Goal: Information Seeking & Learning: Learn about a topic

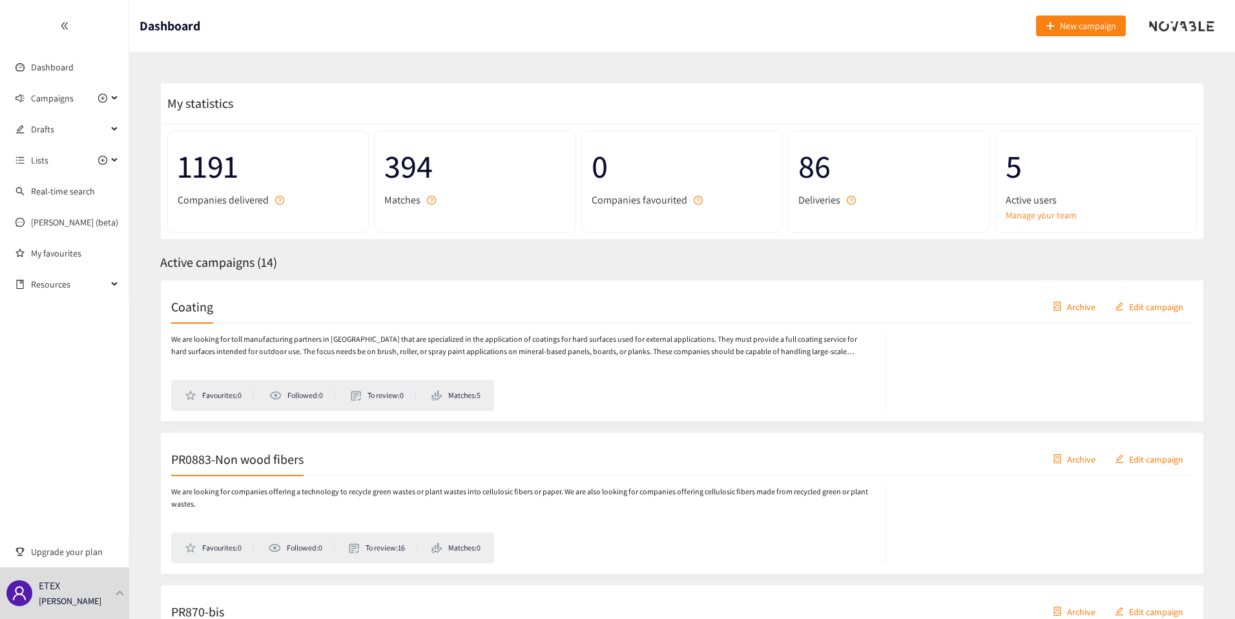
click at [191, 39] on h1 "Dashboard" at bounding box center [170, 26] width 61 height 52
click at [185, 26] on h1 "Dashboard" at bounding box center [170, 26] width 61 height 52
click at [169, 26] on h1 "Dashboard" at bounding box center [170, 26] width 61 height 52
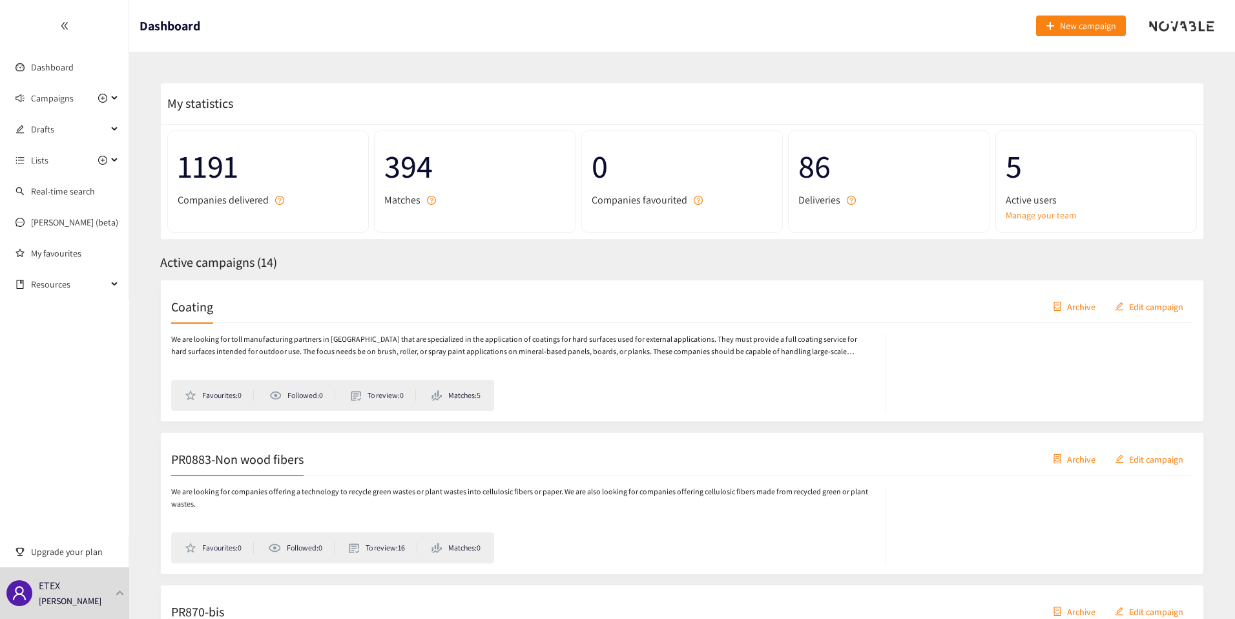
click at [47, 31] on div at bounding box center [64, 26] width 129 height 52
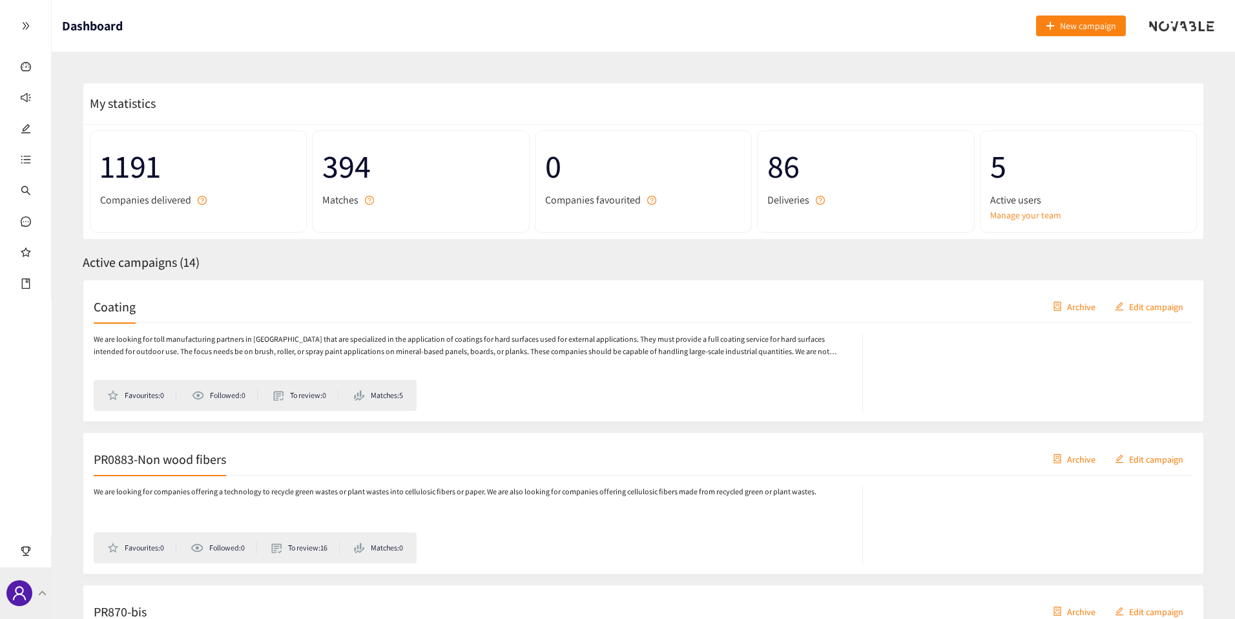
click at [30, 591] on span at bounding box center [19, 593] width 26 height 26
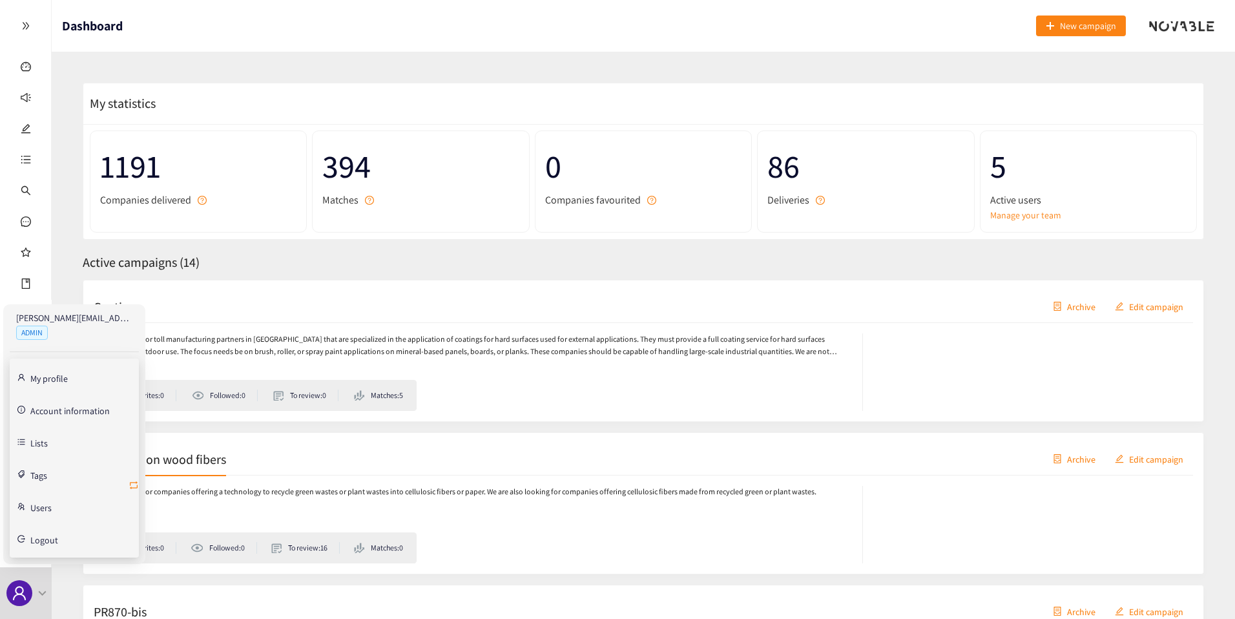
click at [137, 485] on icon "retweet" at bounding box center [134, 485] width 8 height 8
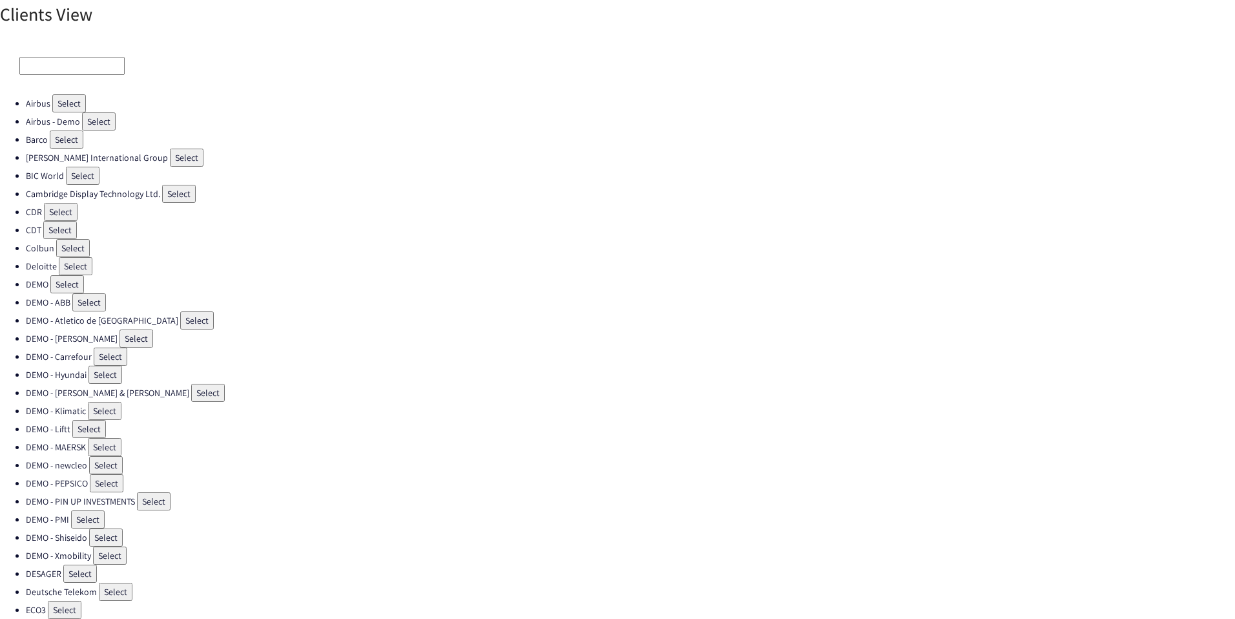
click at [83, 67] on input at bounding box center [71, 66] width 105 height 18
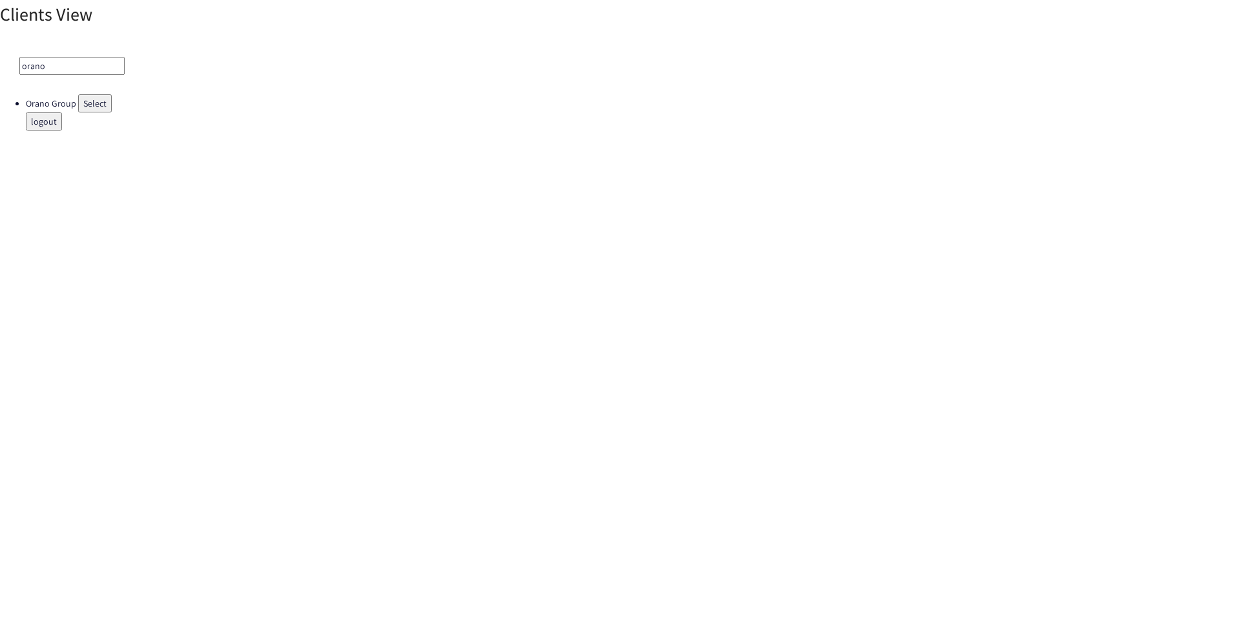
type input "orano"
click at [107, 101] on button "Select" at bounding box center [95, 103] width 34 height 18
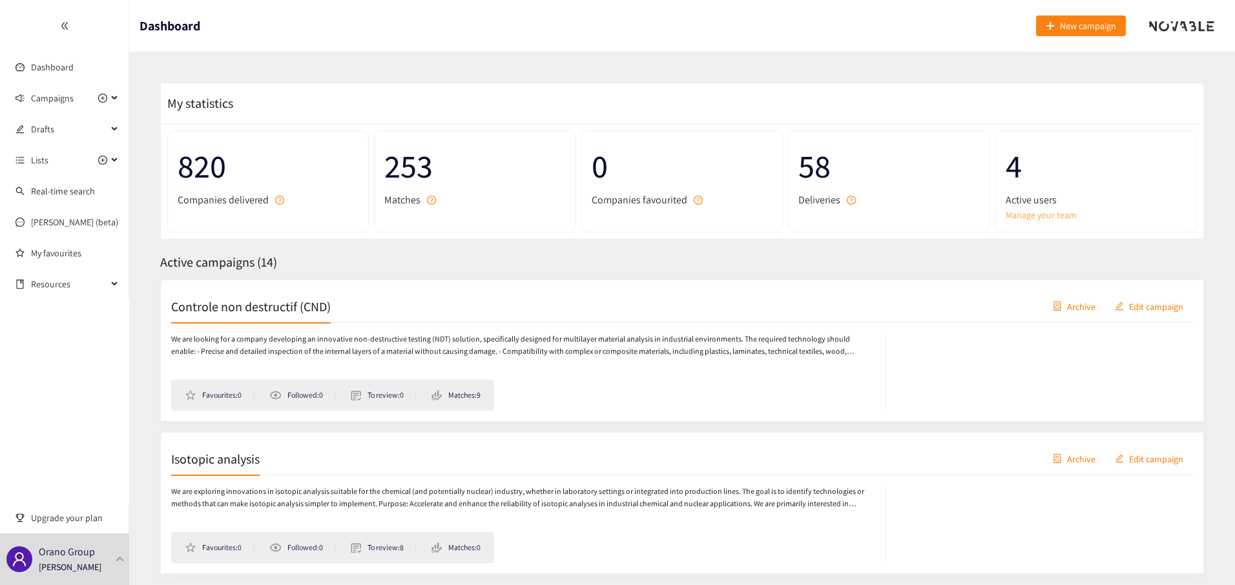
click at [1025, 217] on link "Manage your team" at bounding box center [1096, 215] width 181 height 14
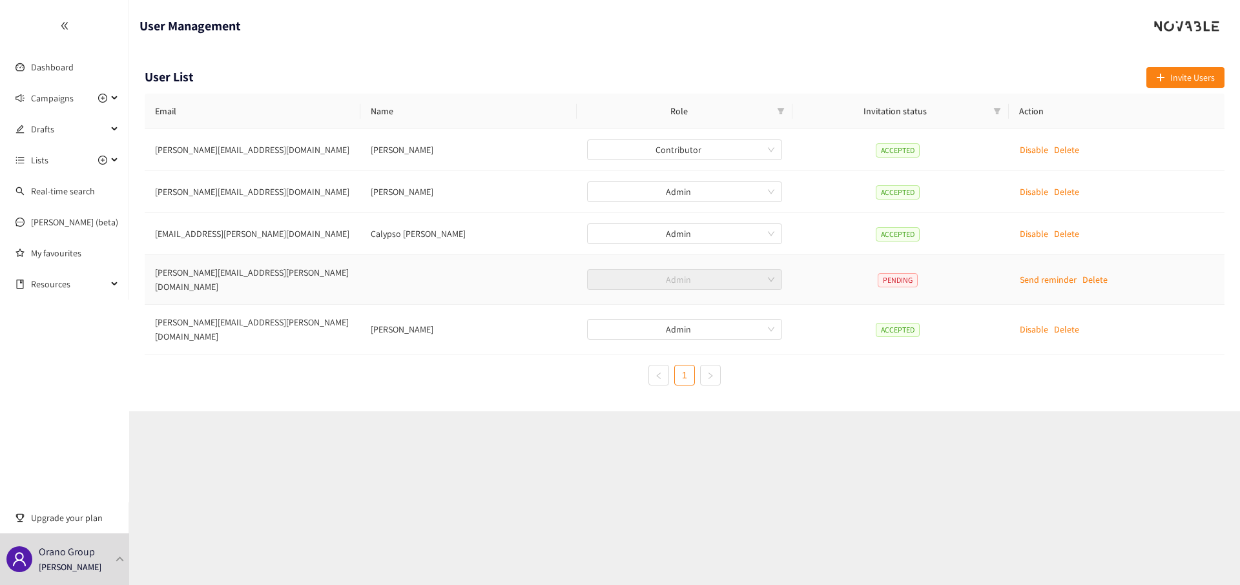
click at [401, 271] on td at bounding box center [468, 280] width 216 height 50
click at [182, 277] on td "isabelle.boiteux@orano.group" at bounding box center [253, 280] width 216 height 50
click at [230, 285] on td "isabelle.boiteux@orano.group" at bounding box center [253, 280] width 216 height 50
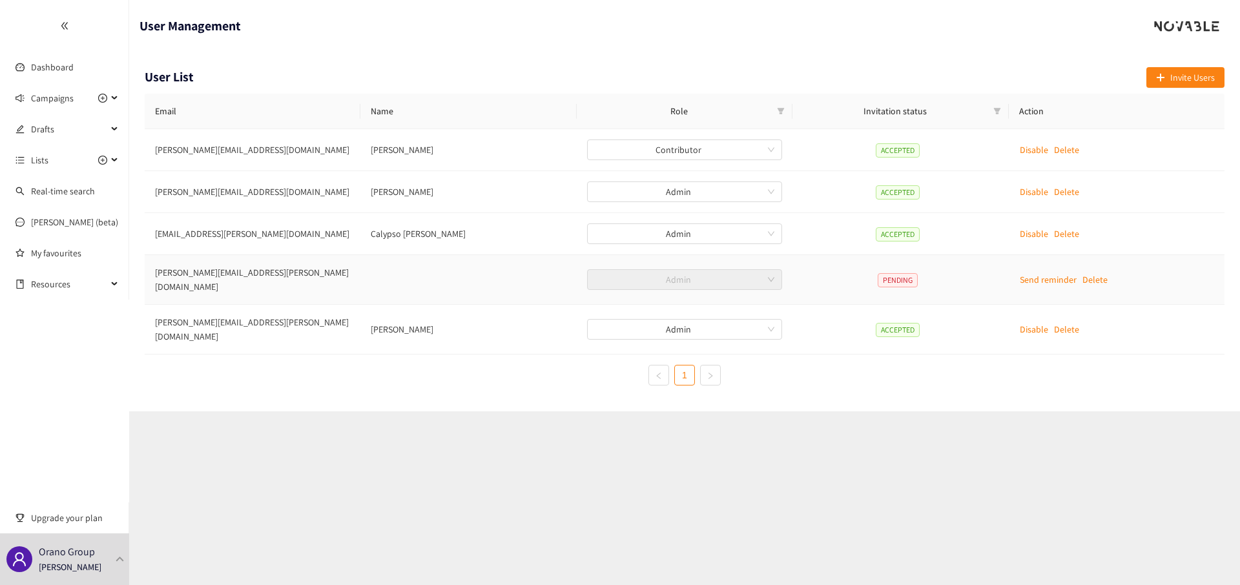
click at [1039, 275] on p "Send reminder" at bounding box center [1048, 280] width 57 height 14
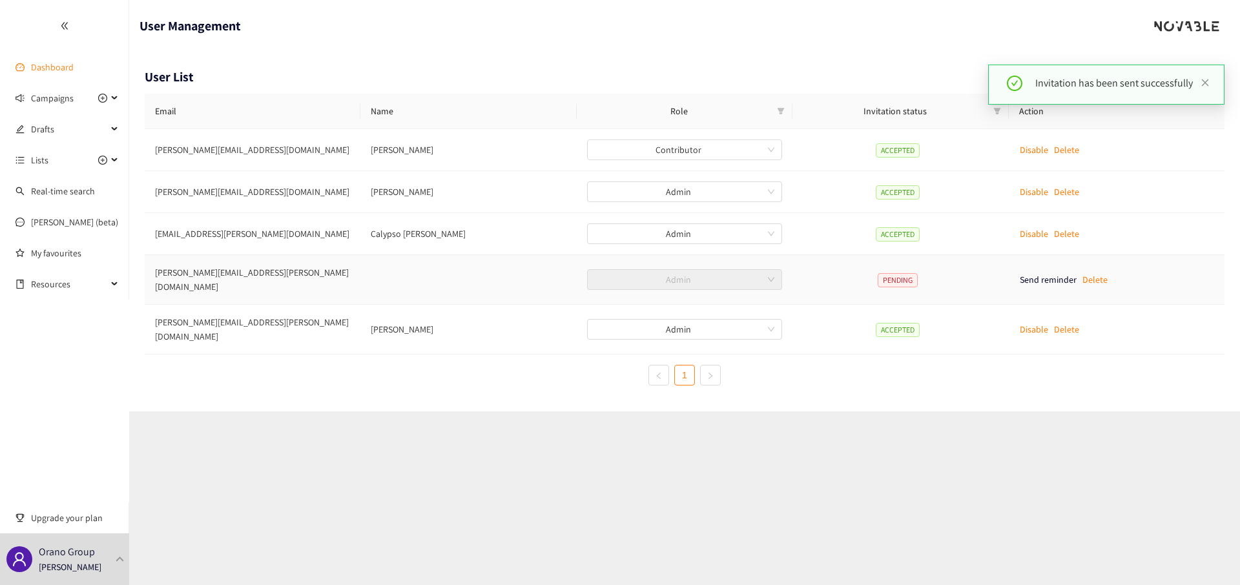
click at [54, 61] on link "Dashboard" at bounding box center [52, 67] width 43 height 12
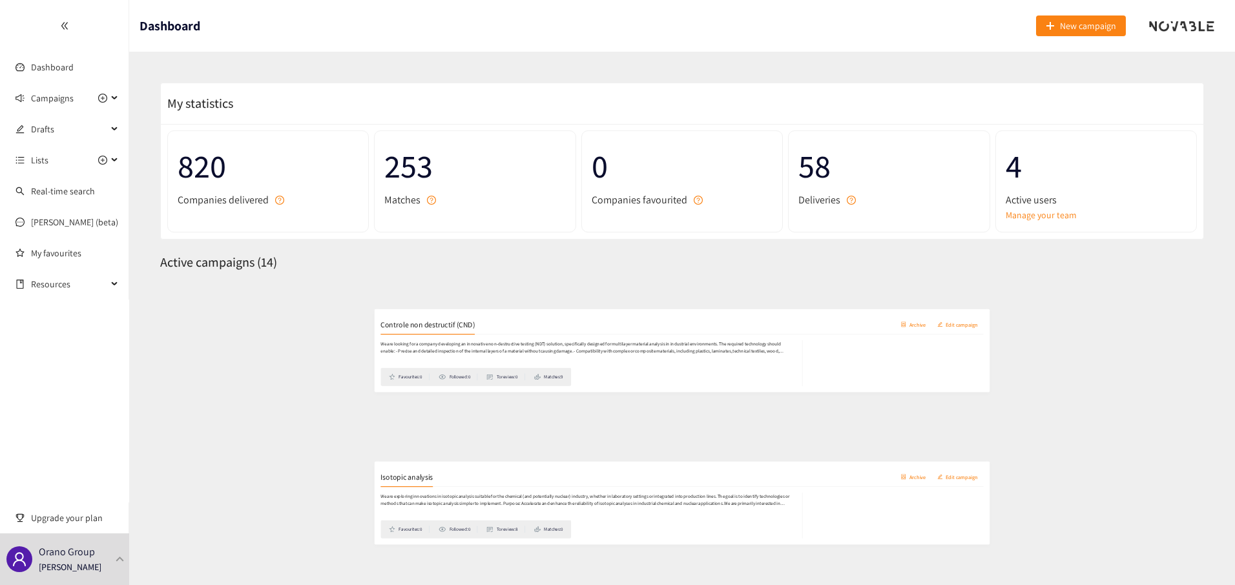
click at [65, 34] on div at bounding box center [64, 26] width 129 height 52
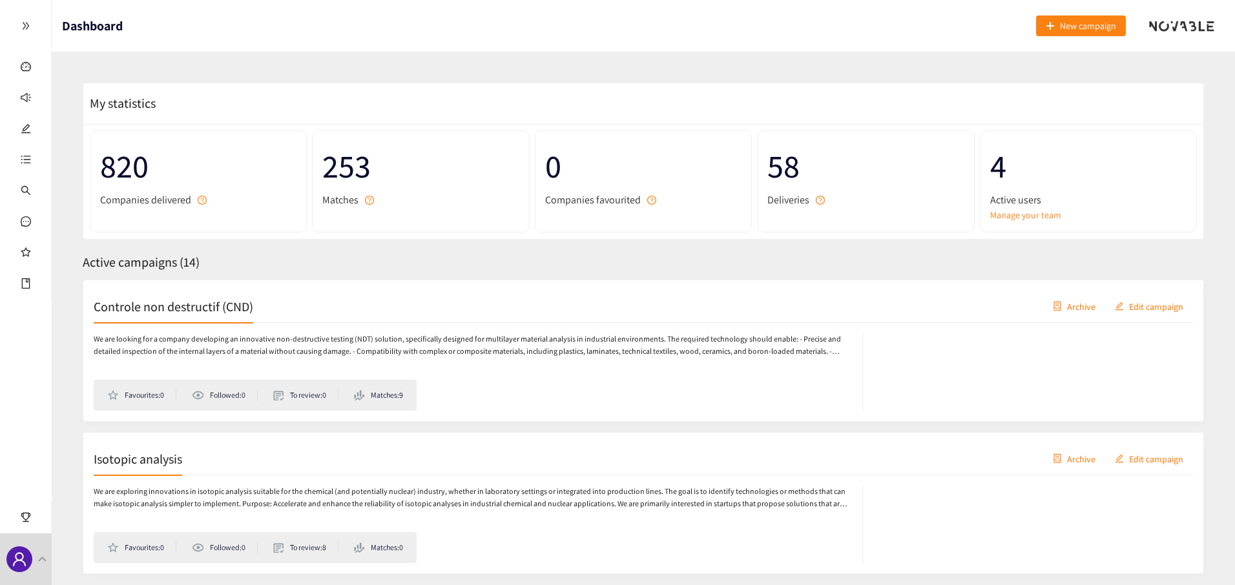
click at [123, 258] on span "Active campaigns ( 14 )" at bounding box center [141, 262] width 117 height 17
click at [149, 258] on span "Active campaigns ( 14 )" at bounding box center [141, 262] width 117 height 17
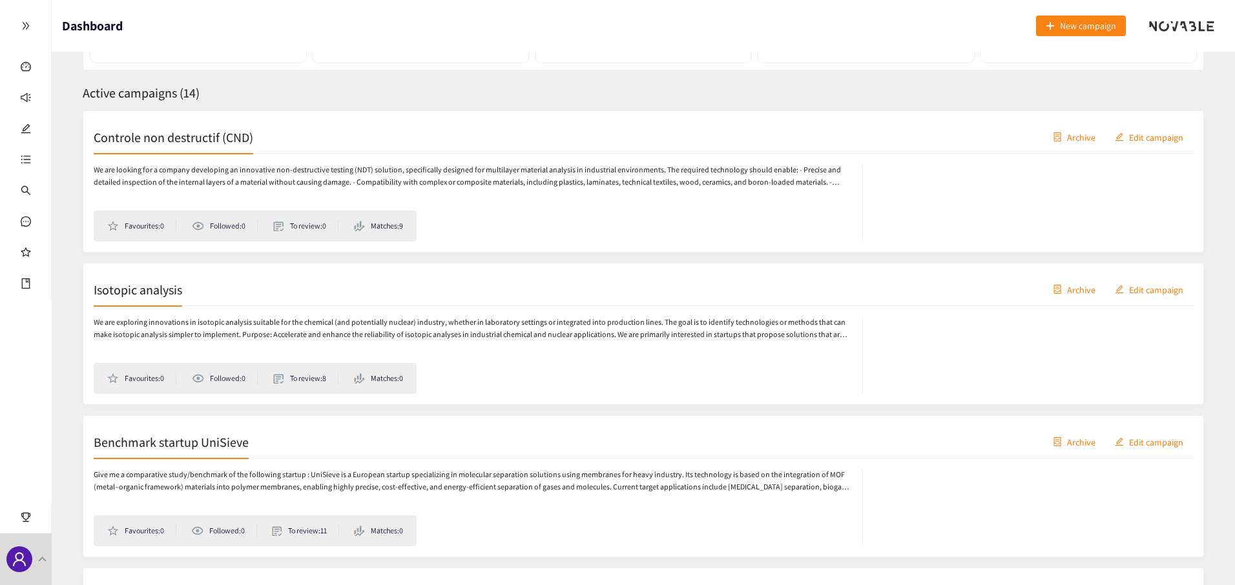
scroll to position [159, 0]
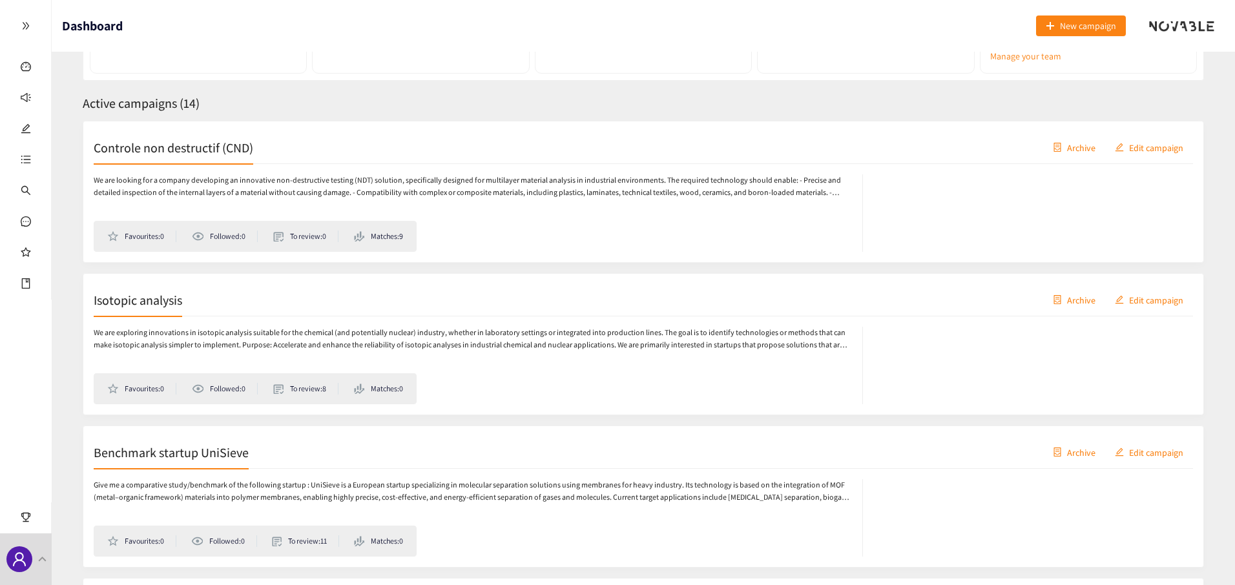
click at [306, 174] on p "We are looking for a company developing an innovative non-destructive testing (…" at bounding box center [472, 186] width 756 height 25
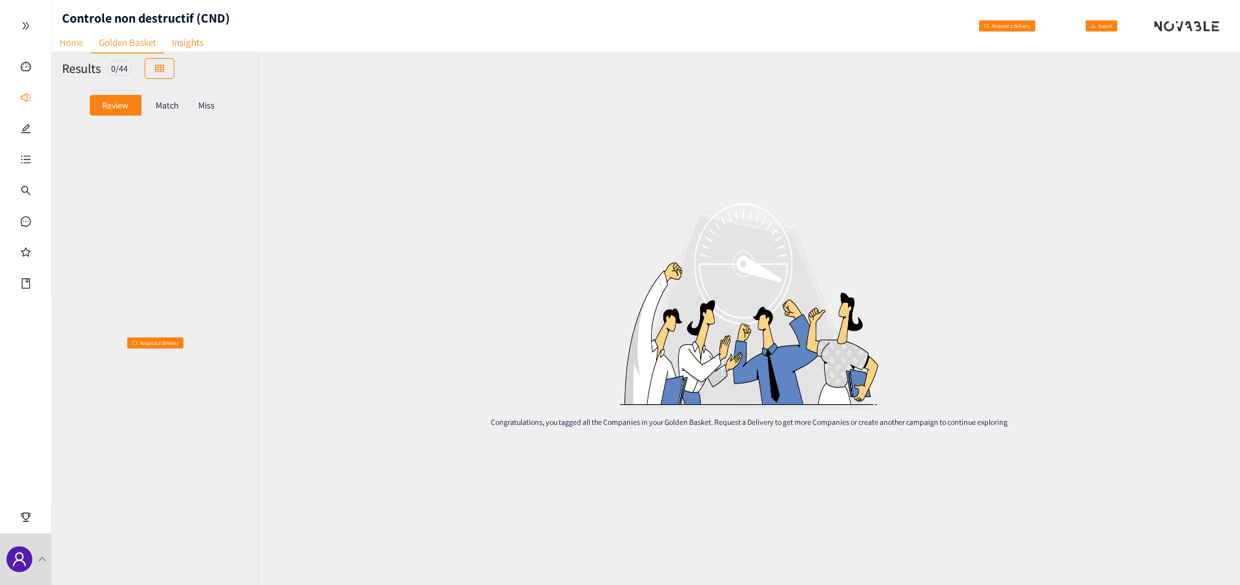
click at [78, 47] on link "Home" at bounding box center [71, 42] width 39 height 20
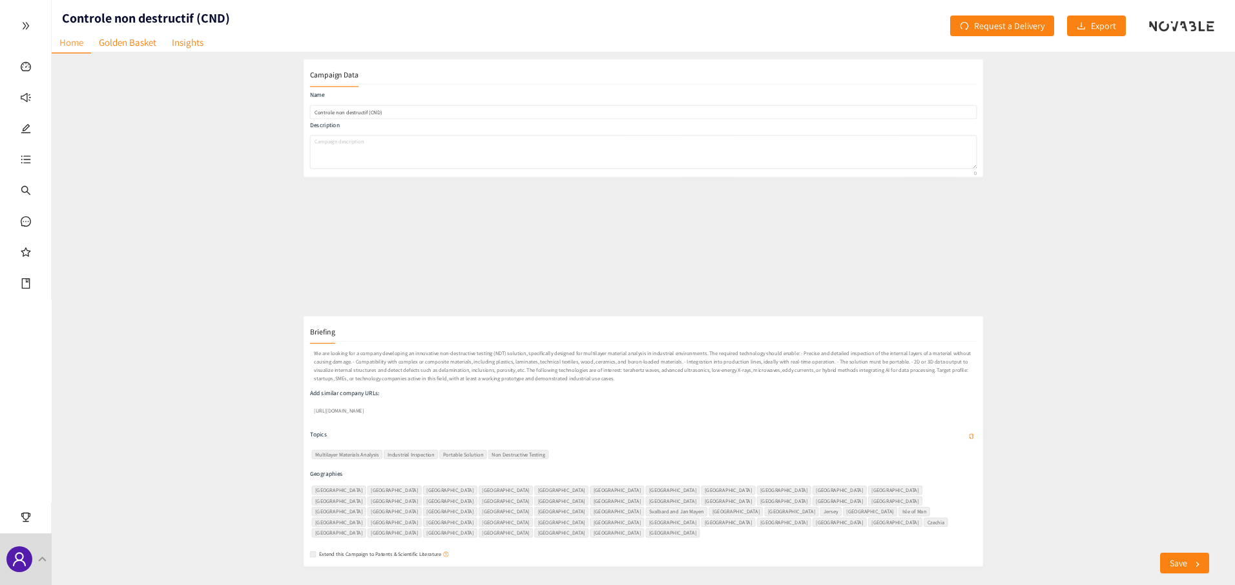
scroll to position [48, 0]
click at [147, 311] on p "We are looking for a company developing an innovative non-destructive testing (…" at bounding box center [643, 315] width 1131 height 62
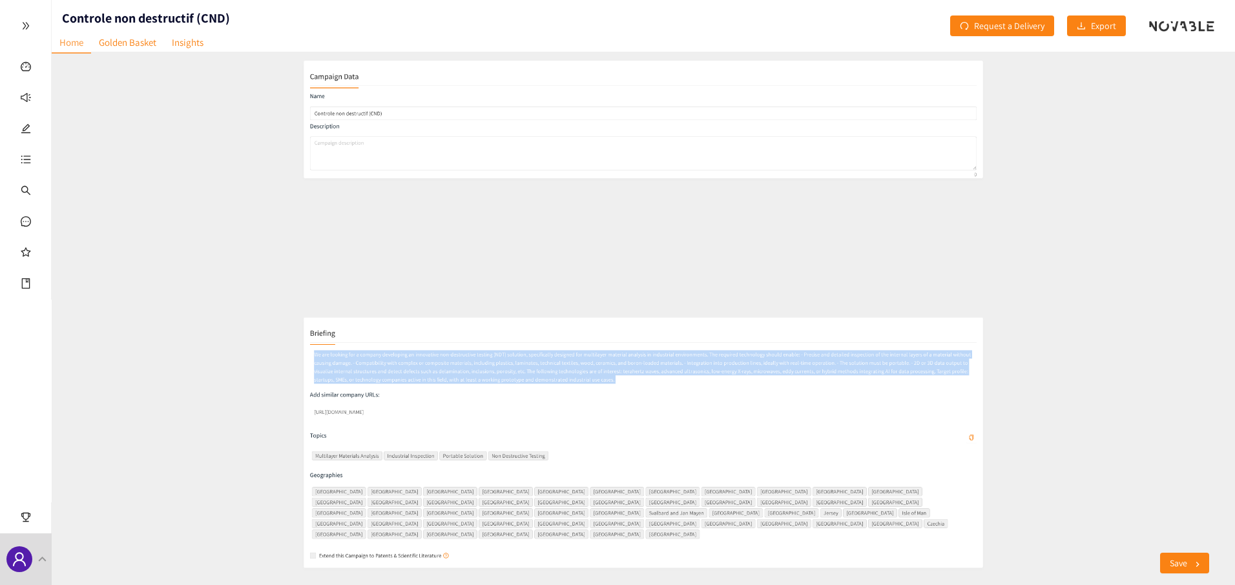
click at [147, 311] on p "We are looking for a company developing an innovative non-destructive testing (…" at bounding box center [643, 315] width 1131 height 62
click at [192, 304] on p "We are looking for a company developing an innovative non-destructive testing (…" at bounding box center [643, 315] width 1131 height 62
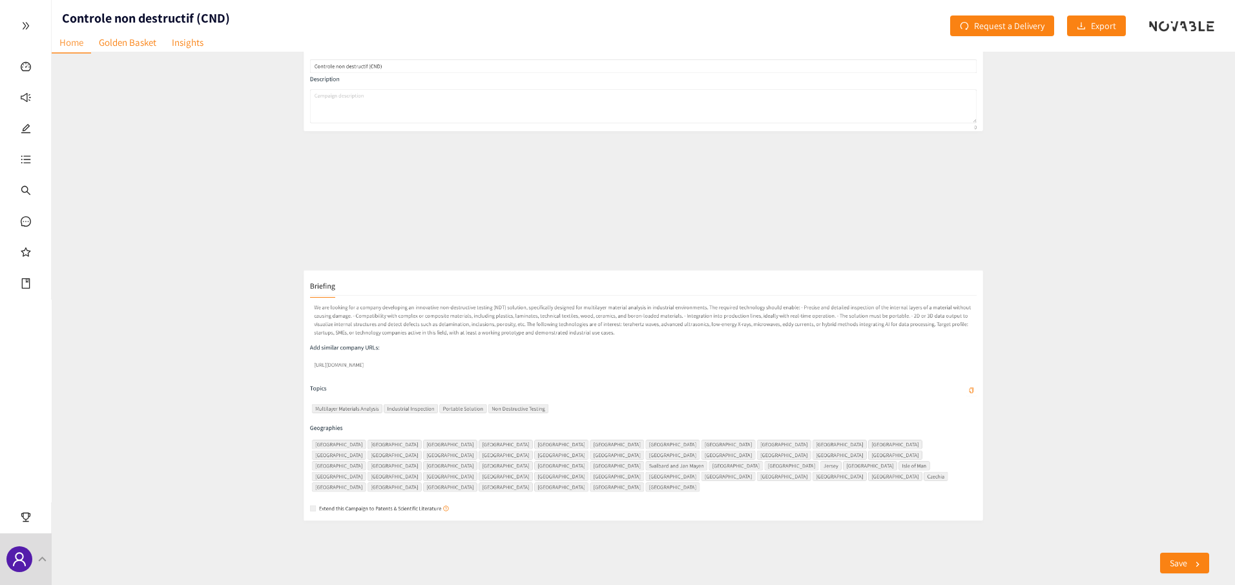
scroll to position [109, 0]
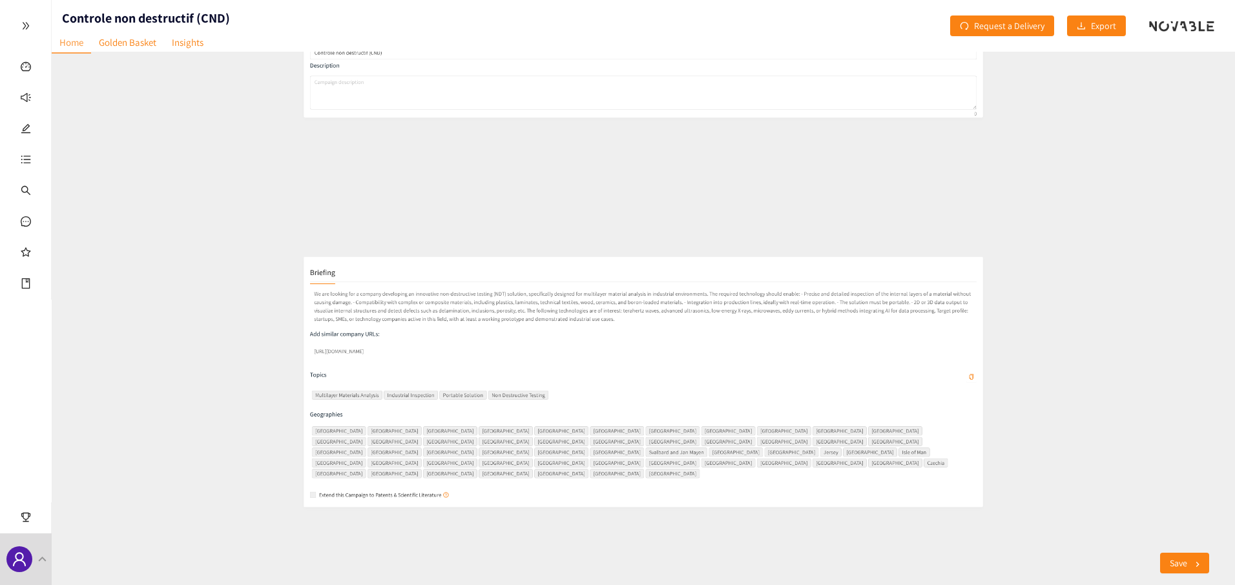
click at [90, 376] on p "Topics" at bounding box center [92, 370] width 28 height 14
click at [131, 370] on div "We are looking for a company developing an innovative non-destructive testing (…" at bounding box center [643, 398] width 1131 height 371
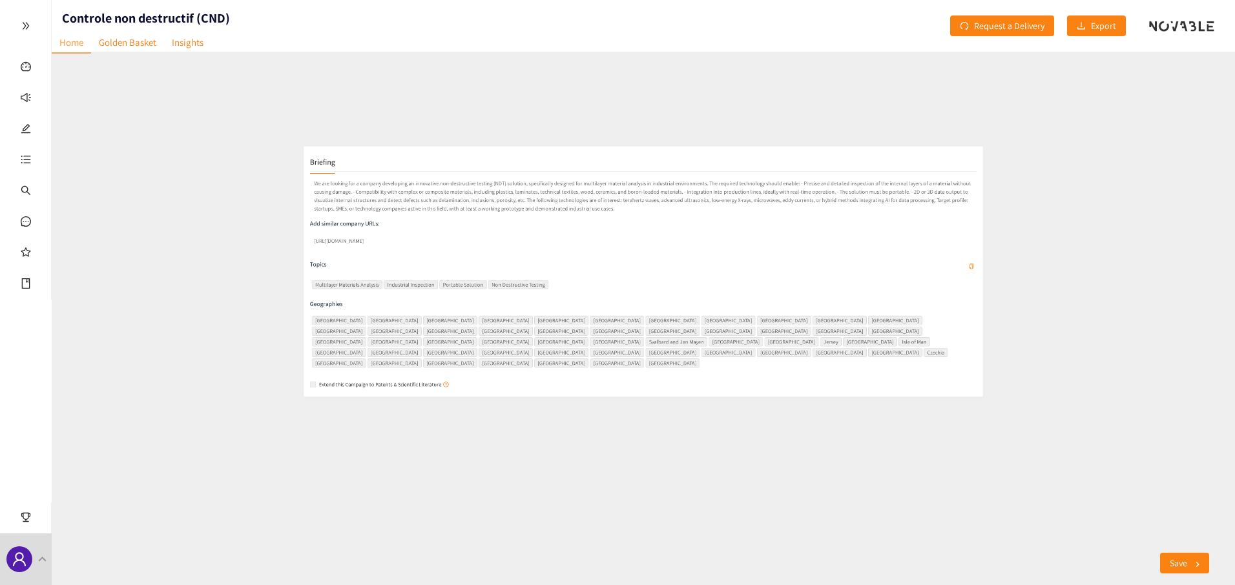
scroll to position [229, 0]
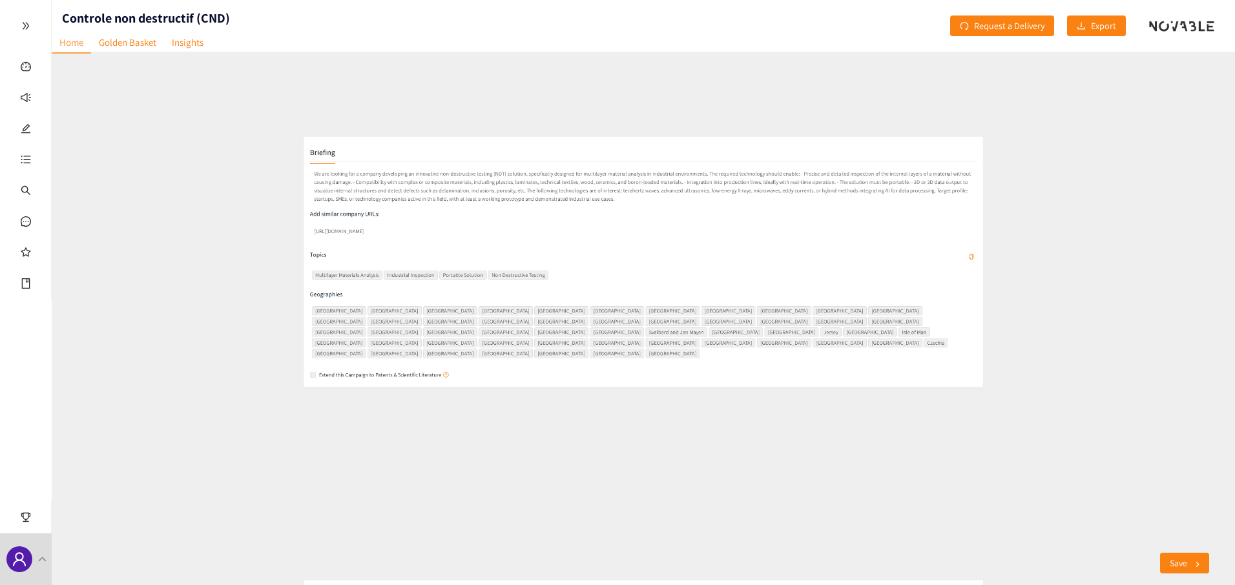
click at [90, 321] on p "Geographies" at bounding box center [643, 317] width 1131 height 14
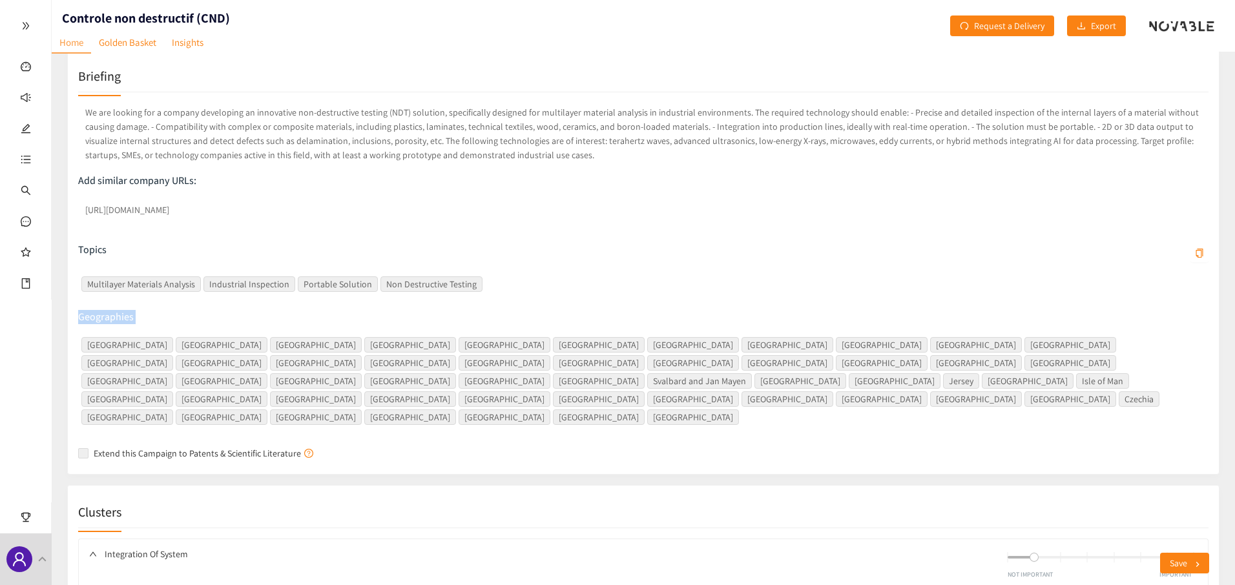
click at [90, 321] on p "Geographies" at bounding box center [643, 317] width 1131 height 14
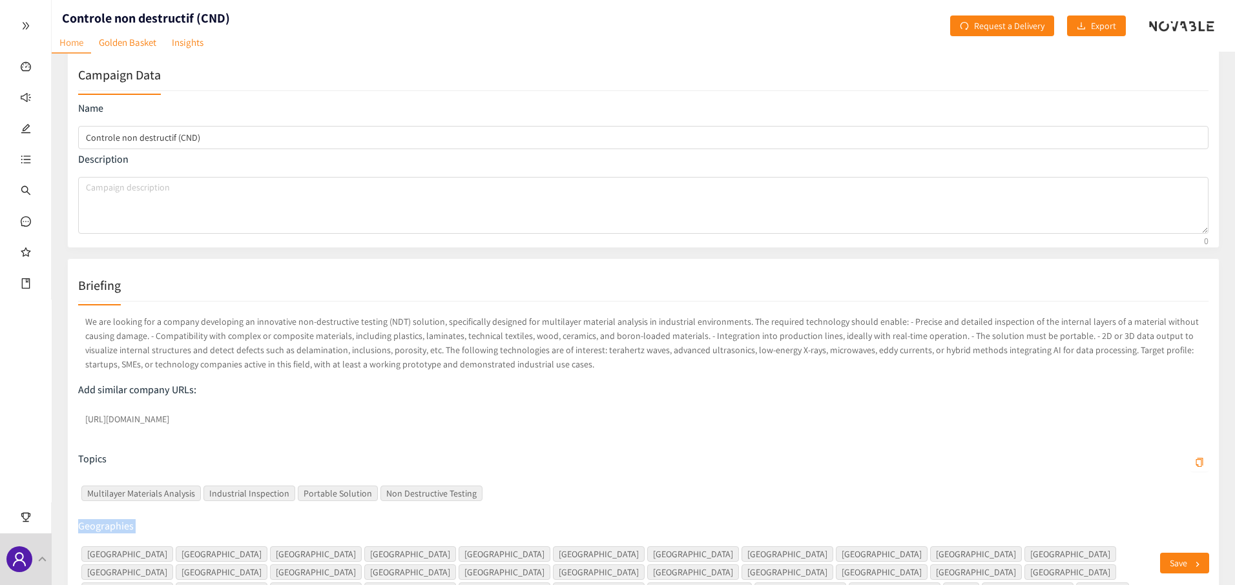
scroll to position [0, 0]
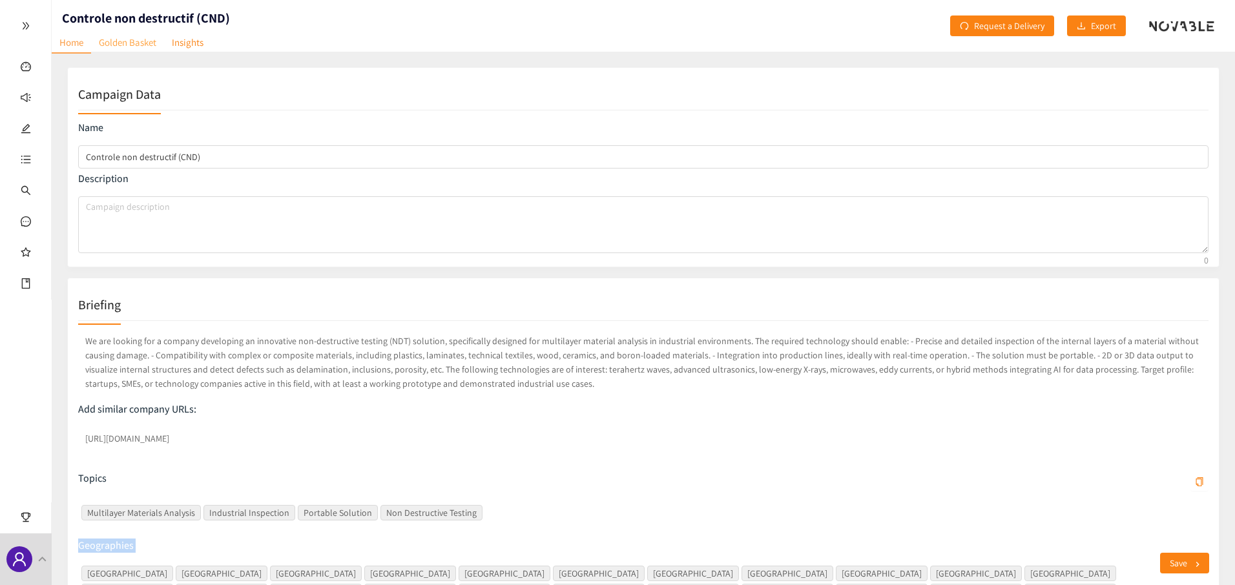
click at [120, 43] on link "Golden Basket" at bounding box center [127, 42] width 73 height 20
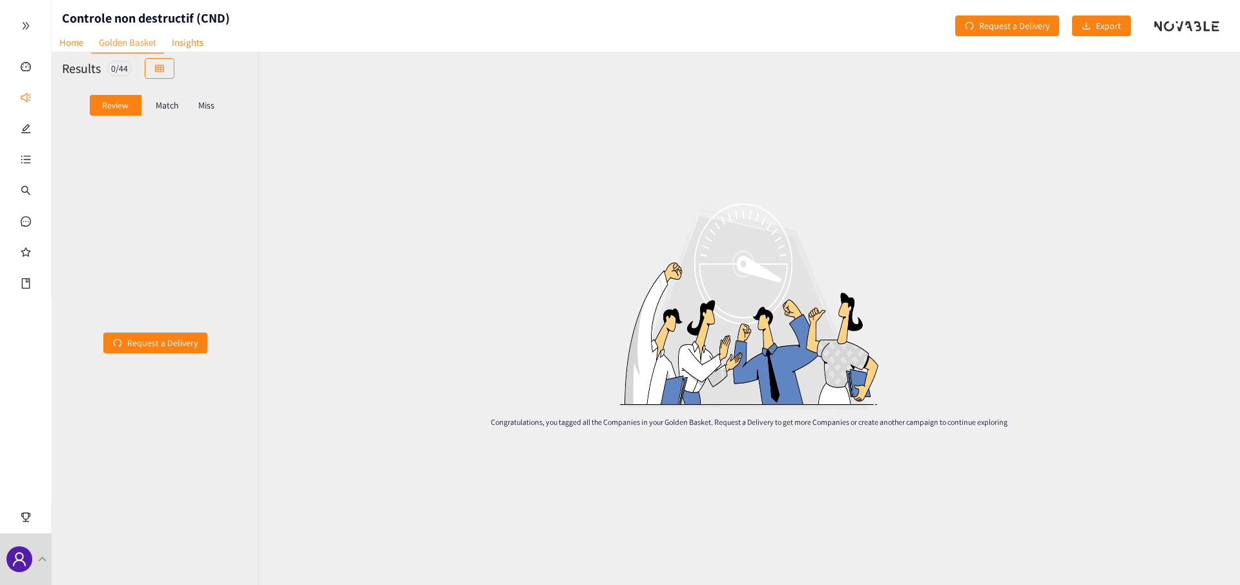
click at [120, 43] on link "Golden Basket" at bounding box center [127, 42] width 73 height 21
click at [78, 43] on link "Home" at bounding box center [71, 42] width 39 height 20
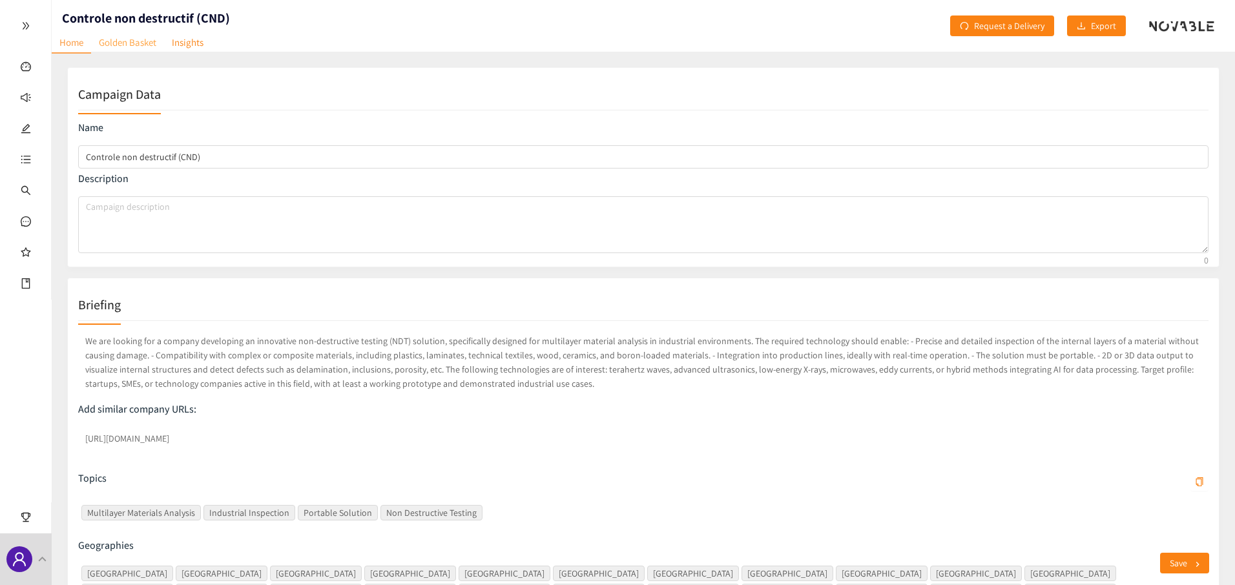
click at [105, 39] on link "Golden Basket" at bounding box center [127, 42] width 73 height 20
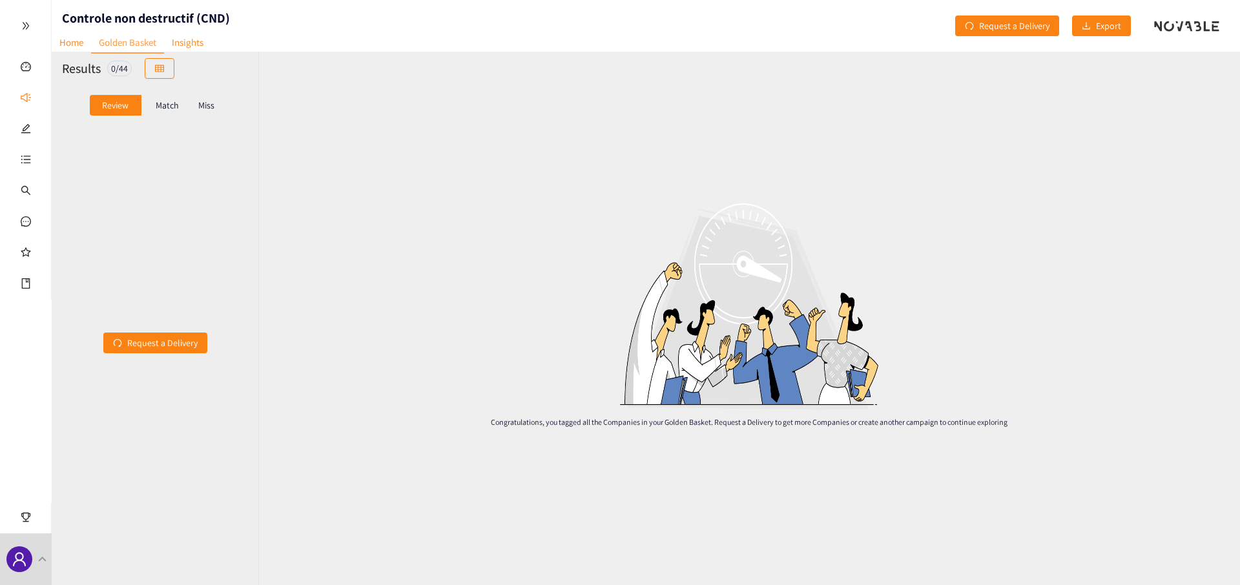
click at [164, 95] on div "Match" at bounding box center [167, 105] width 52 height 21
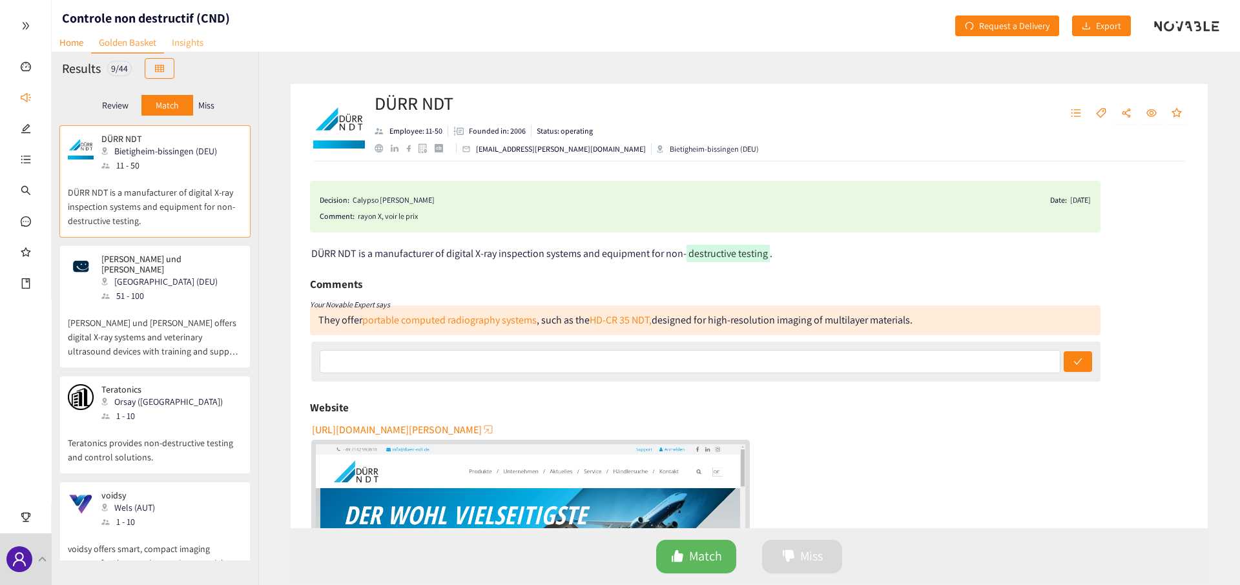
click at [180, 44] on link "Insights" at bounding box center [187, 42] width 47 height 20
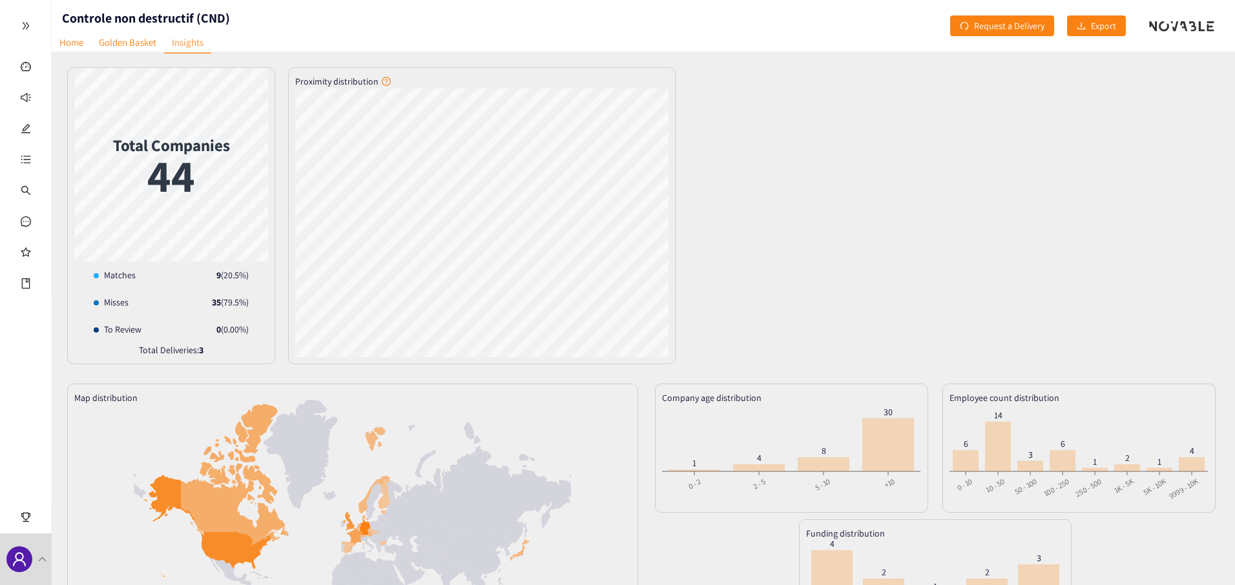
click at [199, 352] on strong "3" at bounding box center [201, 350] width 5 height 12
click at [109, 49] on link "Golden Basket" at bounding box center [127, 42] width 73 height 20
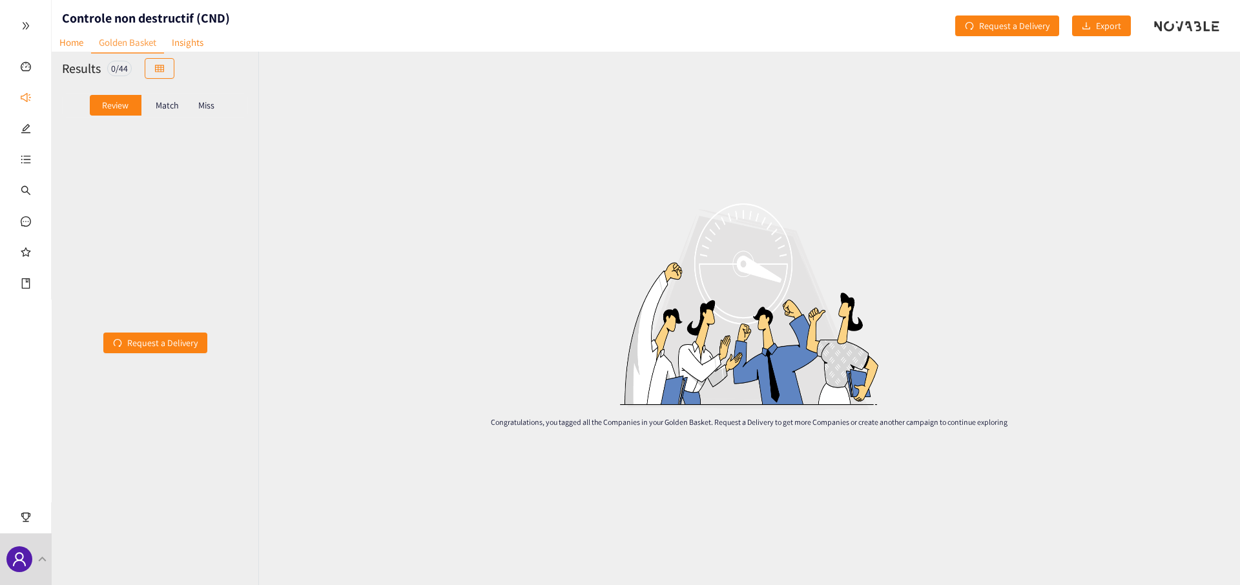
click at [178, 112] on div "Match" at bounding box center [167, 105] width 52 height 21
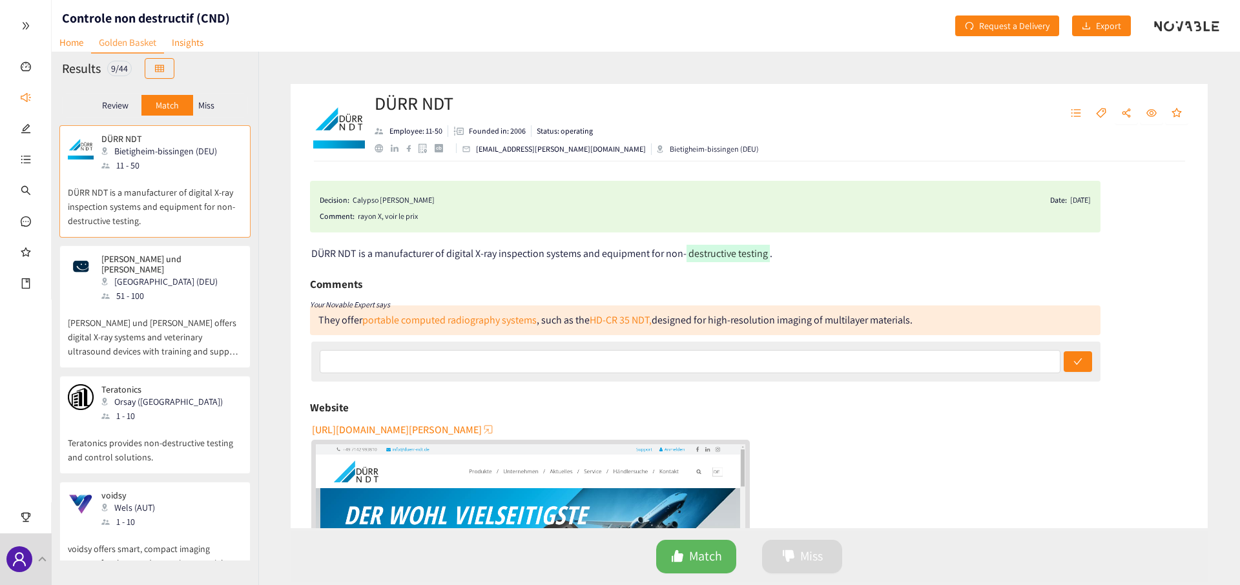
click at [381, 221] on div "rayon X, voir le prix" at bounding box center [724, 216] width 733 height 13
click at [391, 219] on div "rayon X, voir le prix" at bounding box center [724, 216] width 733 height 13
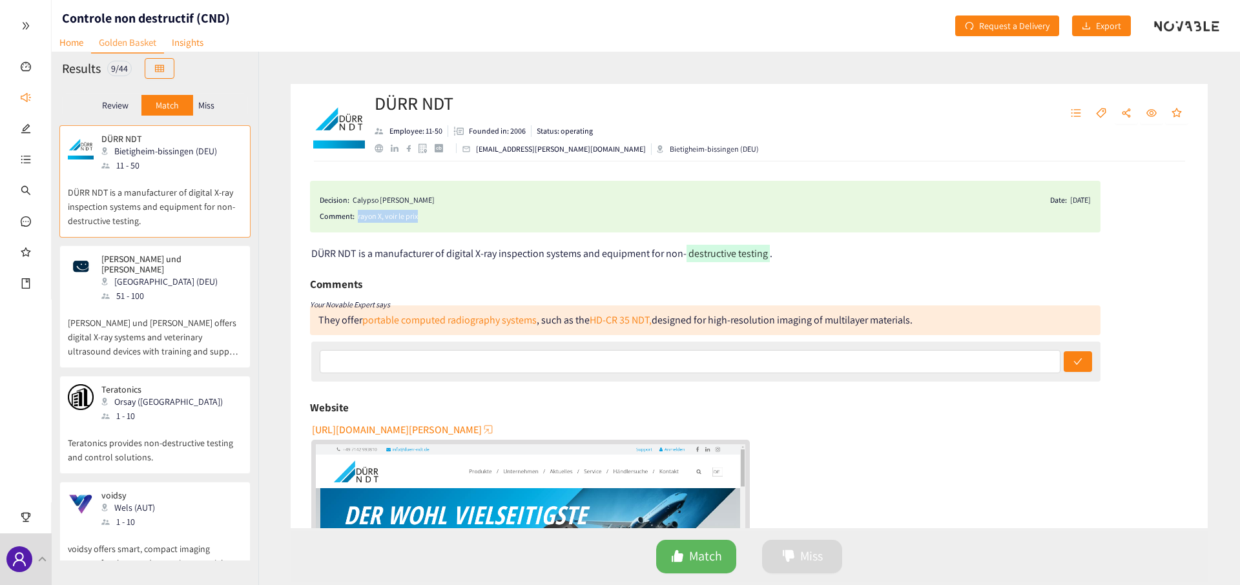
click at [391, 219] on div "rayon X, voir le prix" at bounding box center [724, 216] width 733 height 13
click at [202, 100] on p "Miss" at bounding box center [206, 105] width 16 height 10
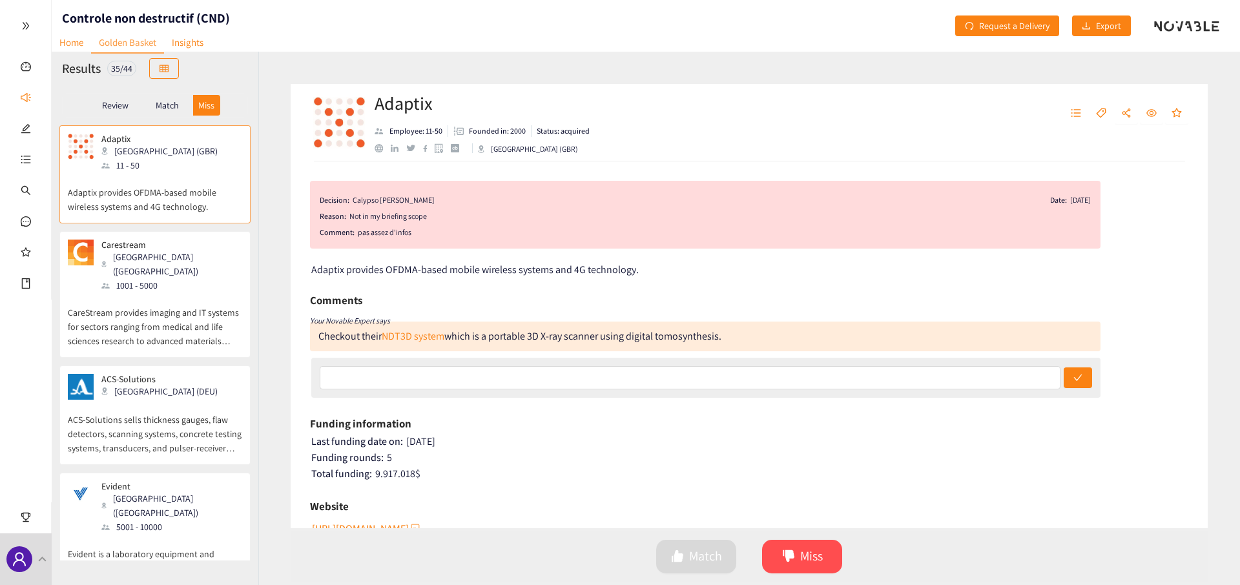
click at [191, 306] on p "CareStream provides imaging and IT systems for sectors ranging from medical and…" at bounding box center [155, 321] width 174 height 56
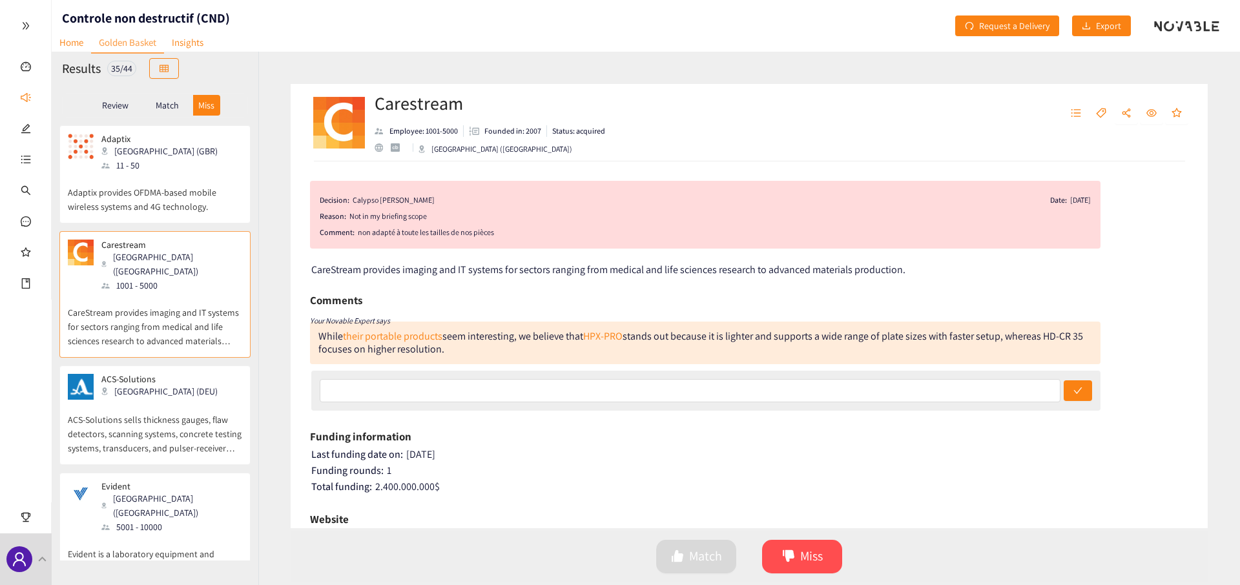
click at [385, 235] on div "non adapté à toute les tailles de nos pièces" at bounding box center [724, 232] width 733 height 13
drag, startPoint x: 385, startPoint y: 235, endPoint x: 480, endPoint y: 229, distance: 95.1
click at [480, 229] on div "non adapté à toute les tailles de nos pièces" at bounding box center [724, 232] width 733 height 13
click at [180, 99] on div "Match" at bounding box center [167, 105] width 52 height 21
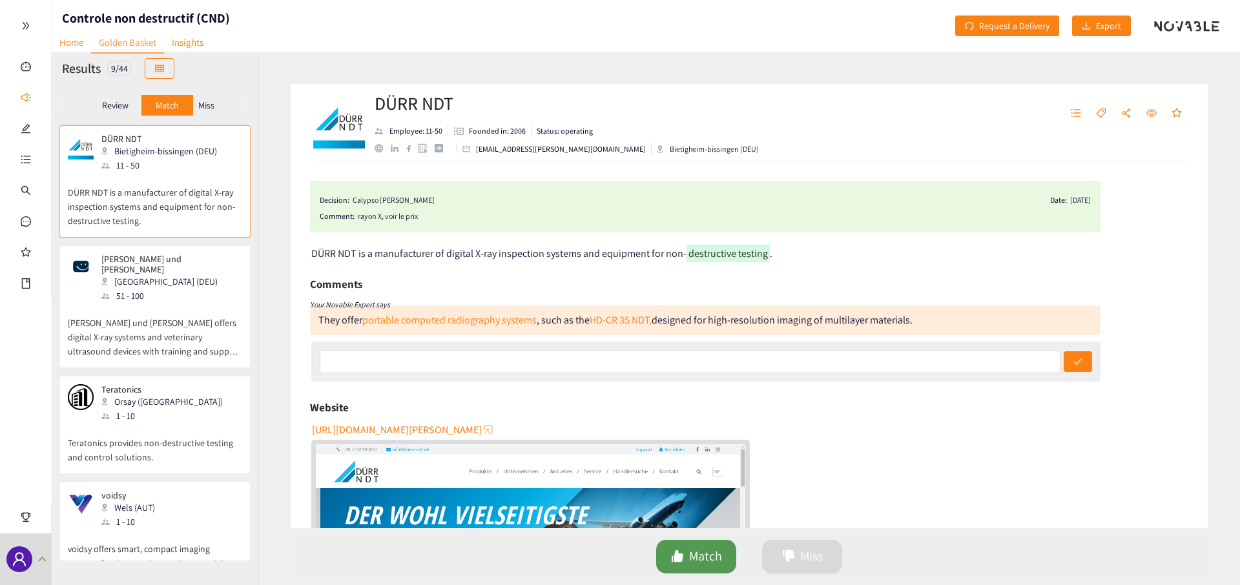
click at [702, 565] on span "Match" at bounding box center [705, 557] width 33 height 20
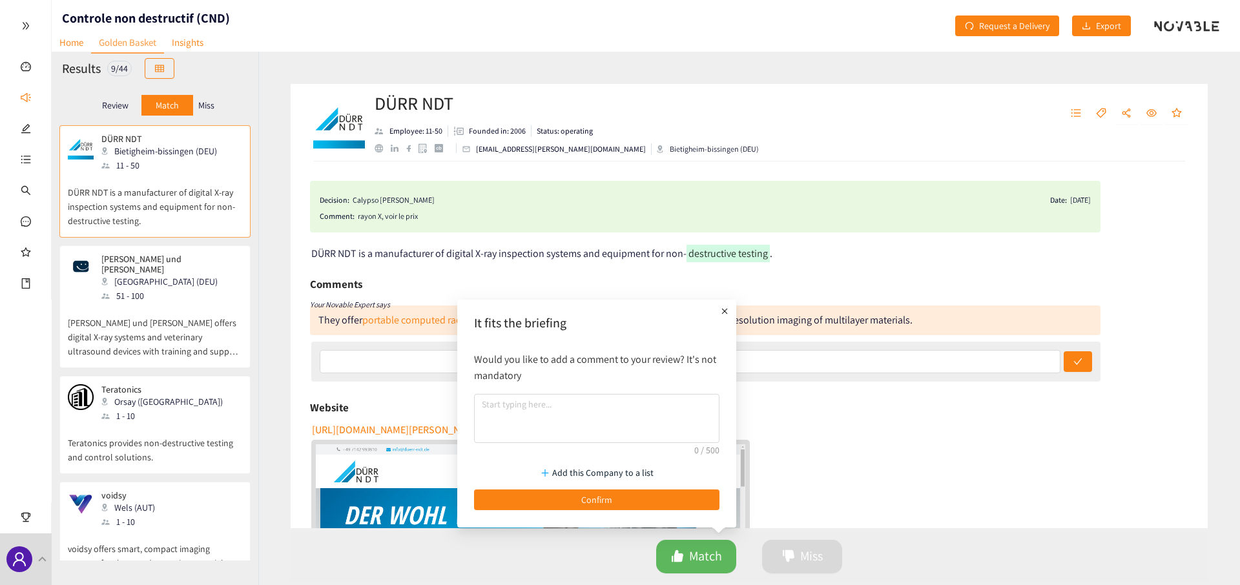
click at [262, 199] on div "DÜRR NDT Employee: 11-50 Founded in: 2006 Status: operating info@duerr-ndt.com …" at bounding box center [749, 319] width 982 height 534
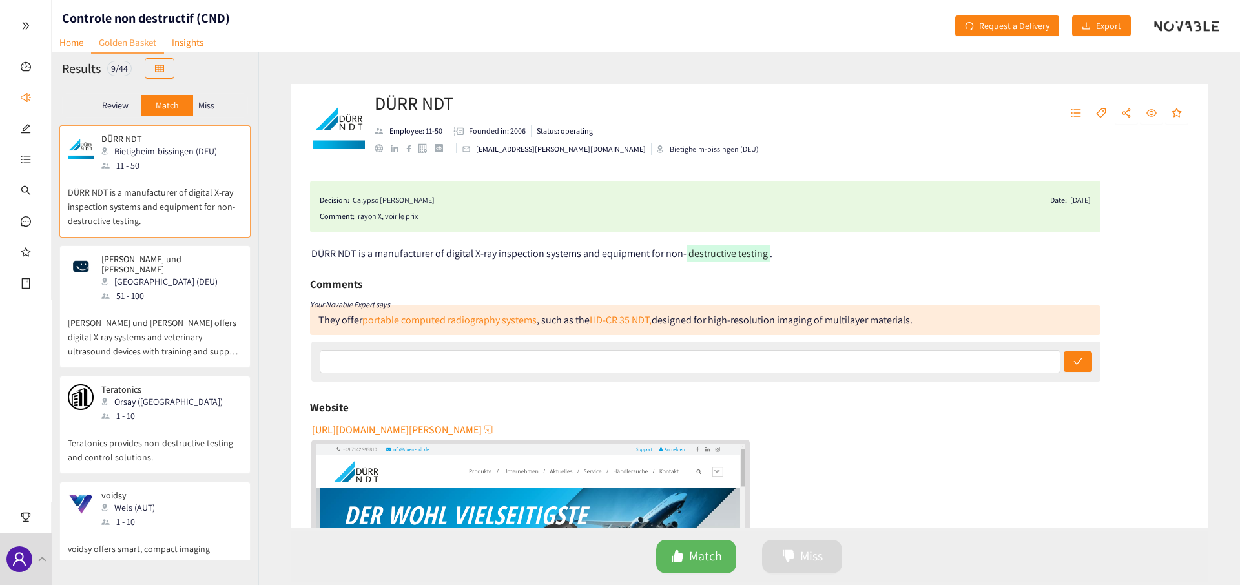
click at [125, 114] on div "Review" at bounding box center [116, 105] width 52 height 21
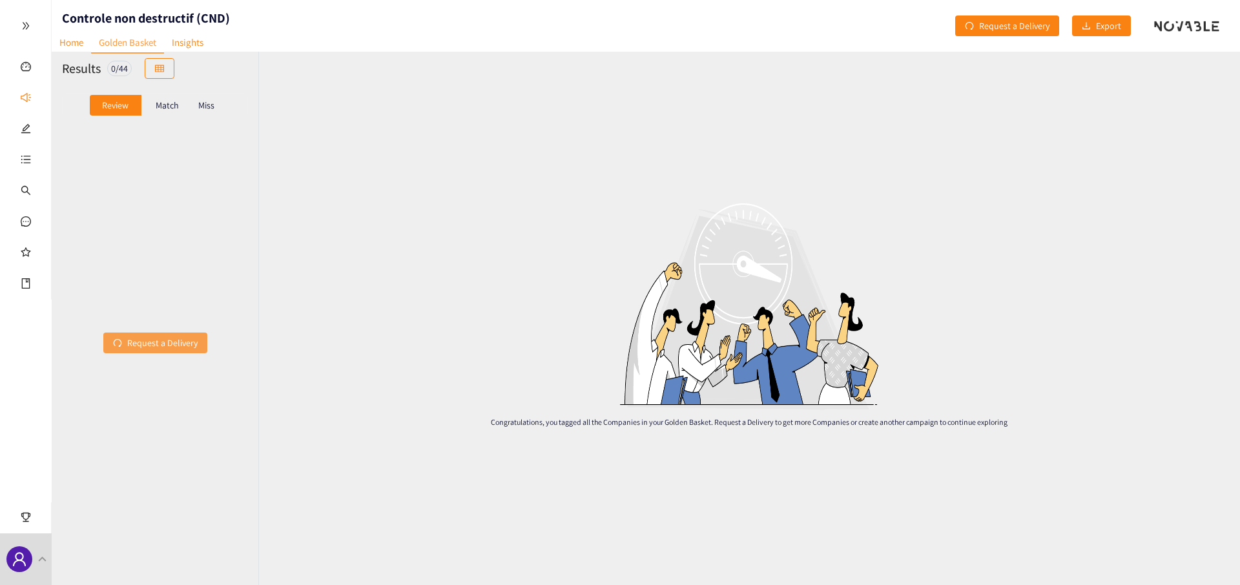
click at [167, 337] on span "Request a Delivery" at bounding box center [162, 343] width 70 height 14
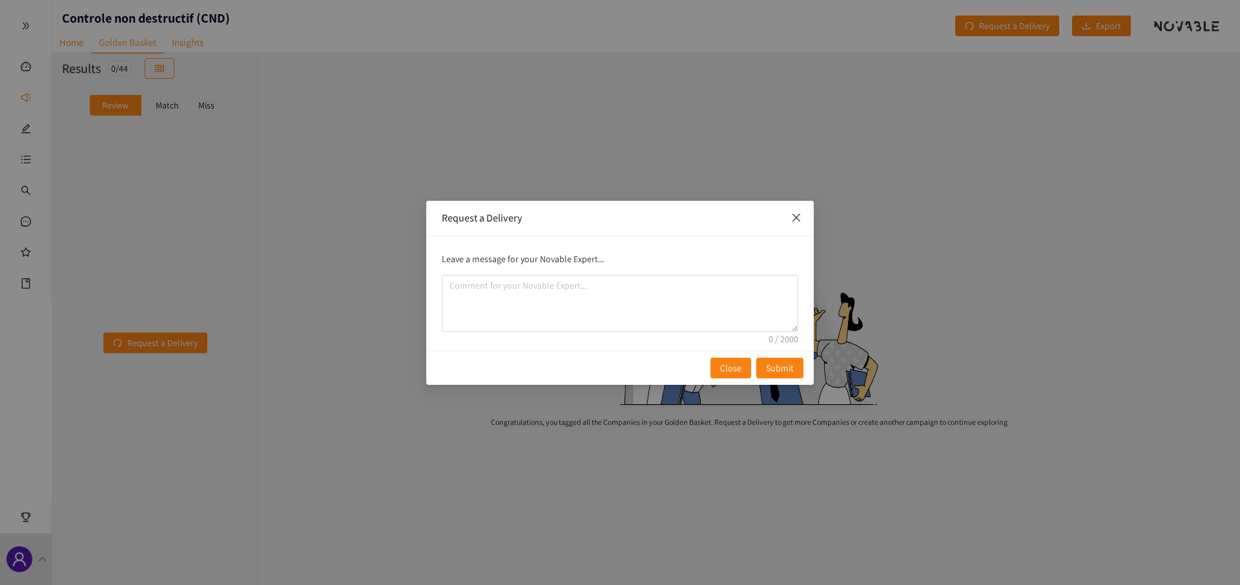
click at [801, 224] on span "Close" at bounding box center [796, 218] width 35 height 35
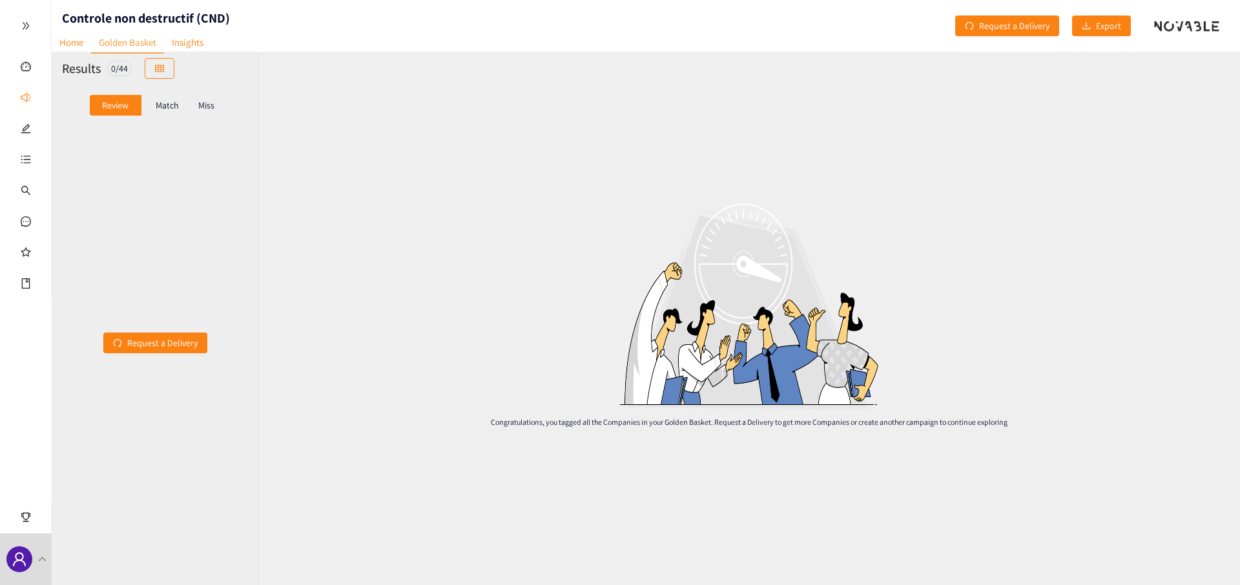
click at [171, 108] on p "Match" at bounding box center [167, 105] width 23 height 10
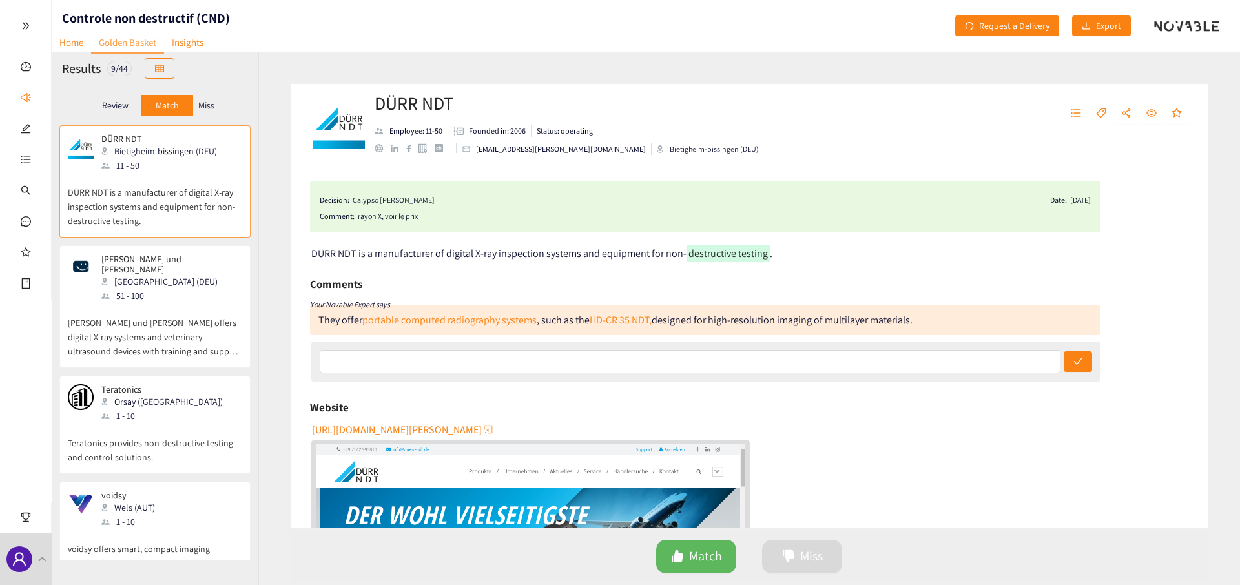
click at [1078, 129] on div at bounding box center [1076, 122] width 23 height 39
click at [1078, 114] on icon "unordered-list" at bounding box center [1076, 113] width 10 height 10
click at [903, 192] on div "Decision: Calypso ROYER Date: 19/08/25" at bounding box center [705, 199] width 771 height 16
click at [36, 35] on div at bounding box center [25, 26] width 51 height 52
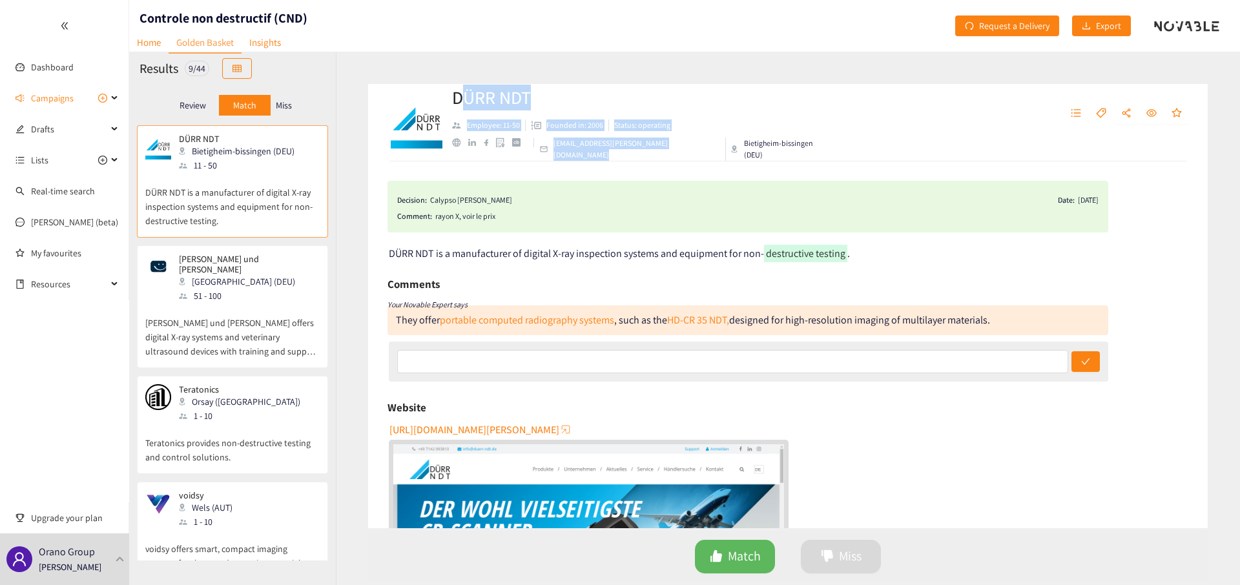
drag, startPoint x: 459, startPoint y: 99, endPoint x: 767, endPoint y: 143, distance: 311.4
click at [767, 143] on div "DÜRR NDT Employee: 11-50 Founded in: 2006 Status: operating info@duerr-ndt.com …" at bounding box center [788, 123] width 840 height 78
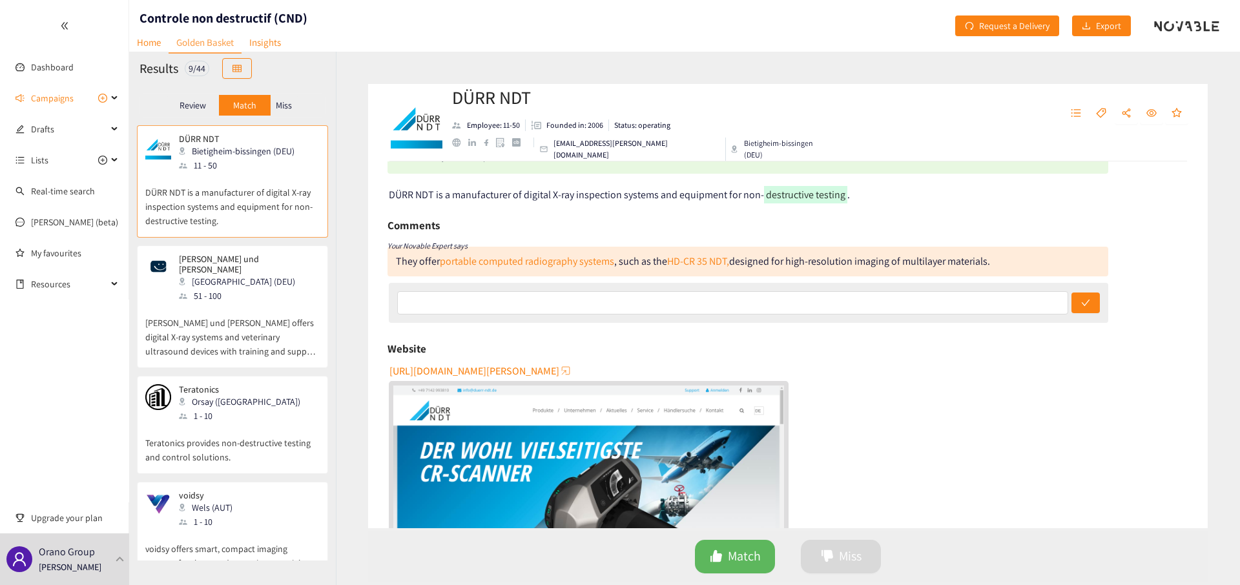
scroll to position [96, 0]
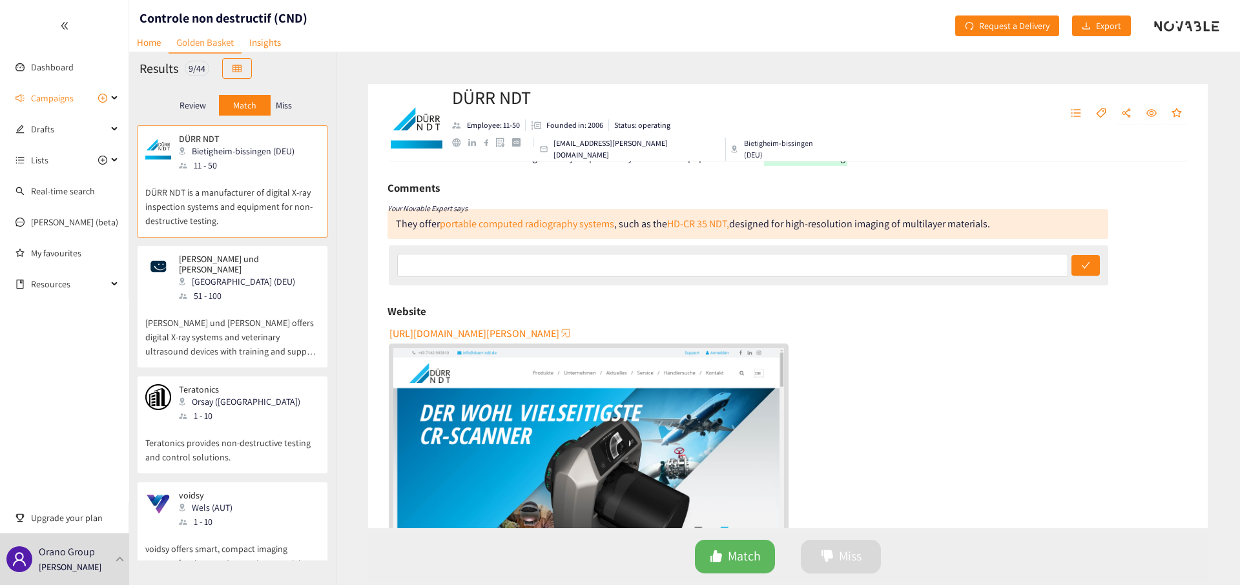
click at [413, 224] on div "They offer portable computed radiography systems , such as the HD-CR 35 NDT, de…" at bounding box center [693, 224] width 594 height 14
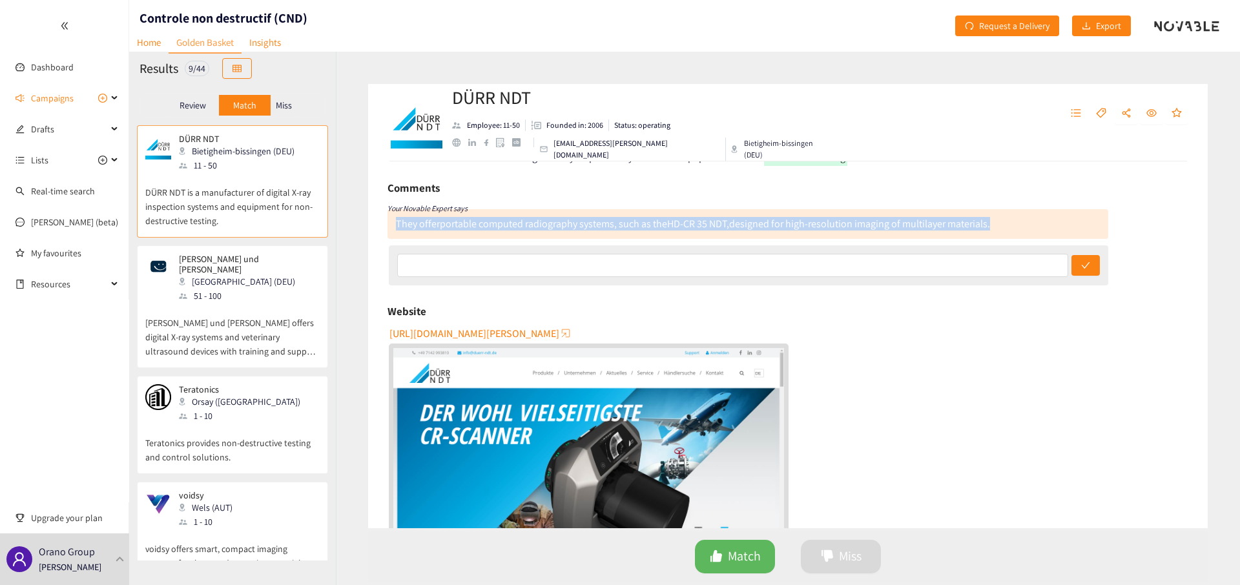
click at [413, 224] on div "They offer portable computed radiography systems , such as the HD-CR 35 NDT, de…" at bounding box center [693, 224] width 594 height 14
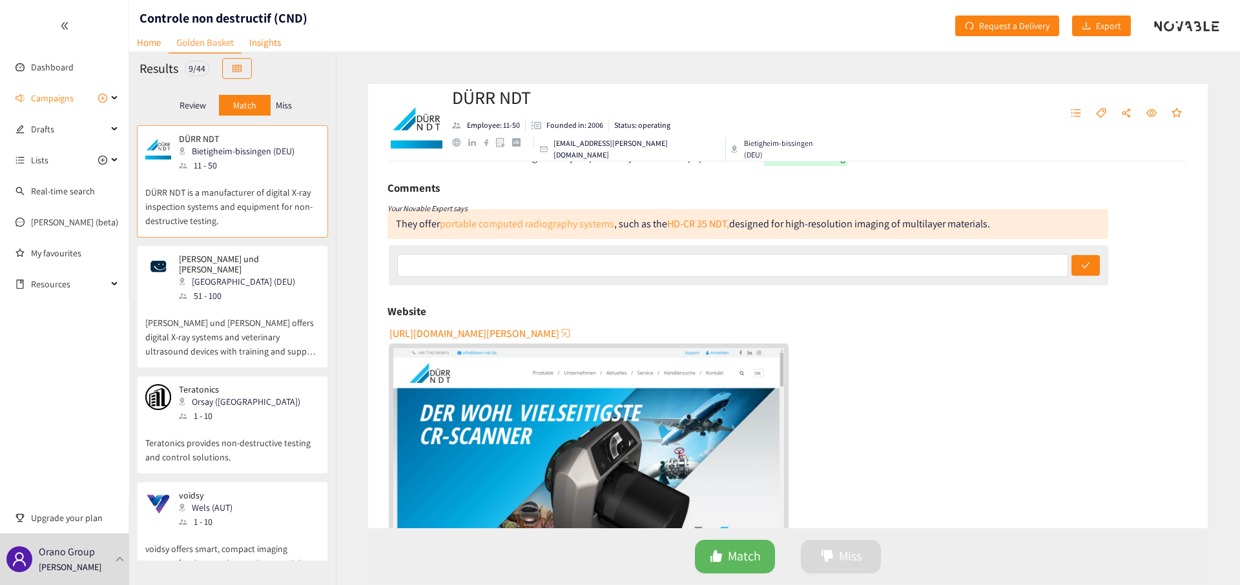
click at [519, 223] on link "portable computed radiography systems" at bounding box center [527, 224] width 174 height 14
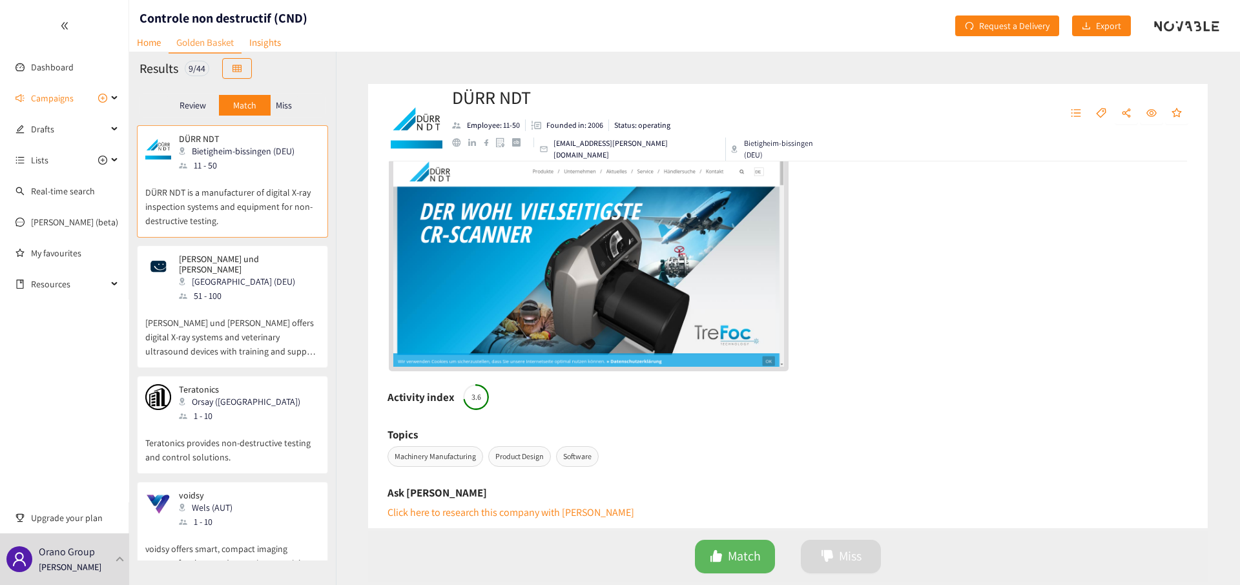
scroll to position [304, 0]
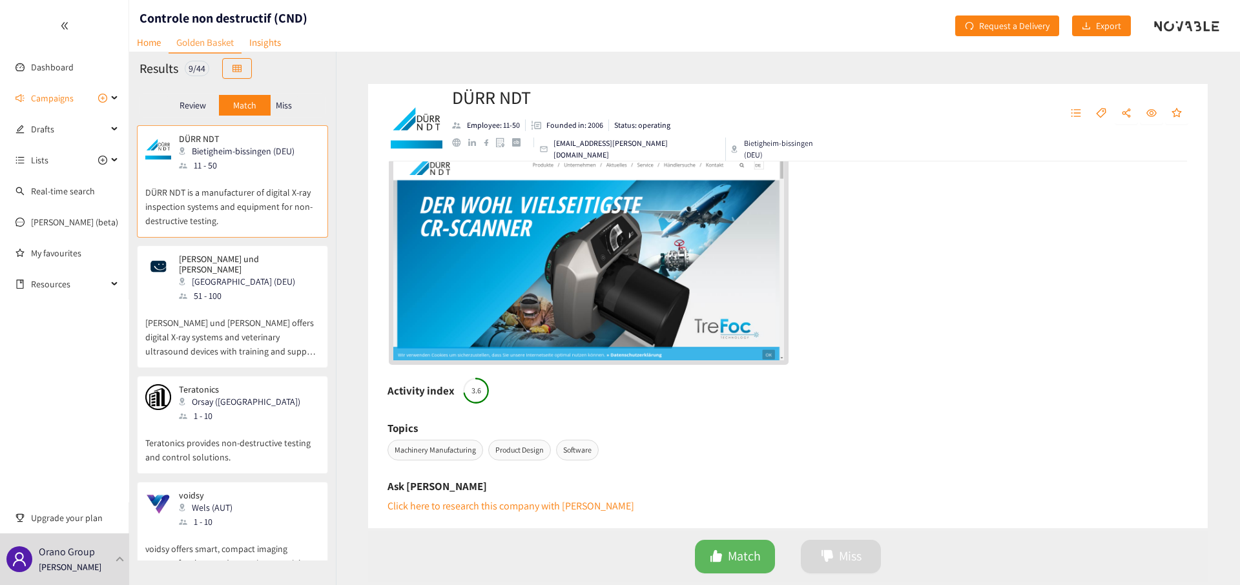
click at [425, 390] on h6 "Activity index" at bounding box center [421, 390] width 67 height 19
click at [253, 291] on div "Oehm und Rehbein Rostock (DEU) 51 - 100" at bounding box center [232, 278] width 174 height 49
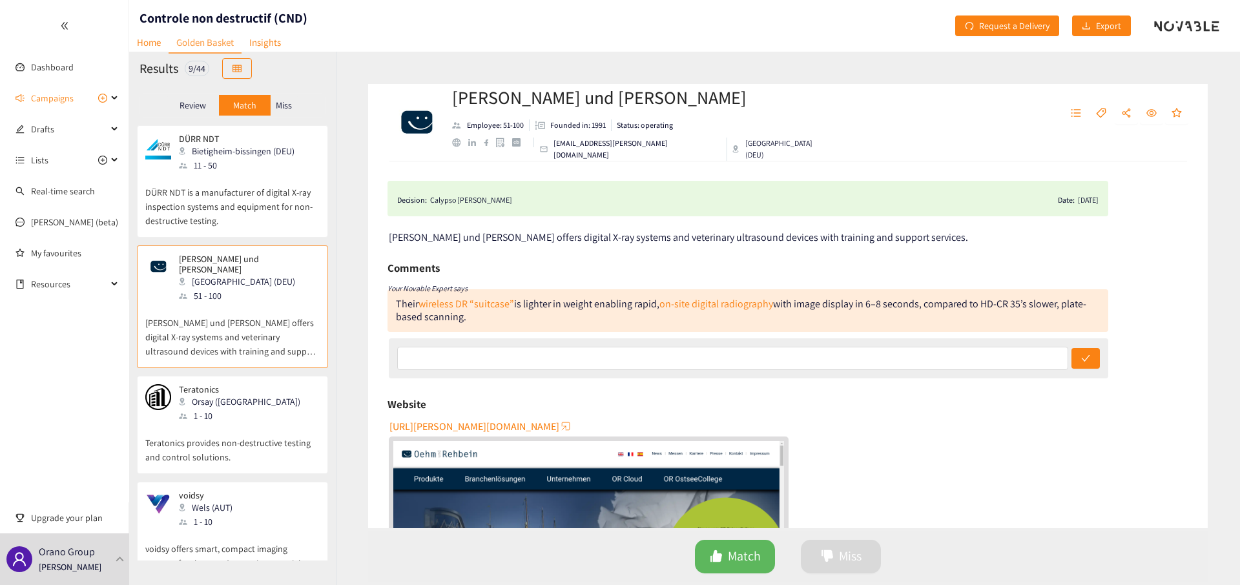
click at [264, 408] on div "Teratonics Orsay (FRA) 1 - 10" at bounding box center [232, 403] width 174 height 39
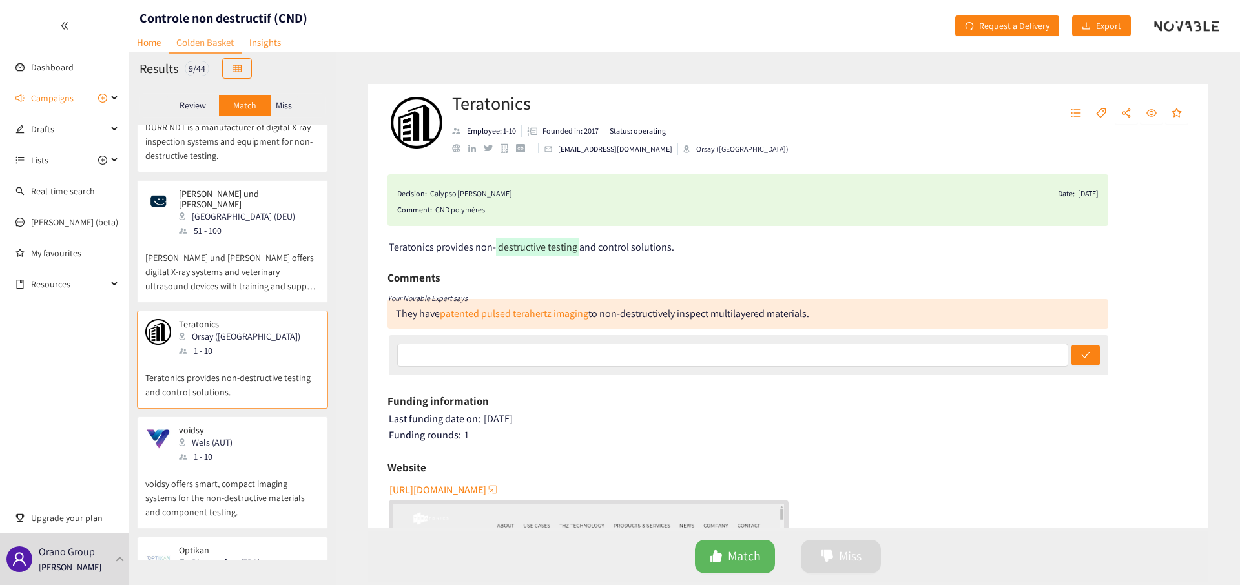
scroll to position [67, 0]
click at [250, 470] on p "voidsy offers smart, compact imaging systems for the non-destructive materials …" at bounding box center [232, 491] width 174 height 56
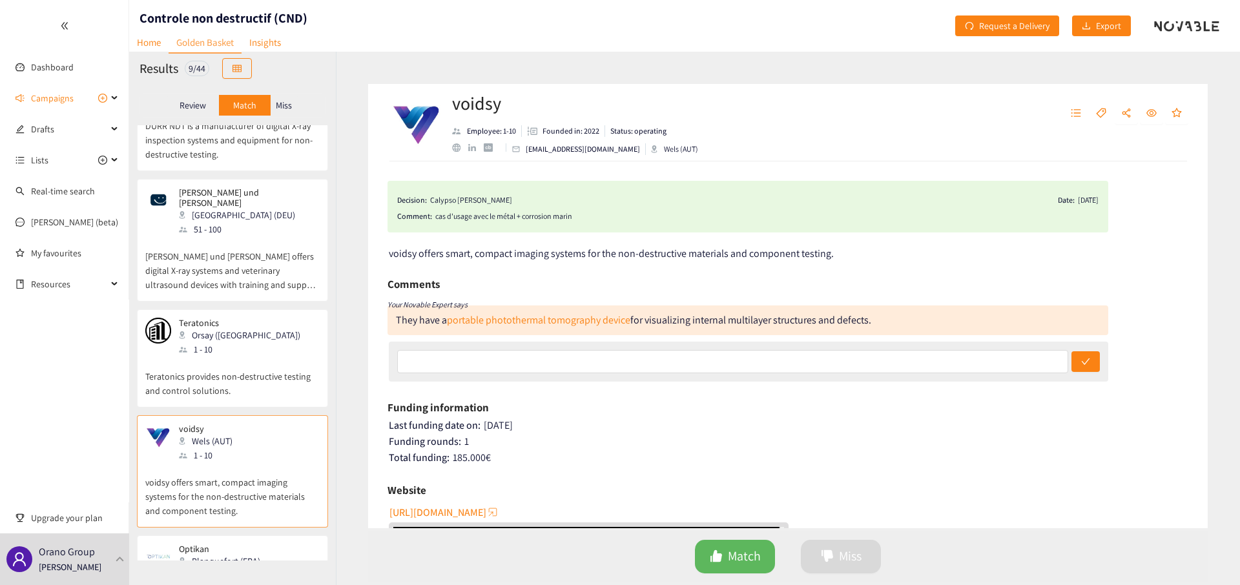
click at [455, 424] on span "Last funding date on:" at bounding box center [435, 426] width 92 height 14
click at [458, 458] on div "Total funding: 185.000 €" at bounding box center [789, 458] width 800 height 13
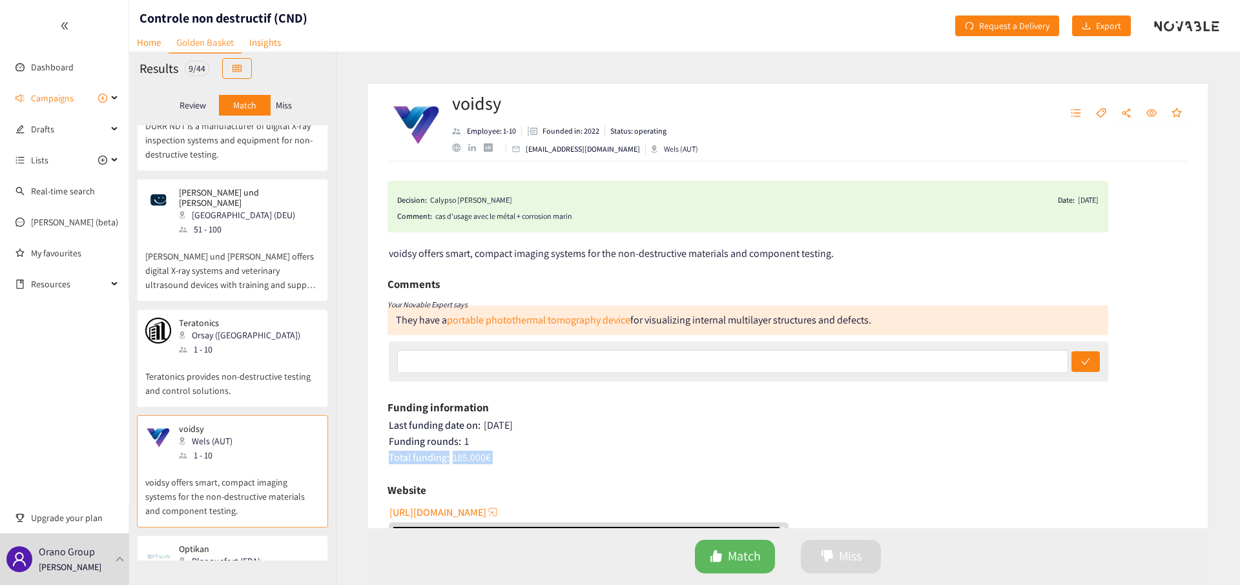
click at [458, 458] on div "Total funding: 185.000 €" at bounding box center [789, 458] width 800 height 13
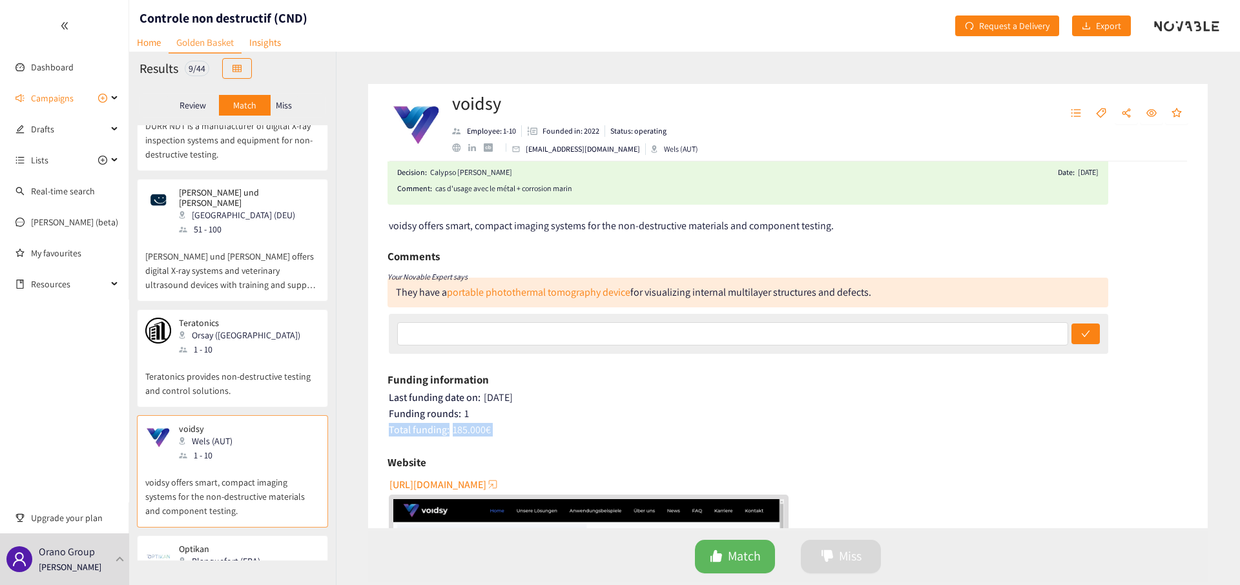
scroll to position [0, 0]
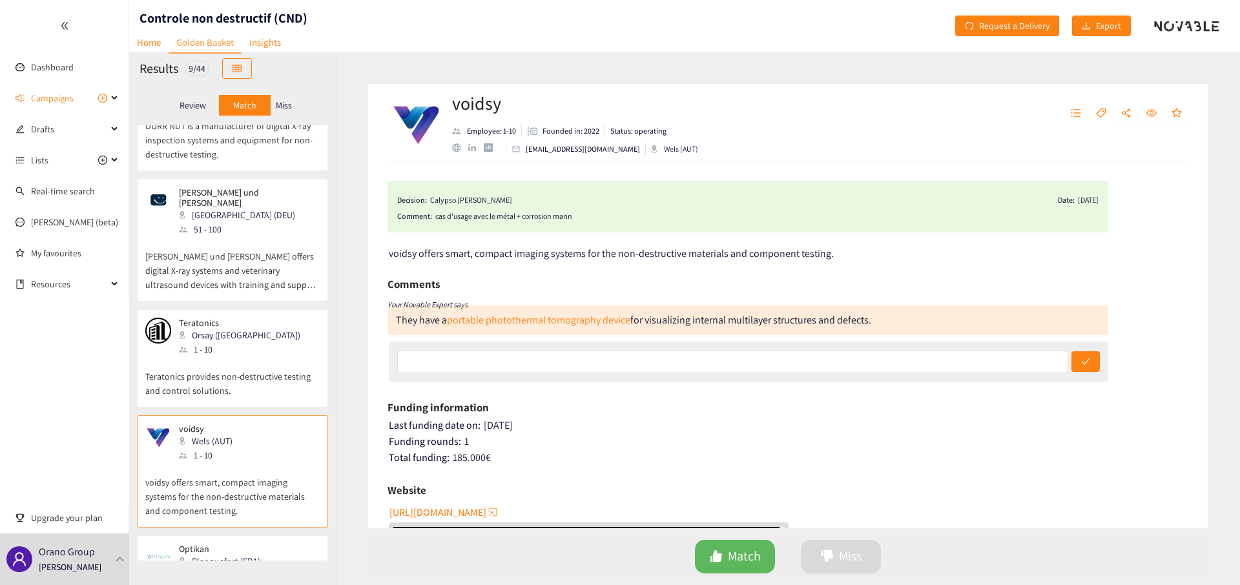
click at [513, 251] on span "voidsy offers smart, compact imaging systems for the non-destructive materials …" at bounding box center [611, 254] width 445 height 14
click at [48, 94] on span "Campaigns" at bounding box center [52, 98] width 43 height 26
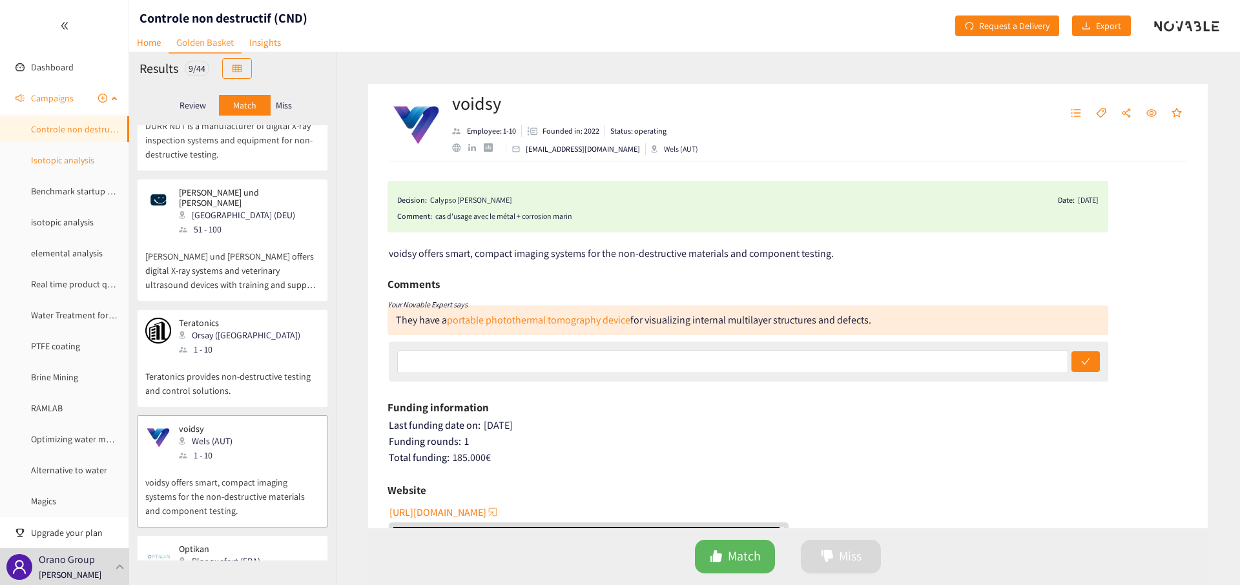
click at [51, 154] on link "Isotopic analysis" at bounding box center [62, 160] width 63 height 12
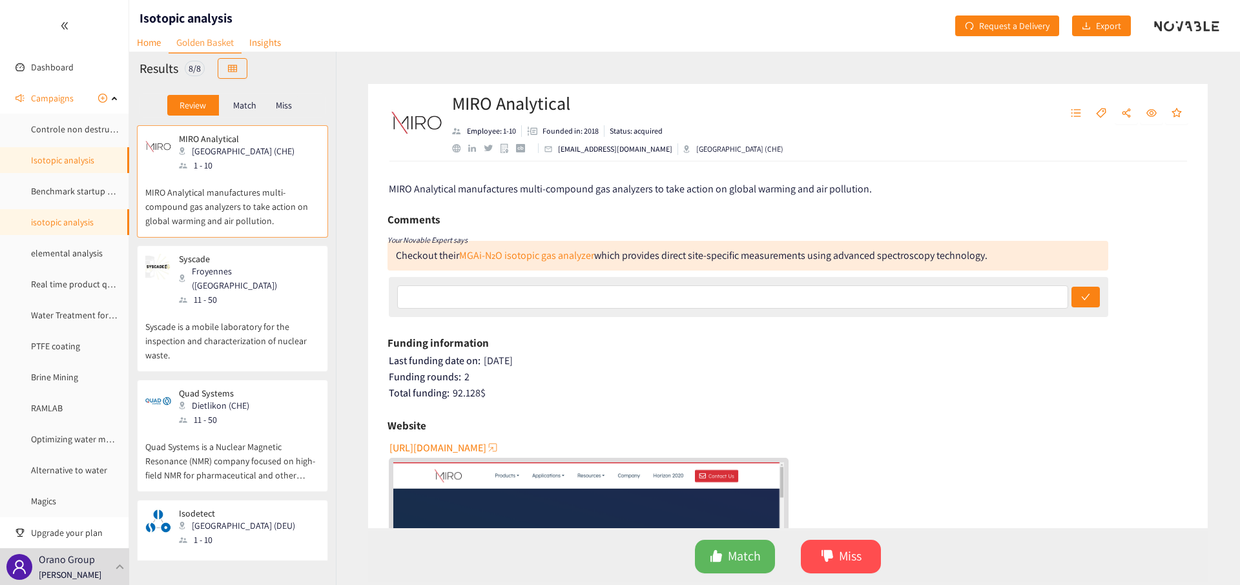
click at [194, 72] on div "8 / 8" at bounding box center [195, 69] width 20 height 16
click at [192, 73] on div "8 / 8" at bounding box center [195, 69] width 20 height 16
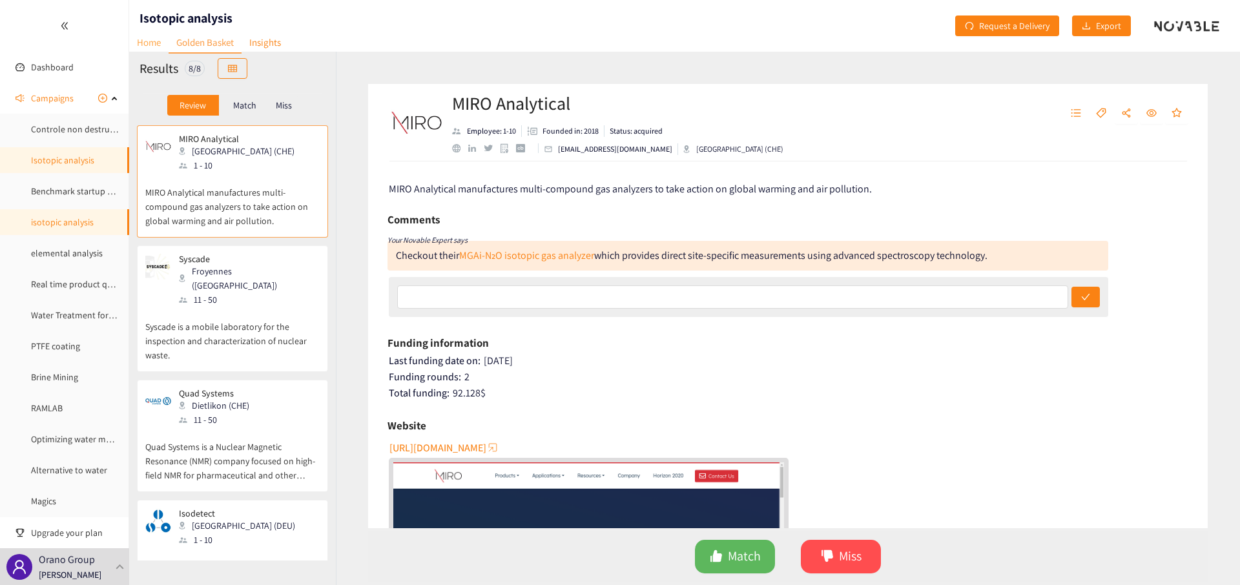
click at [157, 46] on link "Home" at bounding box center [148, 42] width 39 height 20
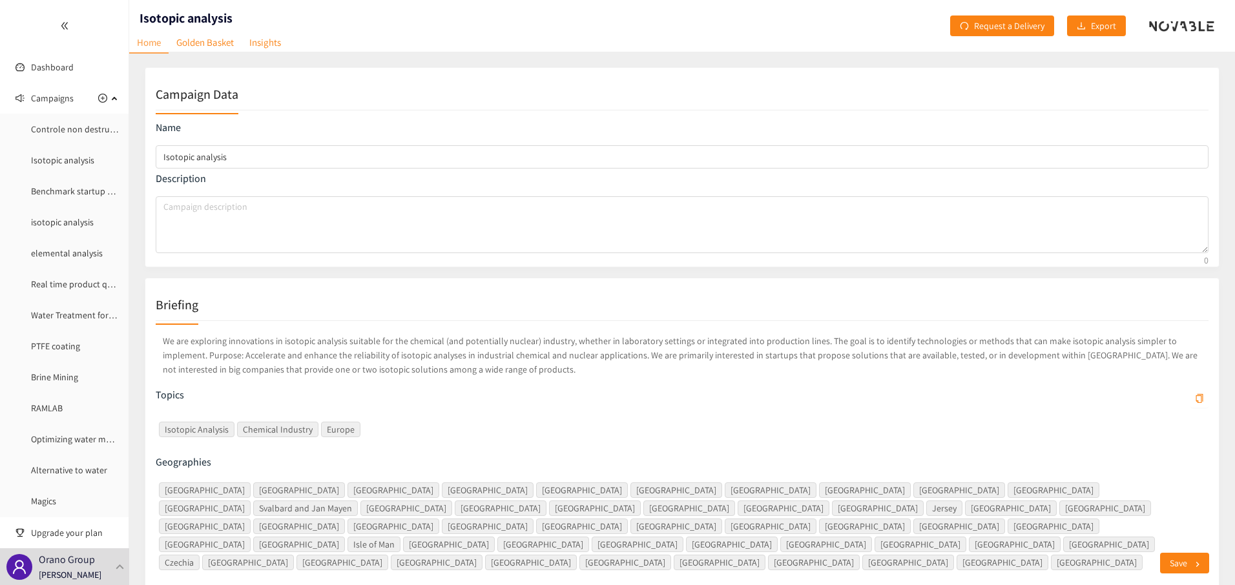
click at [304, 350] on p "We are exploring innovations in isotopic analysis suitable for the chemical (an…" at bounding box center [682, 355] width 1053 height 48
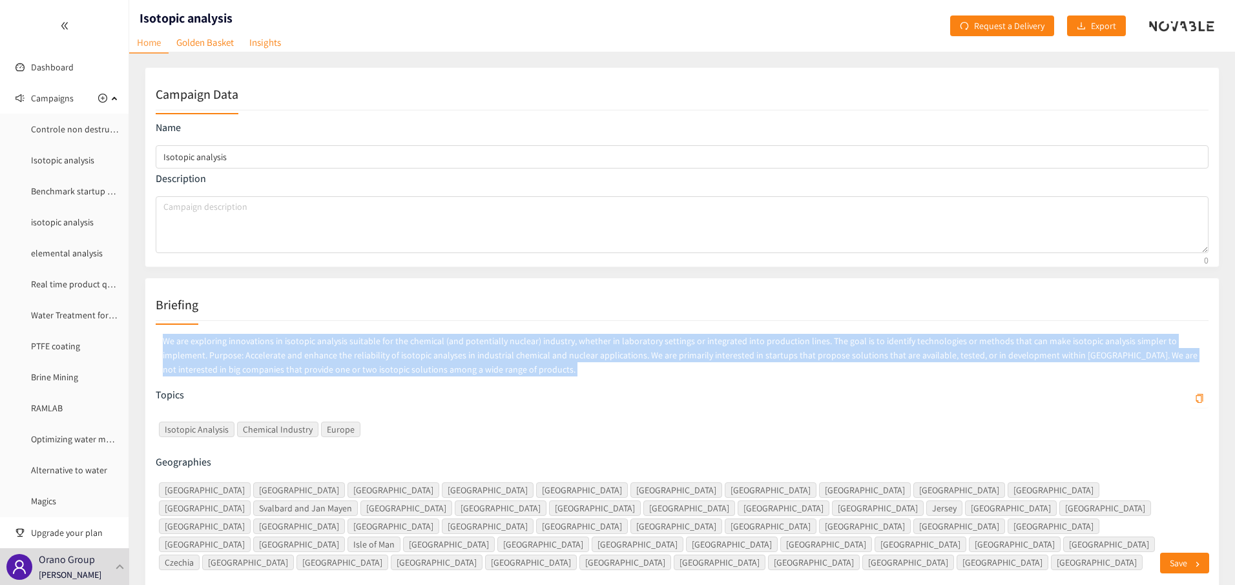
click at [304, 350] on p "We are exploring innovations in isotopic analysis suitable for the chemical (an…" at bounding box center [682, 355] width 1053 height 48
click at [44, 135] on link "Controle non destructif (CND)" at bounding box center [88, 129] width 114 height 12
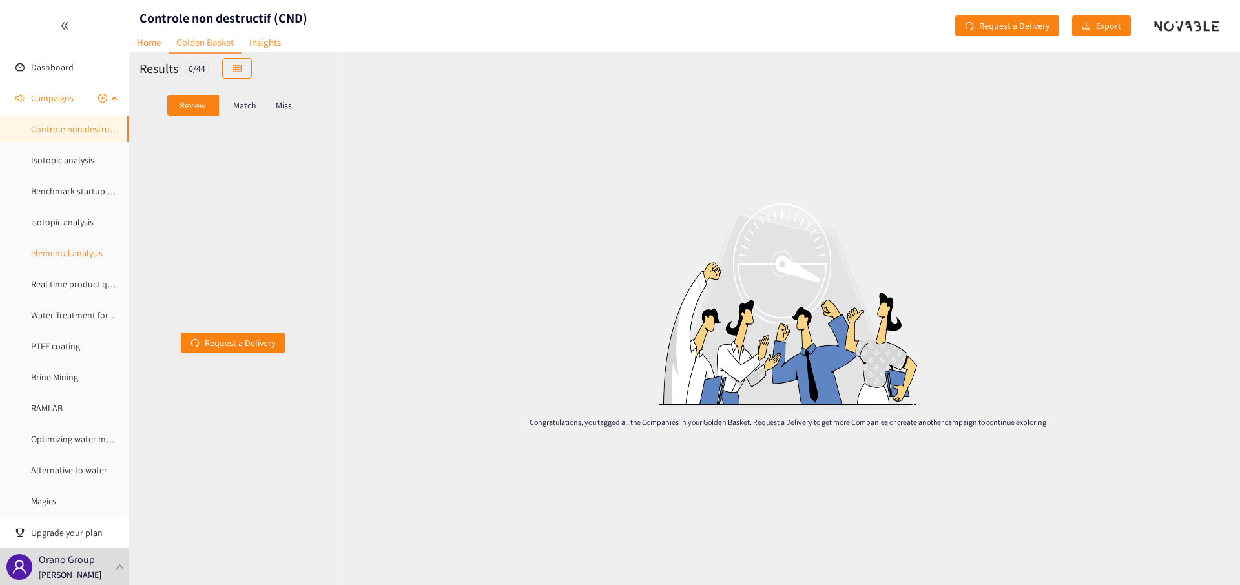
click at [62, 255] on link "elemental analysis" at bounding box center [67, 253] width 72 height 12
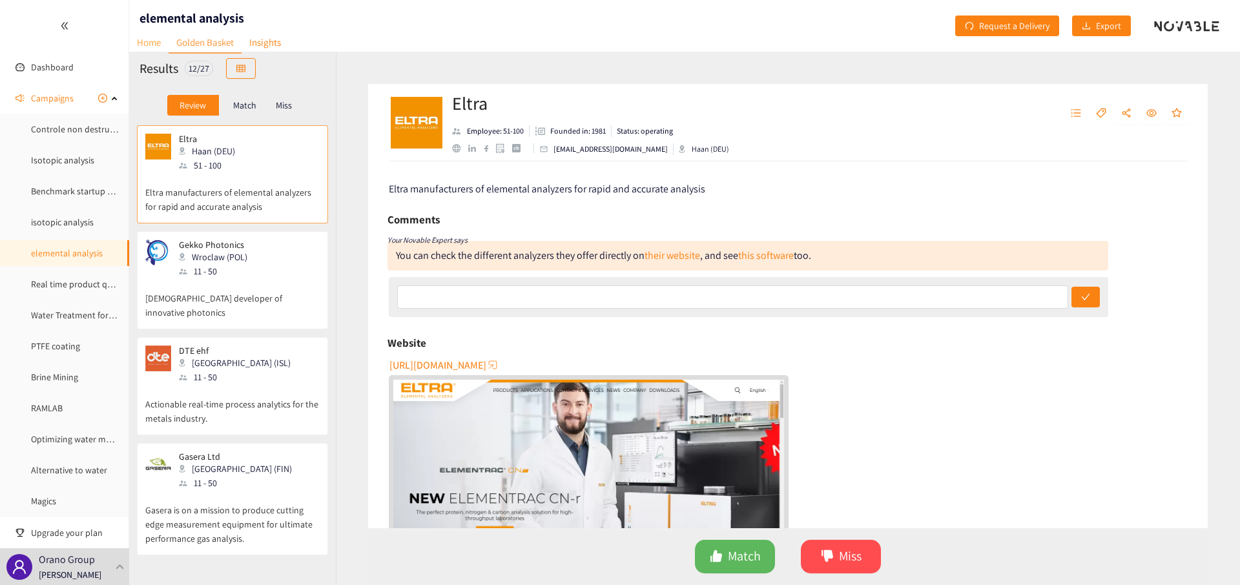
click at [154, 51] on link "Home" at bounding box center [148, 42] width 39 height 20
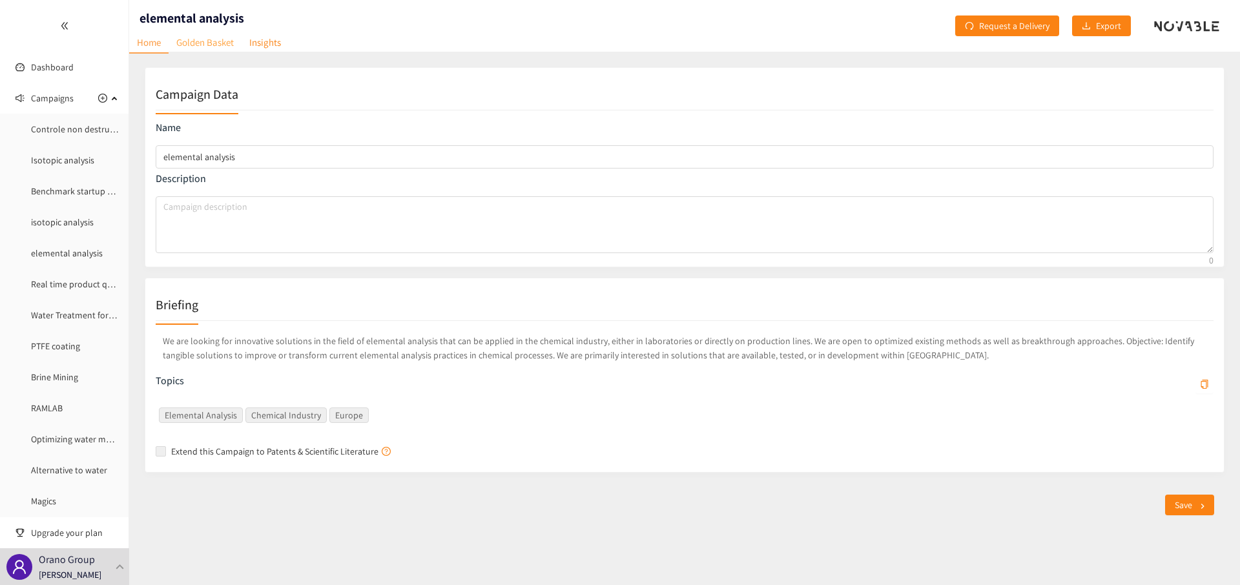
click at [196, 37] on link "Golden Basket" at bounding box center [205, 42] width 73 height 20
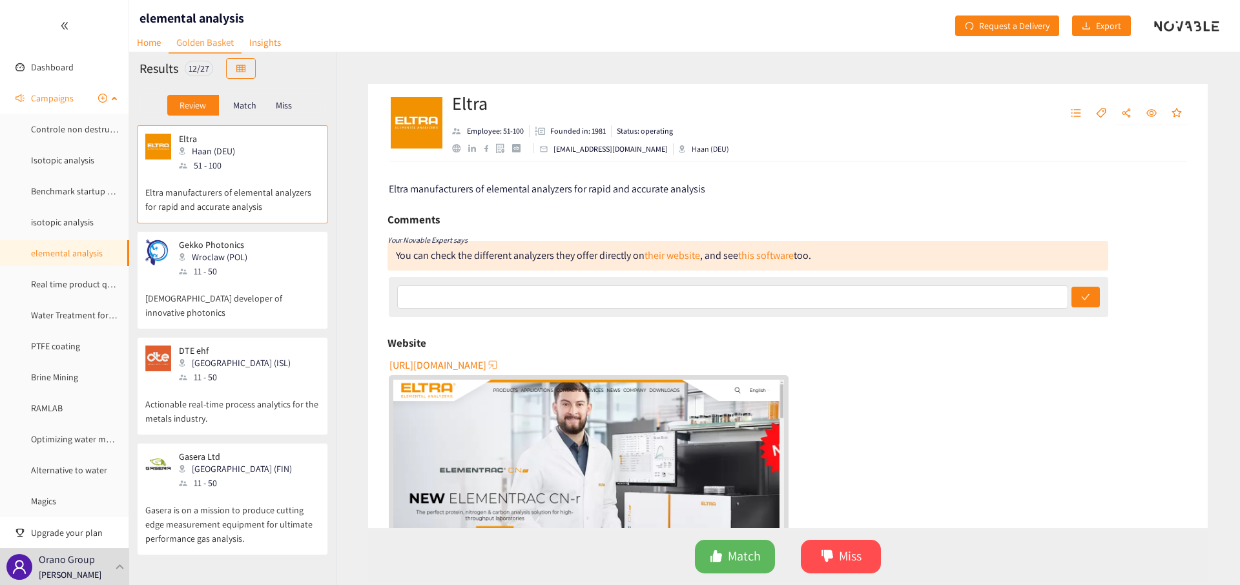
click at [33, 98] on span "Campaigns" at bounding box center [52, 98] width 43 height 26
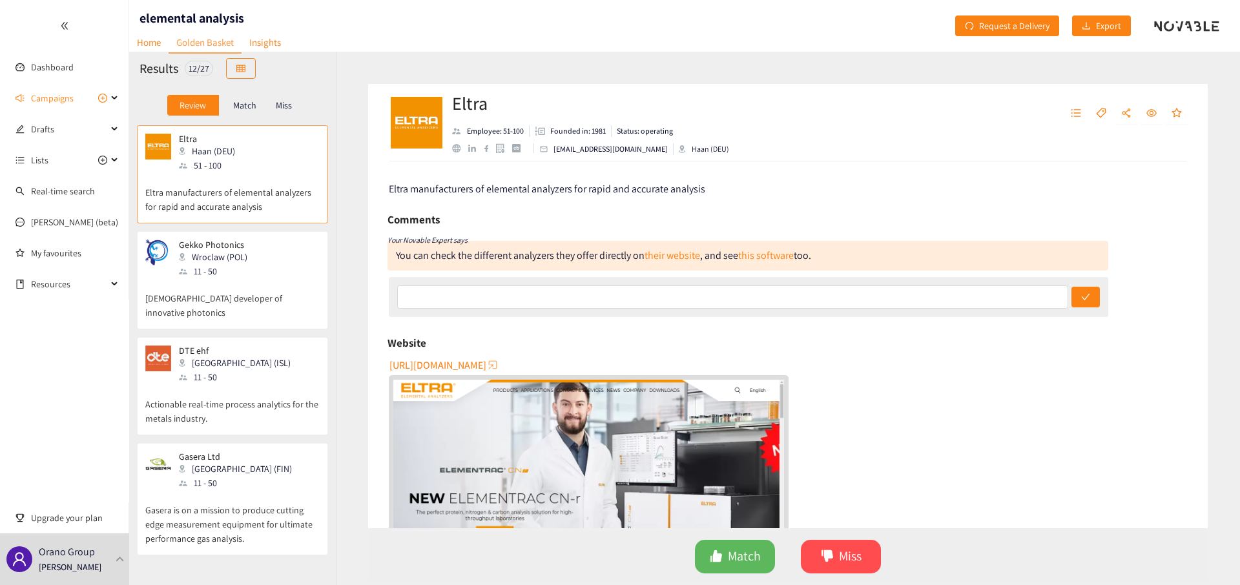
click at [242, 286] on p "European developer of innovative photonics" at bounding box center [232, 298] width 174 height 41
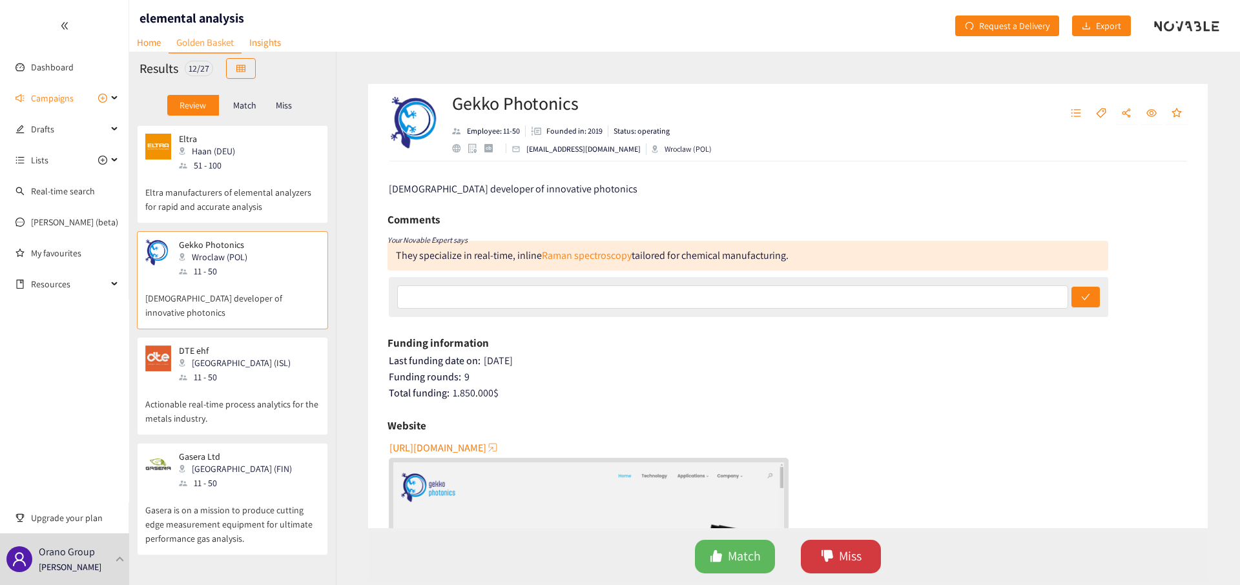
click at [833, 561] on button "Miss" at bounding box center [841, 557] width 80 height 34
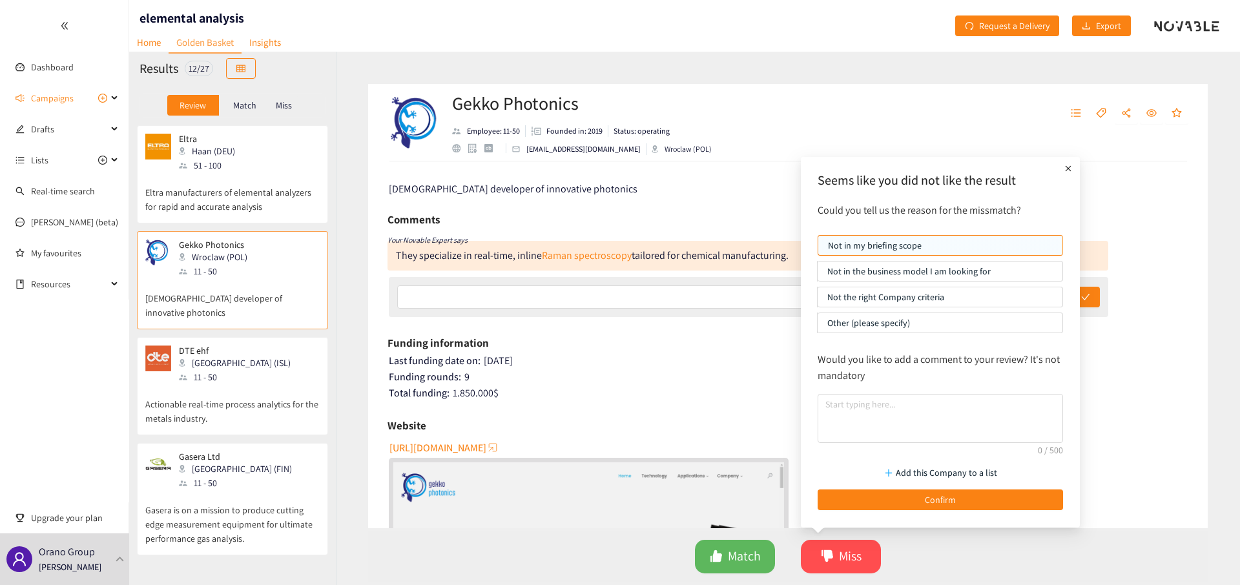
click at [842, 271] on p "Not in the business model I am looking for" at bounding box center [940, 271] width 225 height 19
click at [818, 275] on input "Not in the business model I am looking for" at bounding box center [818, 275] width 0 height 0
click at [837, 292] on p "Not the right Company criteria" at bounding box center [940, 296] width 225 height 19
click at [818, 300] on input "Not the right Company criteria" at bounding box center [818, 300] width 0 height 0
click at [839, 253] on p "Not in my briefing scope" at bounding box center [940, 245] width 225 height 19
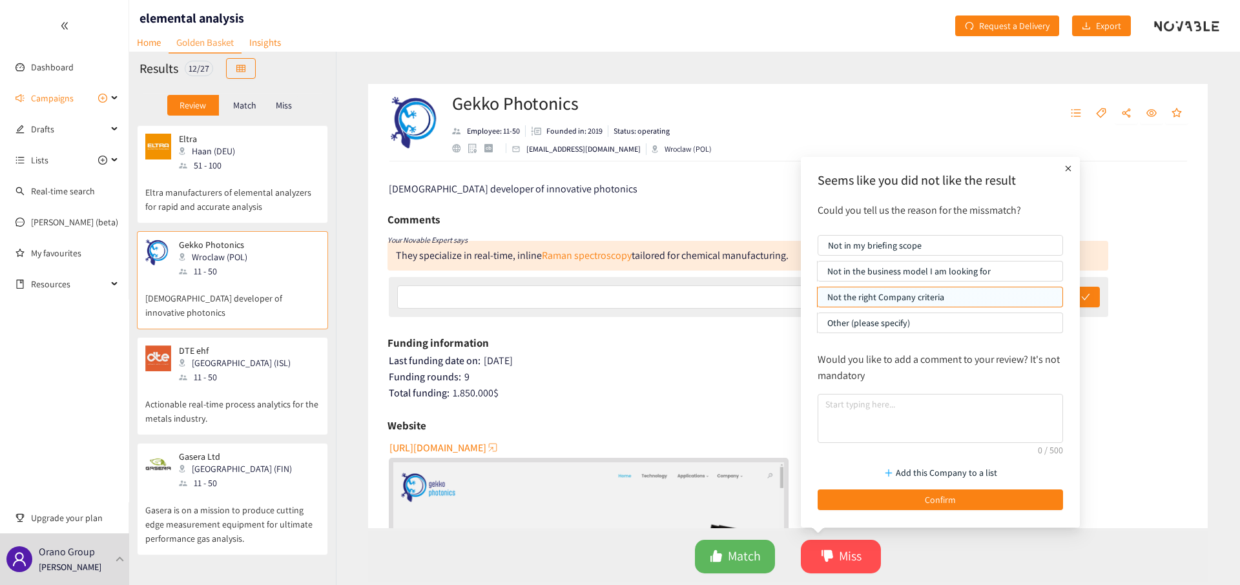
click at [819, 249] on input "Not in my briefing scope" at bounding box center [819, 249] width 0 height 0
click at [846, 424] on textarea at bounding box center [940, 418] width 245 height 49
click at [677, 387] on div "Total funding: 1.850.000 $" at bounding box center [789, 393] width 800 height 13
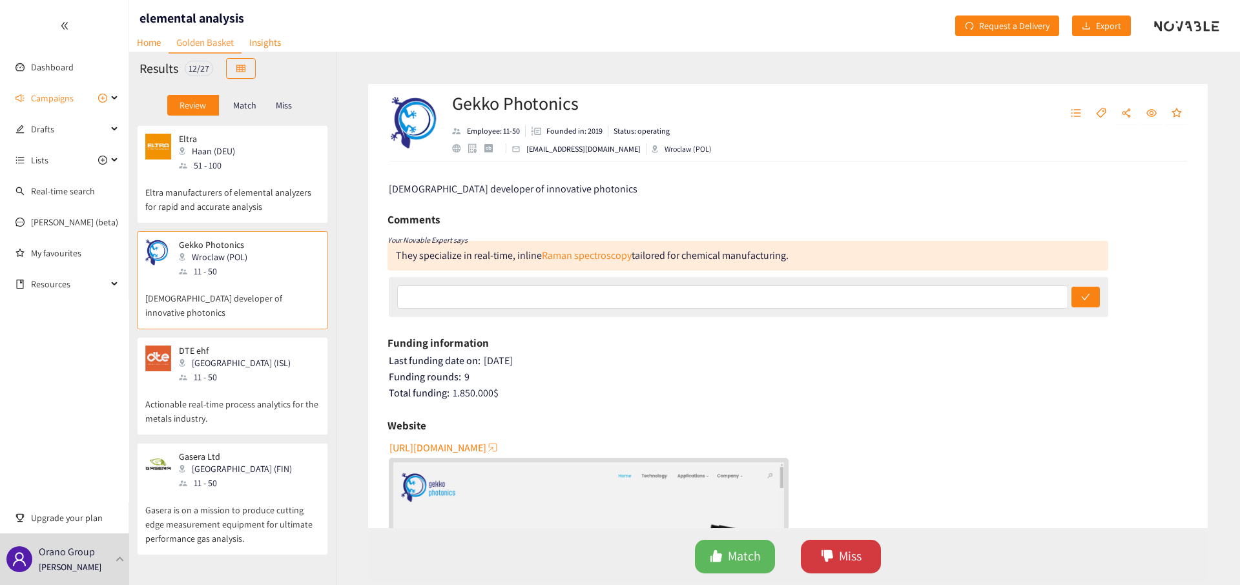
click at [839, 545] on button "Miss" at bounding box center [841, 557] width 80 height 34
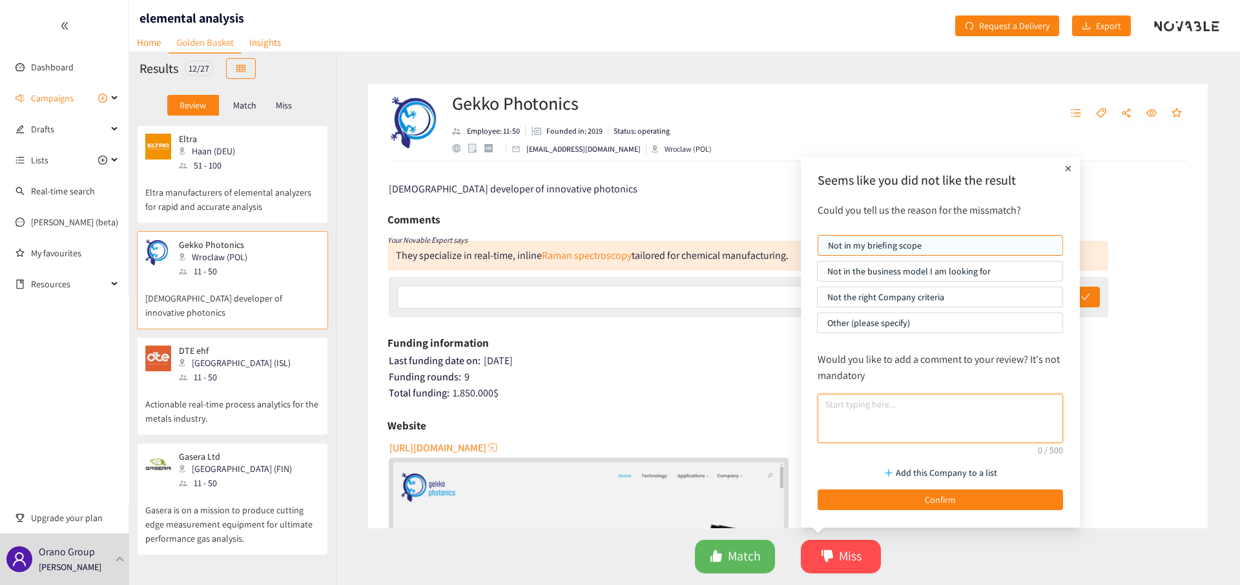
click at [854, 426] on textarea at bounding box center [940, 418] width 245 height 49
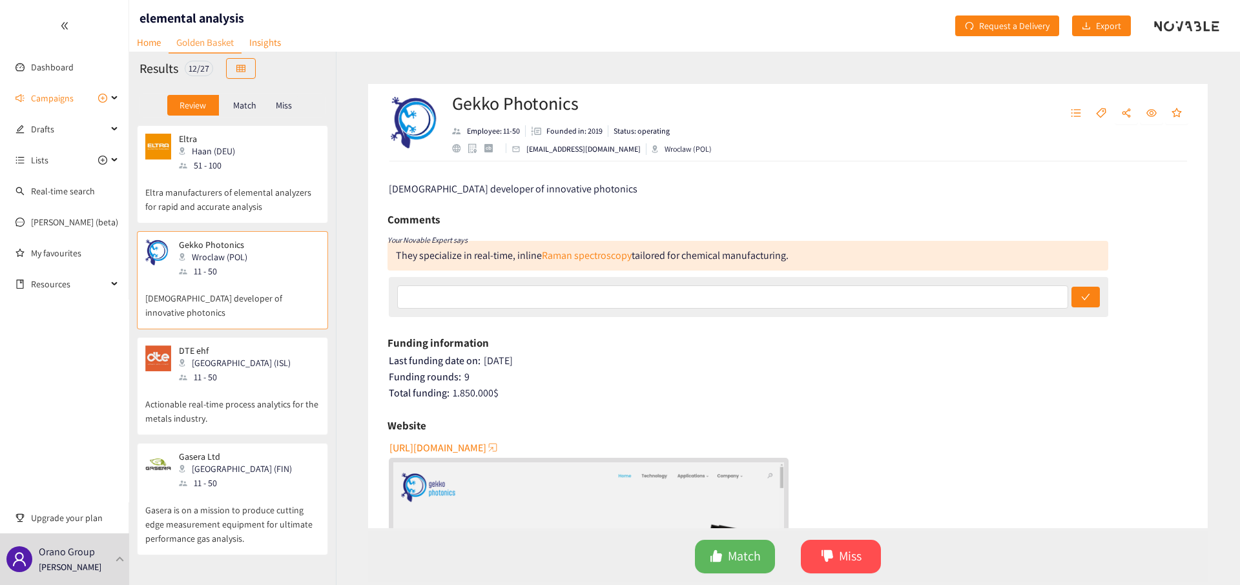
click at [607, 336] on div "Funding information" at bounding box center [788, 342] width 801 height 19
click at [192, 68] on div "12 / 27" at bounding box center [199, 69] width 28 height 16
click at [192, 72] on div "12 / 27" at bounding box center [199, 69] width 28 height 16
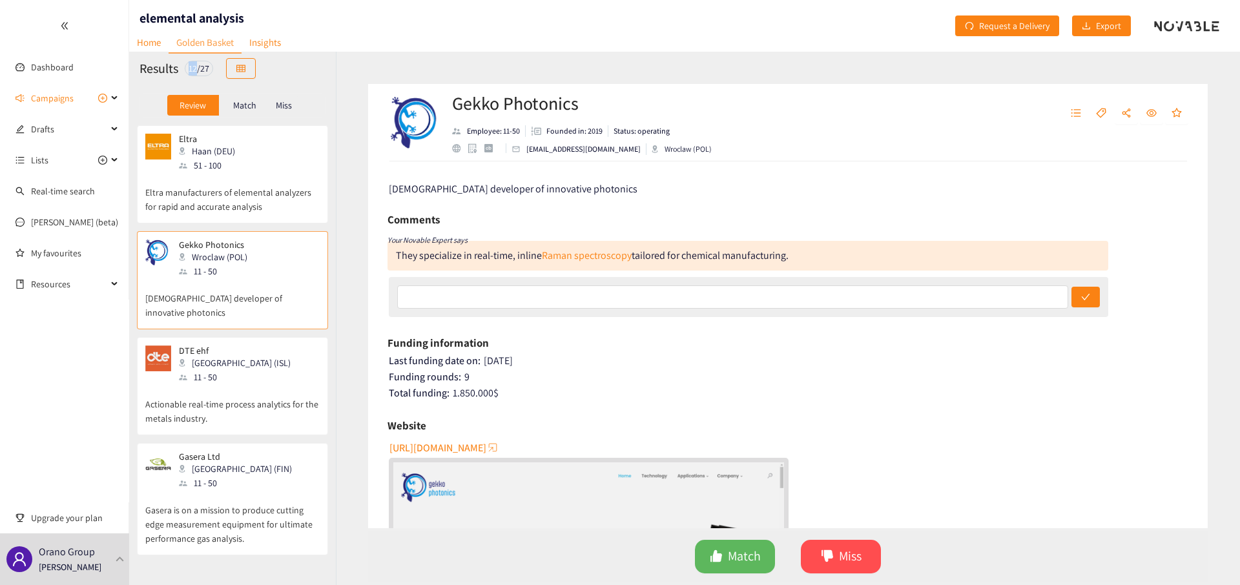
click at [192, 72] on div "12 / 27" at bounding box center [199, 69] width 28 height 16
click at [204, 78] on div "Results 12 / 27" at bounding box center [232, 69] width 207 height 34
click at [1001, 24] on span "Request a Delivery" at bounding box center [1014, 26] width 70 height 14
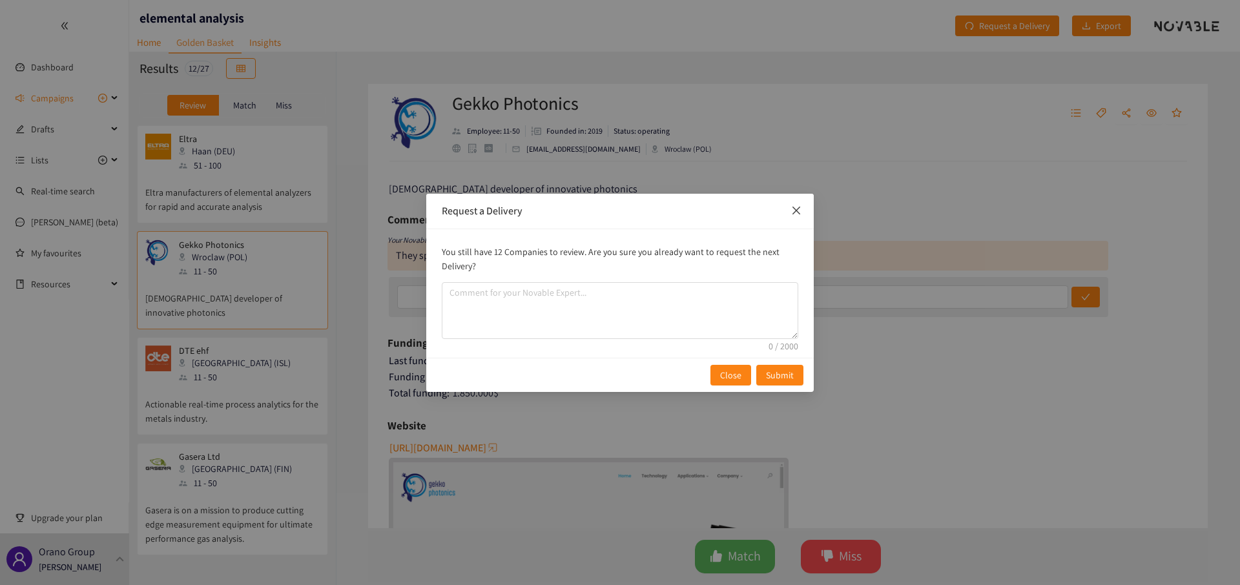
click at [797, 213] on icon "close" at bounding box center [796, 210] width 10 height 10
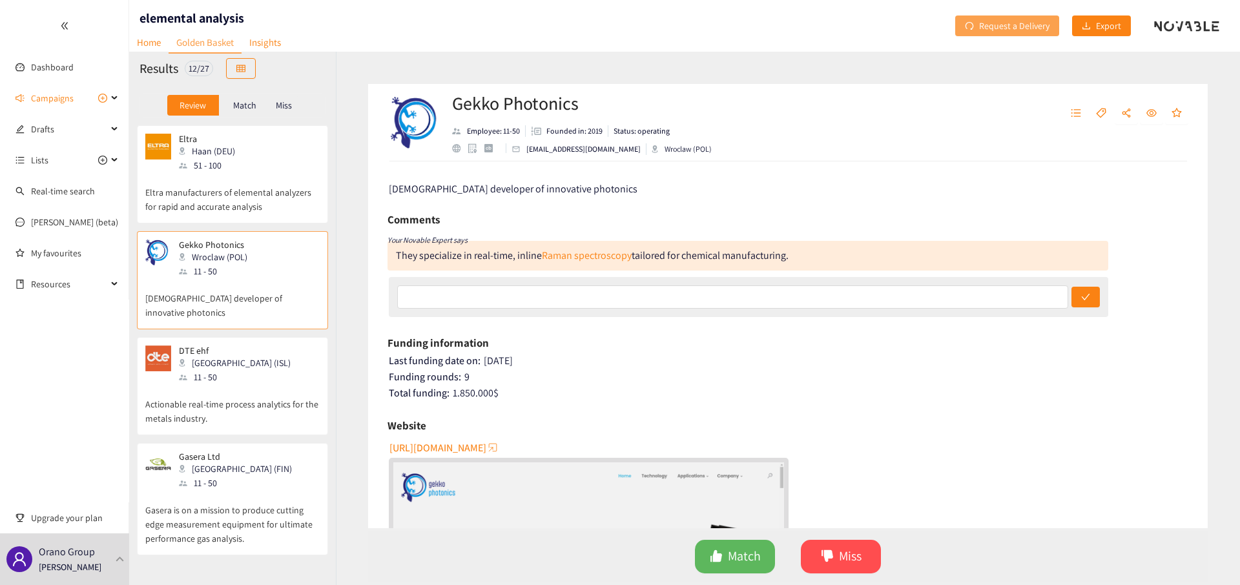
click at [988, 26] on span "Request a Delivery" at bounding box center [1014, 26] width 70 height 14
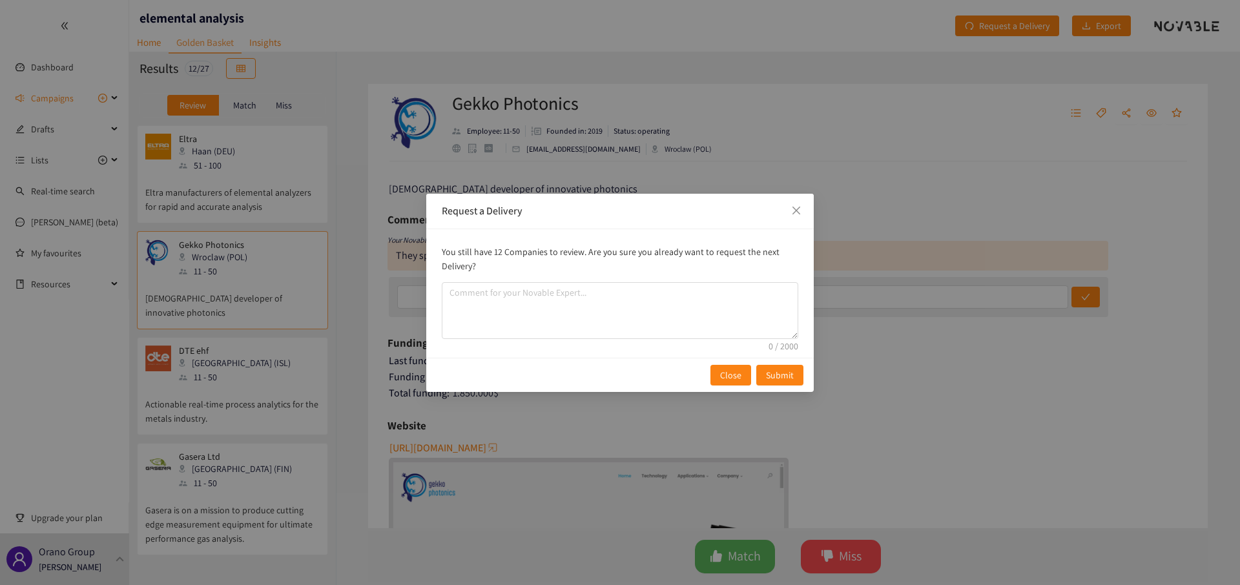
click at [494, 251] on p "You still have 12 Companies to review. Are you sure you already want to request…" at bounding box center [620, 259] width 357 height 28
drag, startPoint x: 494, startPoint y: 251, endPoint x: 558, endPoint y: 249, distance: 64.0
click at [558, 249] on p "You still have 12 Companies to review. Are you sure you already want to request…" at bounding box center [620, 259] width 357 height 28
click at [799, 209] on icon "close" at bounding box center [796, 210] width 10 height 10
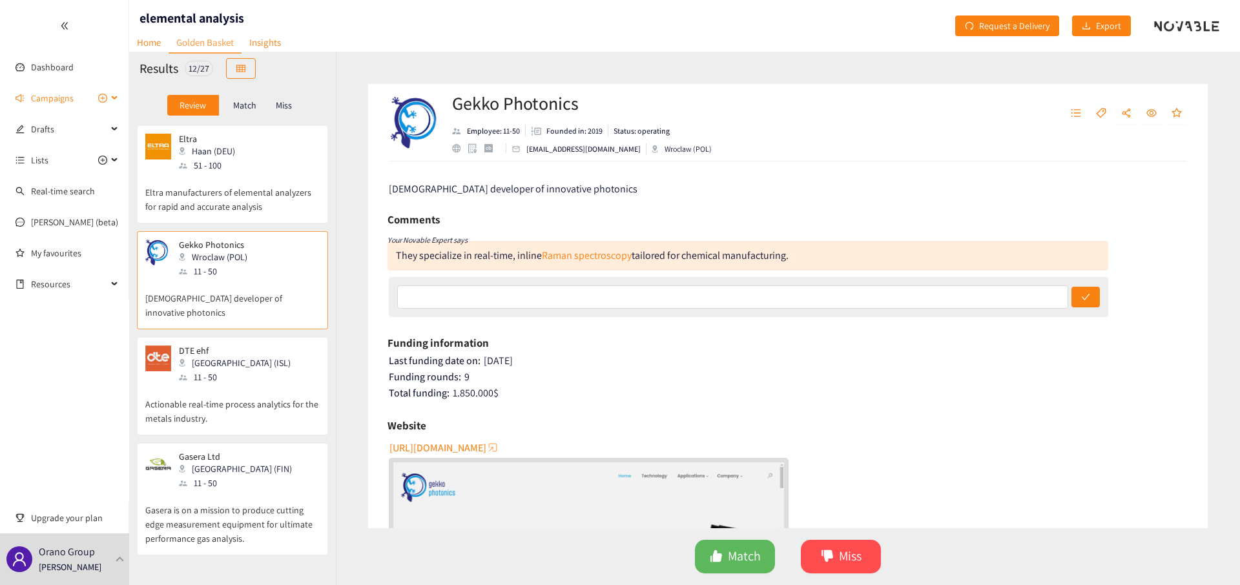
click at [73, 103] on span "Campaigns" at bounding box center [69, 98] width 76 height 26
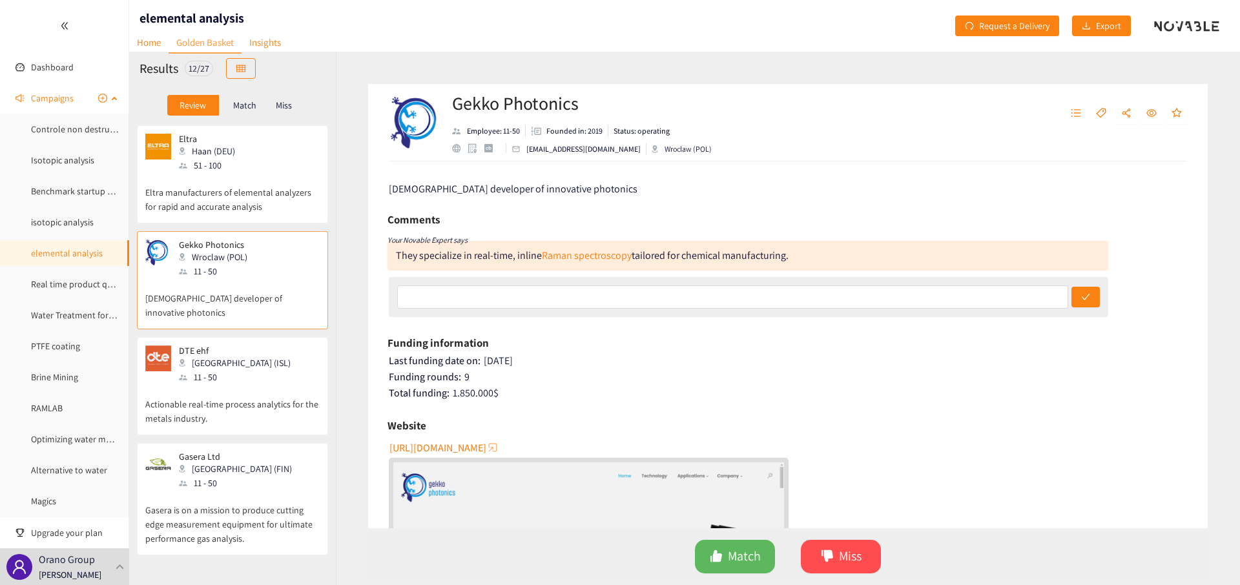
click at [73, 103] on span "Campaigns" at bounding box center [69, 98] width 76 height 26
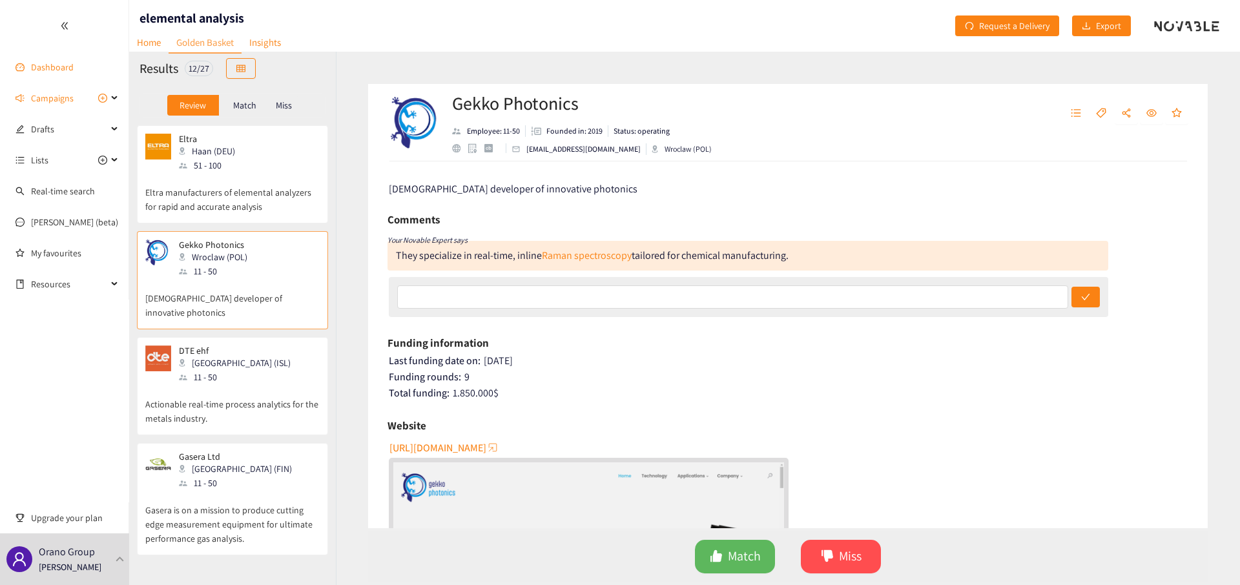
click at [69, 70] on link "Dashboard" at bounding box center [52, 67] width 43 height 12
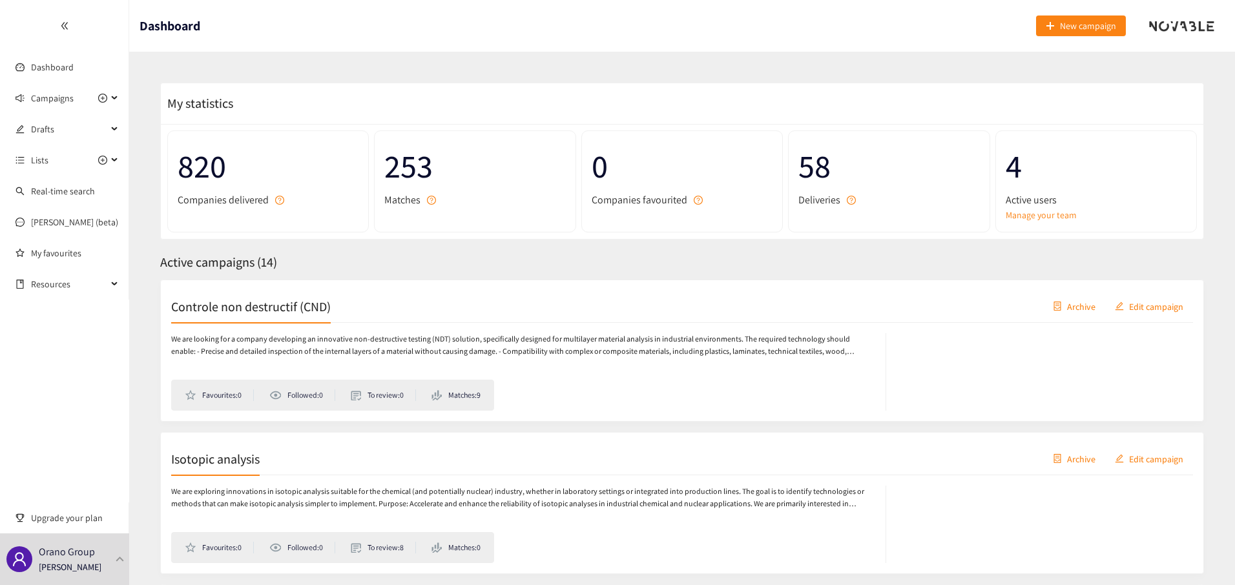
click at [1040, 219] on link "Manage your team" at bounding box center [1096, 215] width 181 height 14
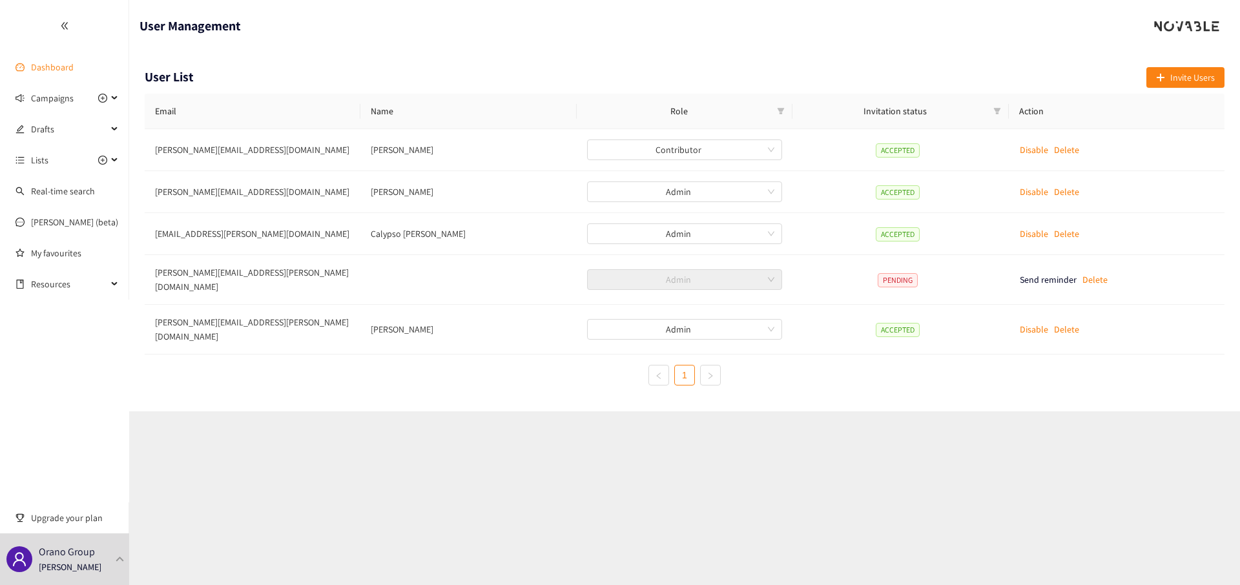
click at [52, 72] on link "Dashboard" at bounding box center [52, 67] width 43 height 12
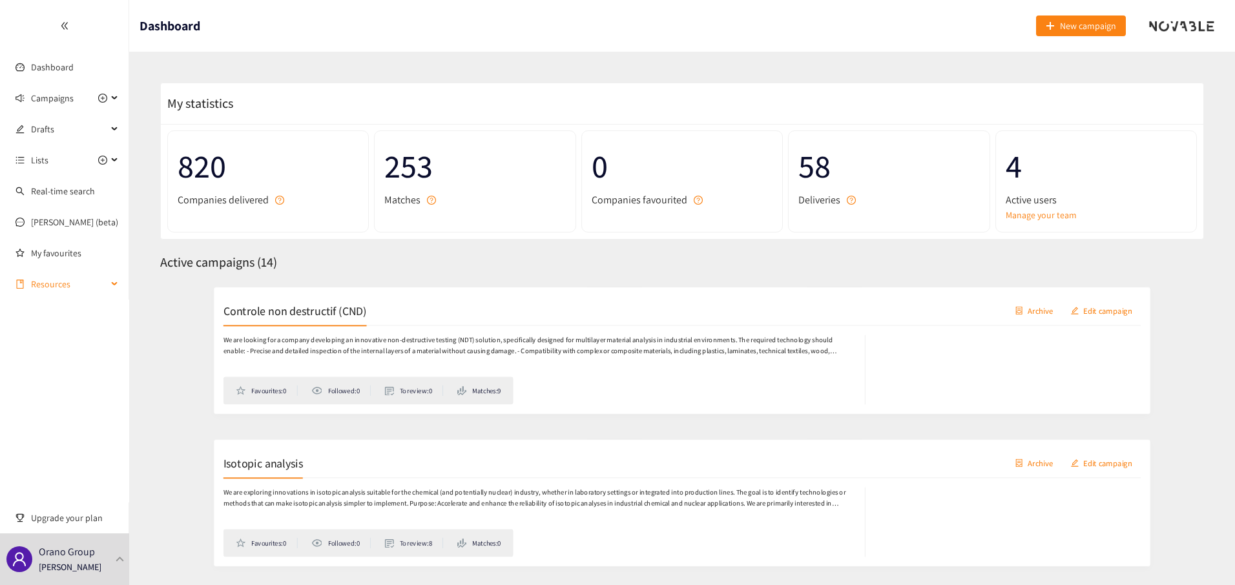
click at [70, 287] on span "Resources" at bounding box center [69, 284] width 76 height 26
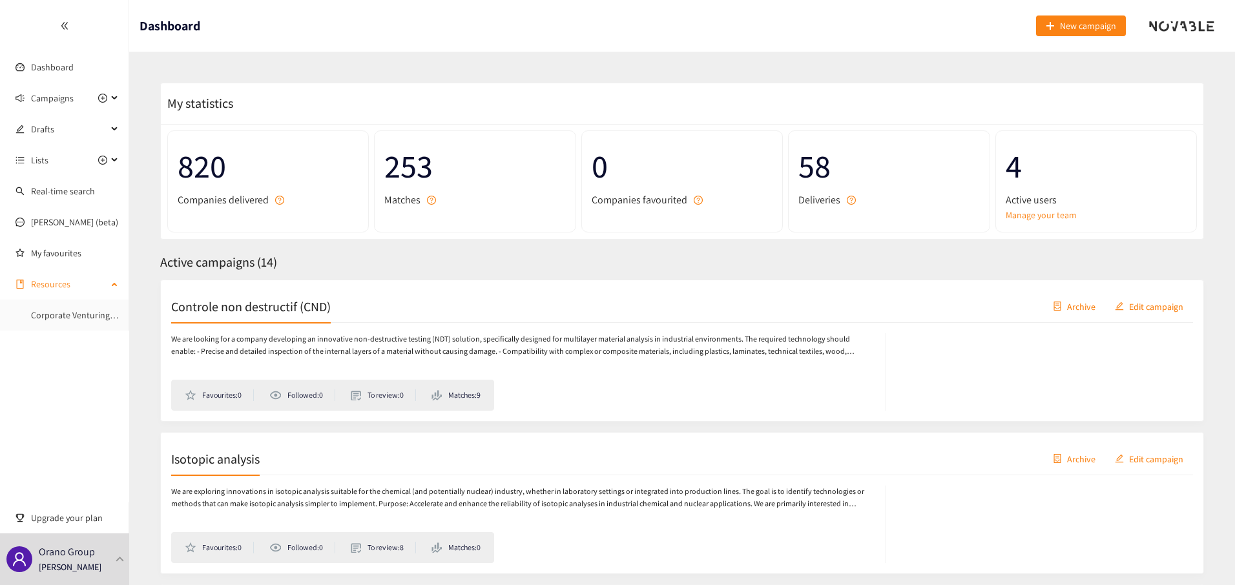
click at [65, 291] on span "Resources" at bounding box center [69, 284] width 76 height 26
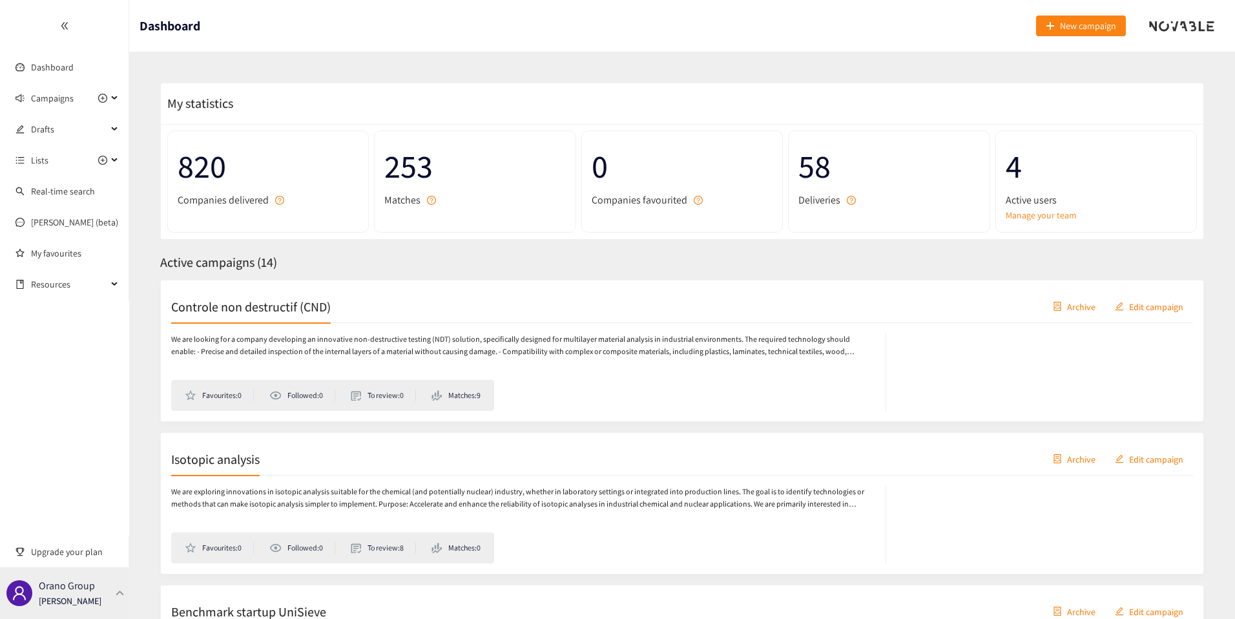
click at [110, 590] on div "Orano Group [PERSON_NAME]" at bounding box center [64, 593] width 129 height 52
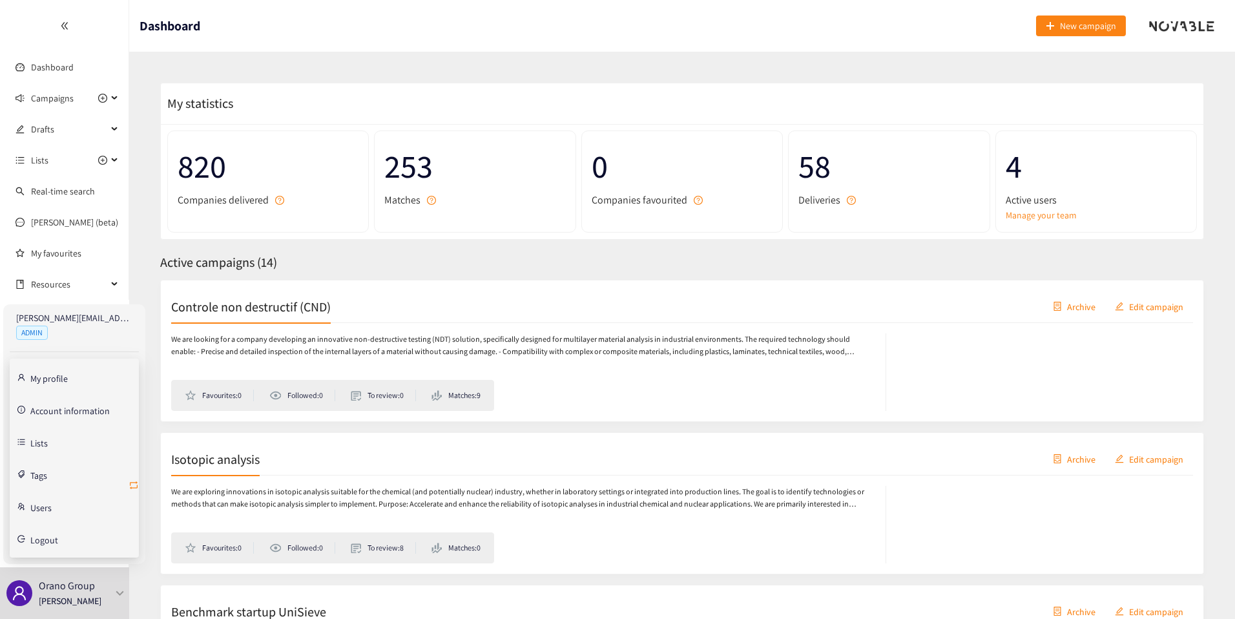
click at [132, 484] on icon "retweet" at bounding box center [134, 485] width 10 height 10
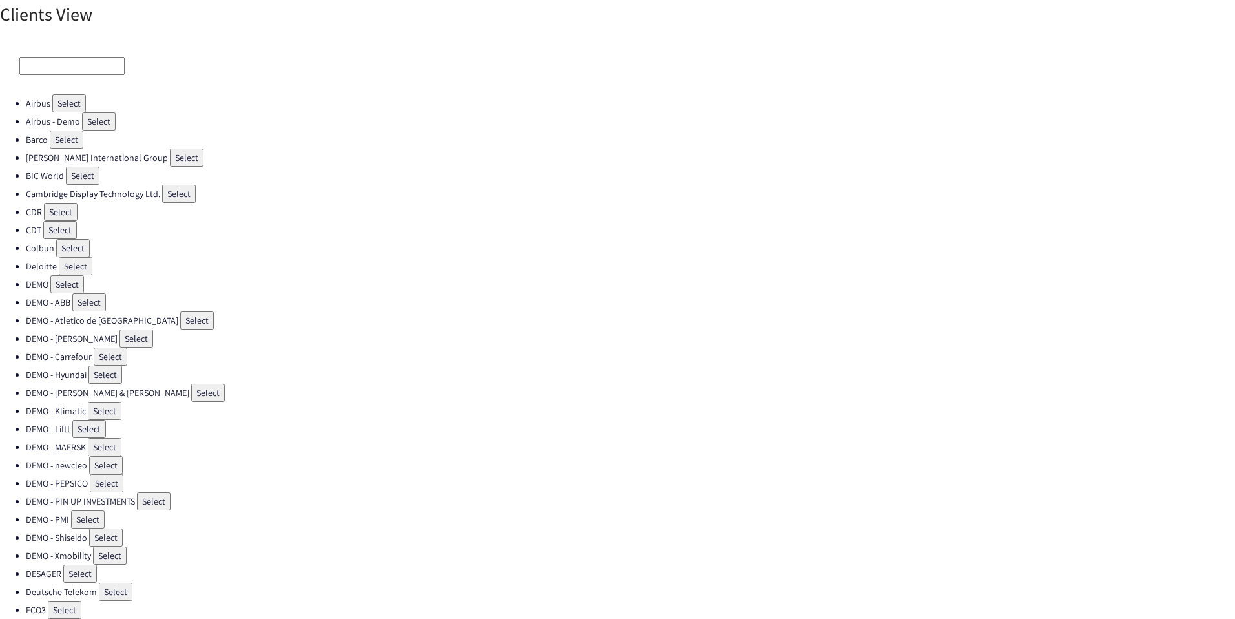
click at [56, 68] on input at bounding box center [71, 66] width 105 height 18
click at [52, 61] on input at bounding box center [71, 66] width 105 height 18
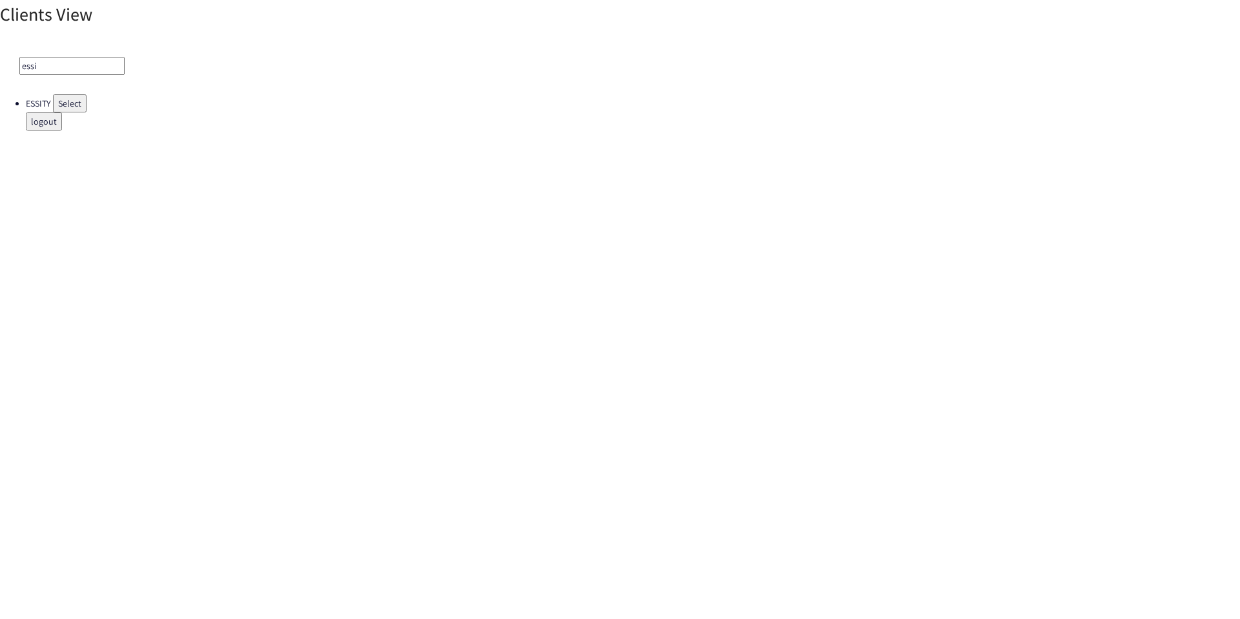
type input "essi"
click at [61, 104] on button "Select" at bounding box center [70, 103] width 34 height 18
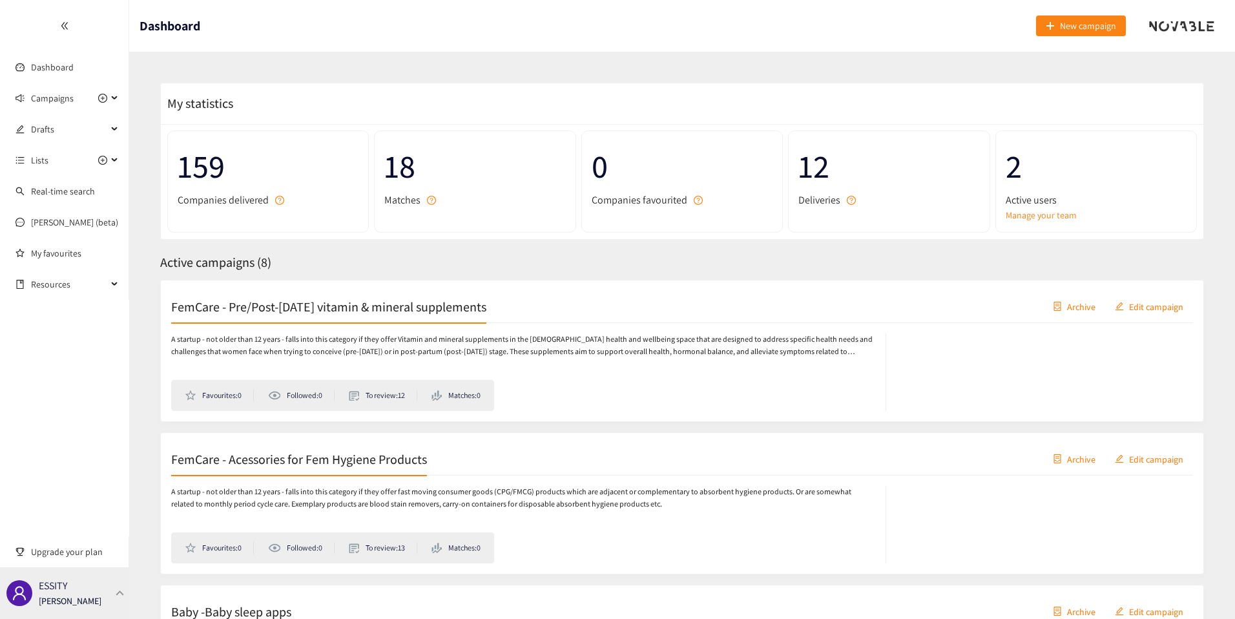
click at [120, 578] on div "ESSITY [PERSON_NAME]" at bounding box center [64, 593] width 129 height 52
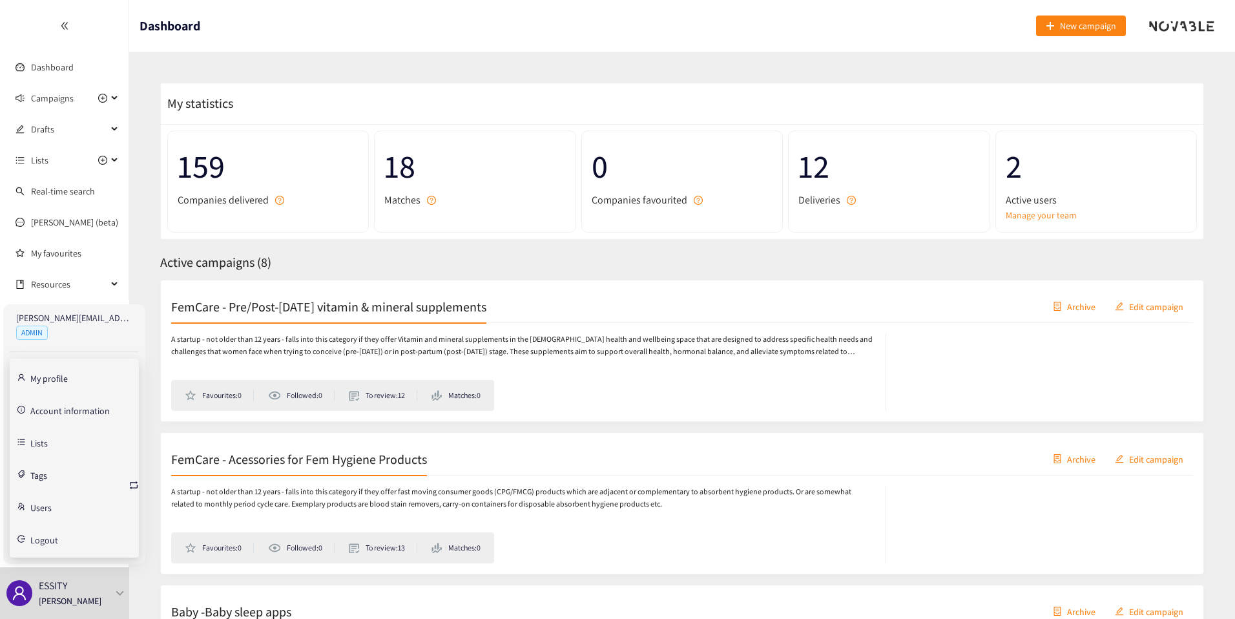
click at [67, 412] on link "Account information" at bounding box center [69, 410] width 79 height 12
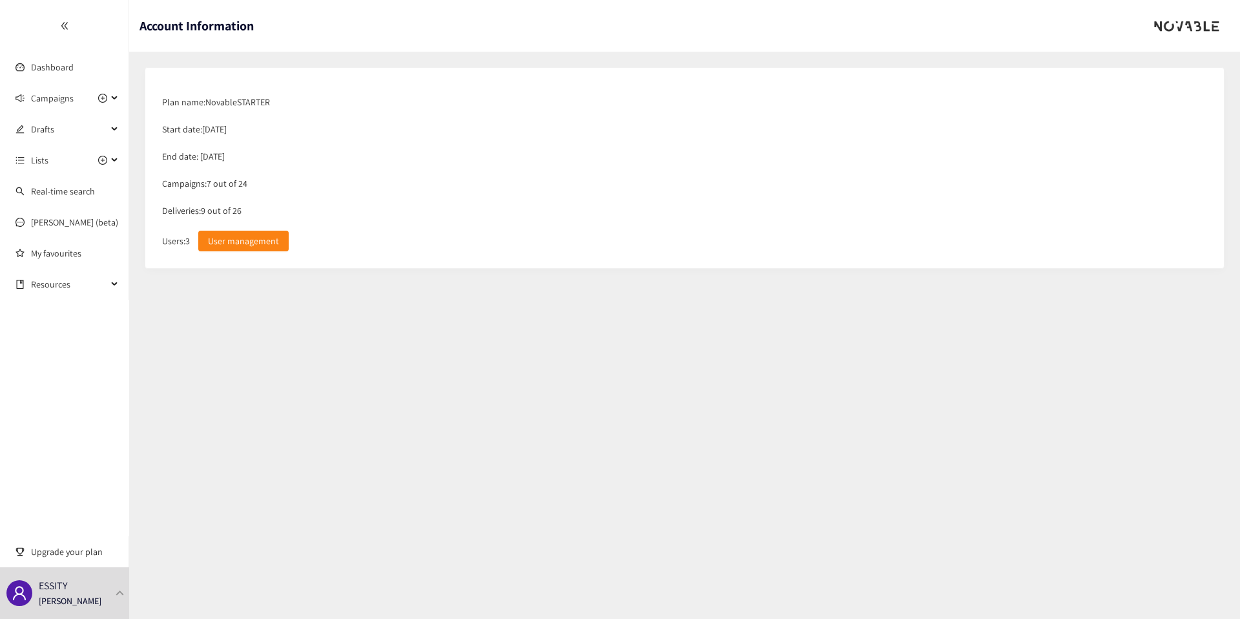
click at [324, 326] on section "Account Information Plan name: Novable STARTER Start date: [DATE] End date: [DA…" at bounding box center [684, 309] width 1111 height 619
click at [61, 93] on span "Campaigns" at bounding box center [52, 98] width 43 height 26
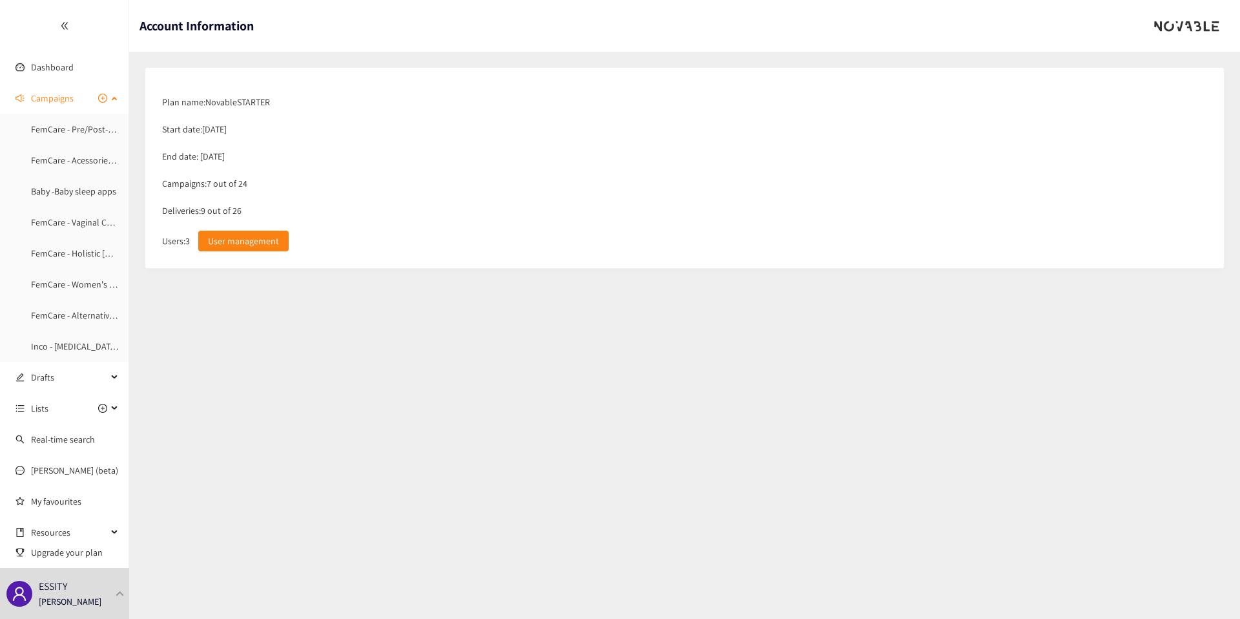
click at [54, 94] on span "Campaigns" at bounding box center [52, 98] width 43 height 26
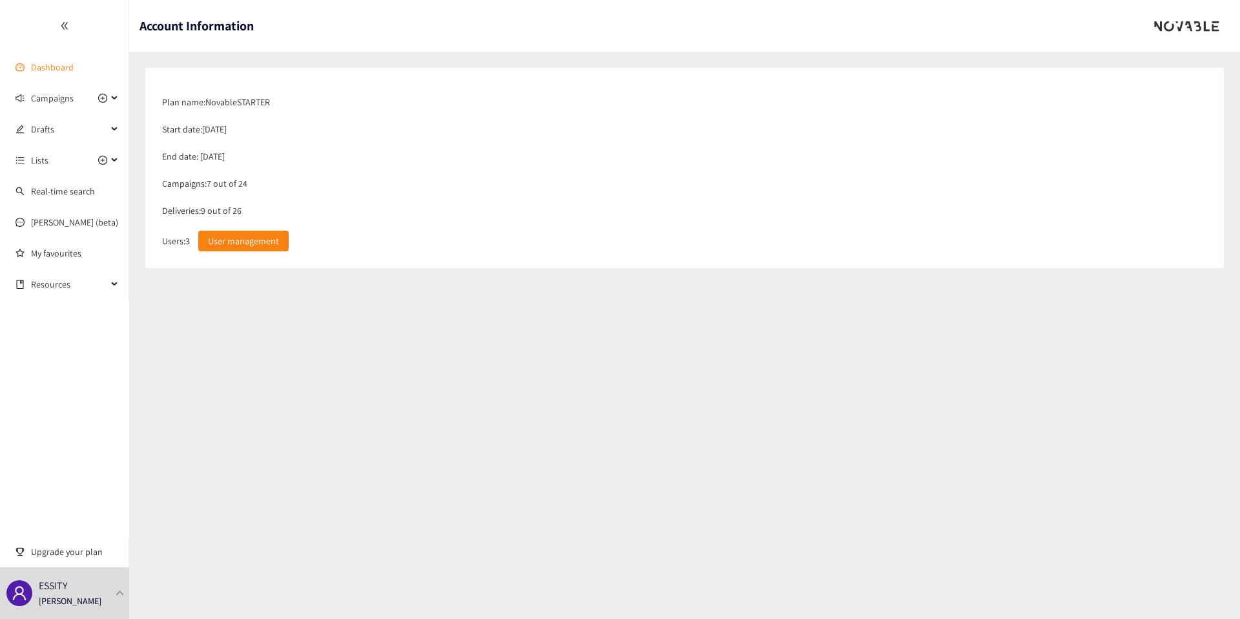
click at [54, 61] on link "Dashboard" at bounding box center [52, 67] width 43 height 12
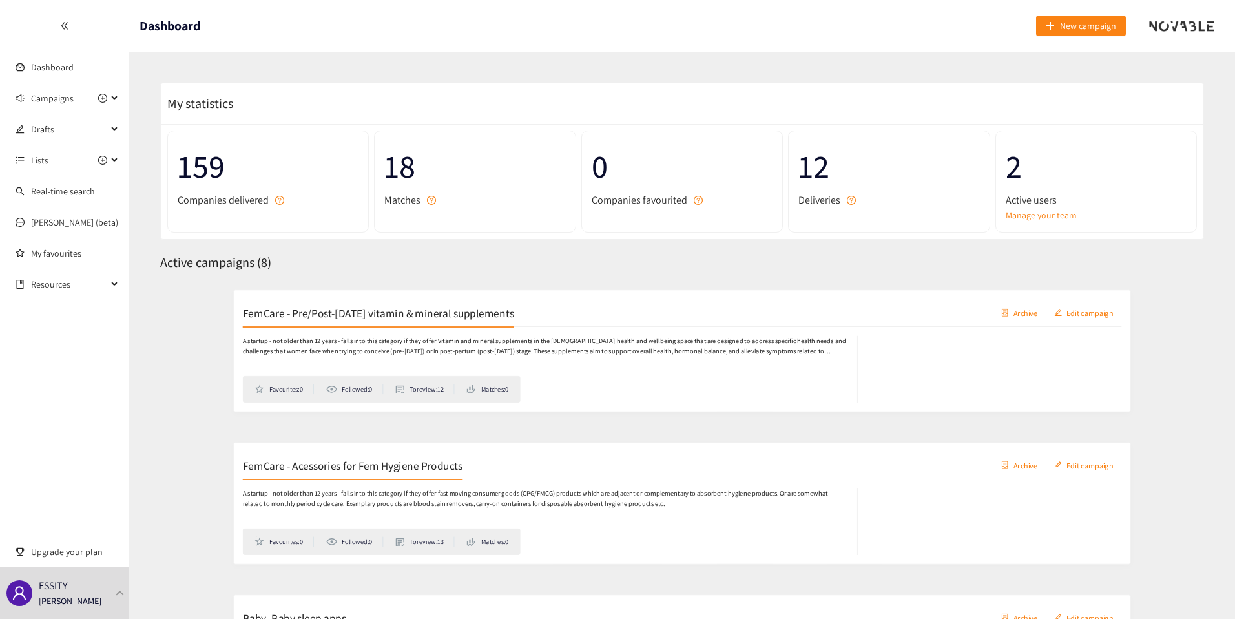
click at [814, 162] on span "12" at bounding box center [889, 166] width 181 height 51
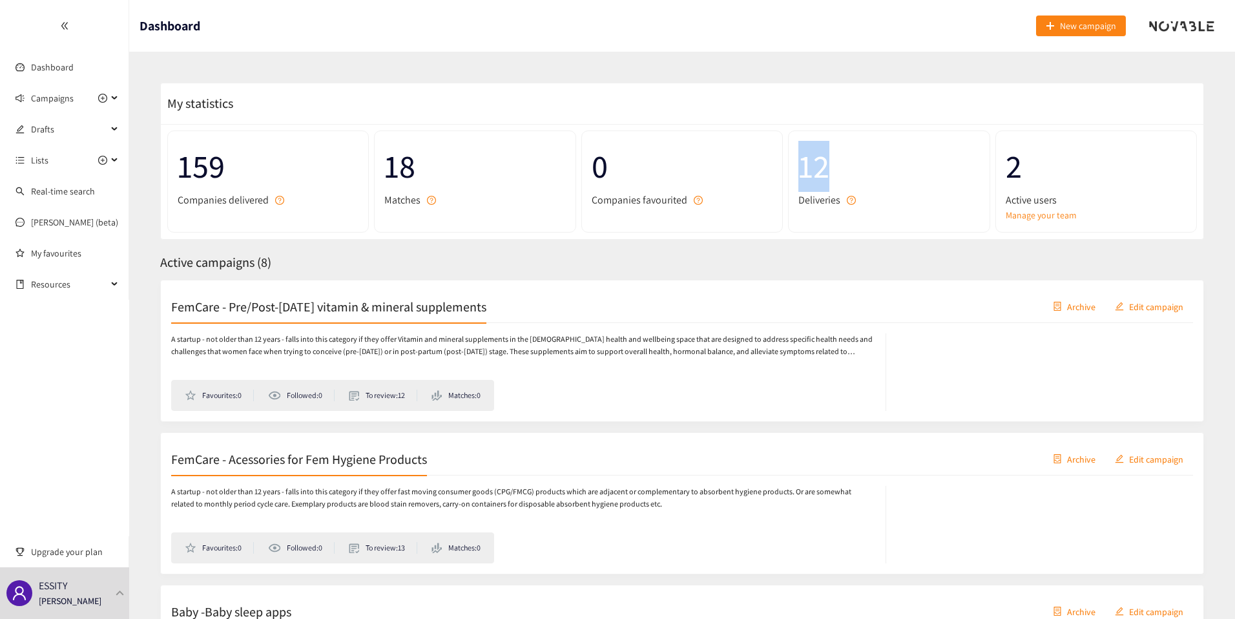
click at [814, 162] on span "12" at bounding box center [889, 166] width 181 height 51
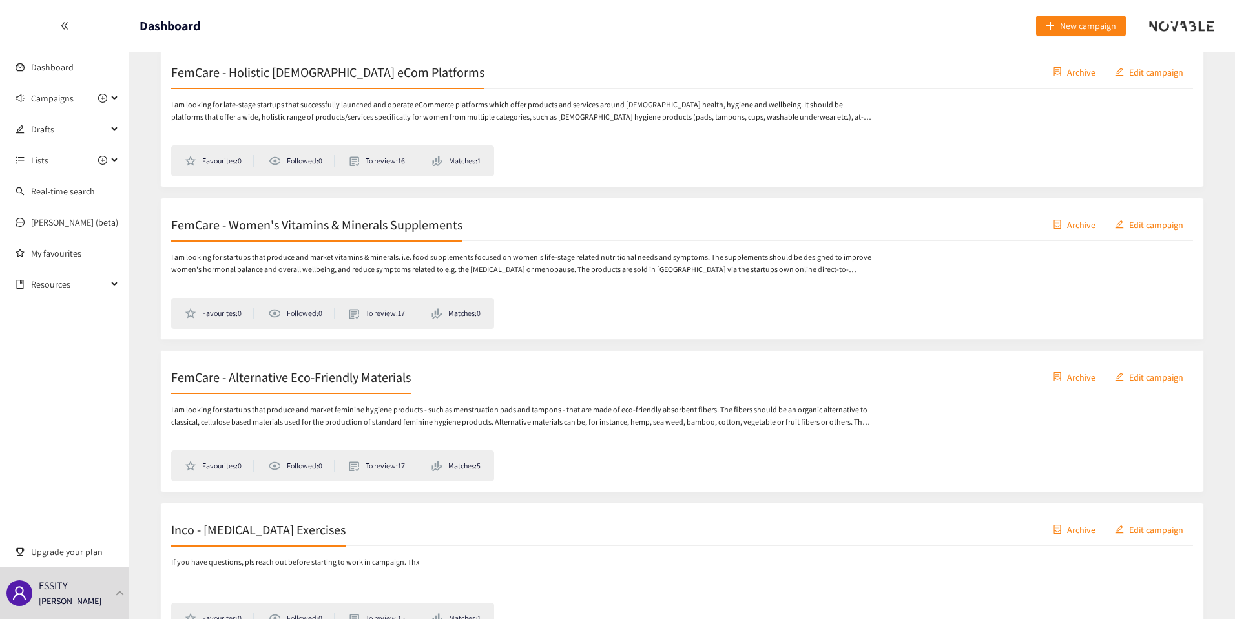
scroll to position [927, 0]
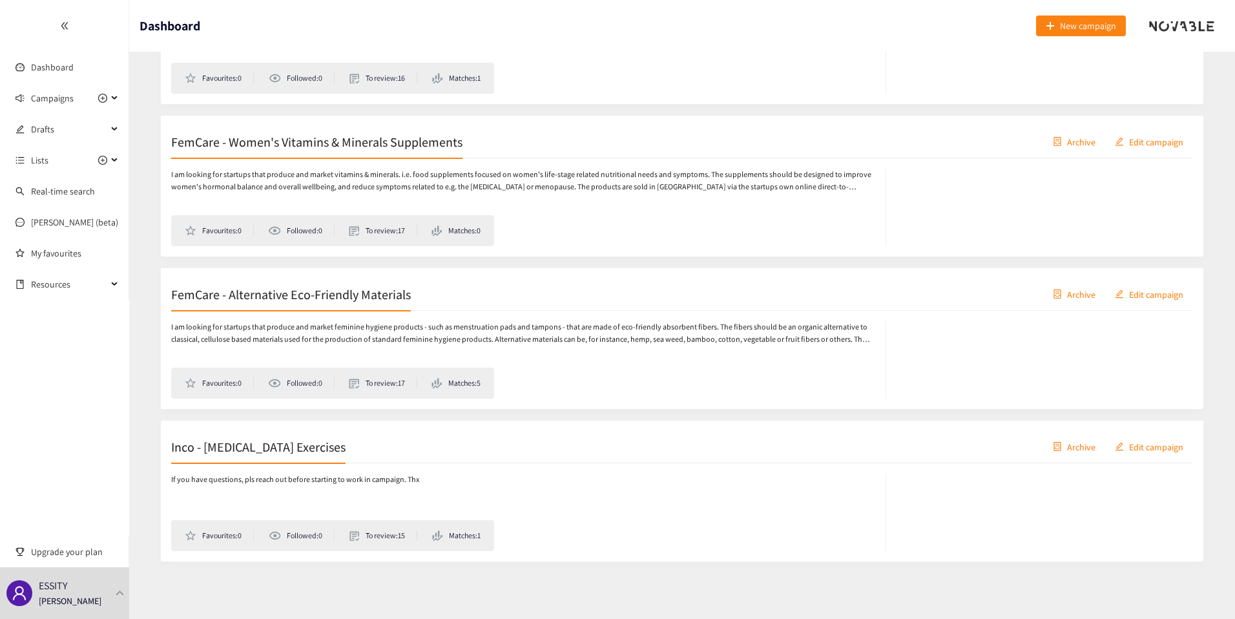
click at [605, 472] on div "If you have questions, pls reach out before starting to work in campaign. Thx F…" at bounding box center [682, 507] width 1022 height 88
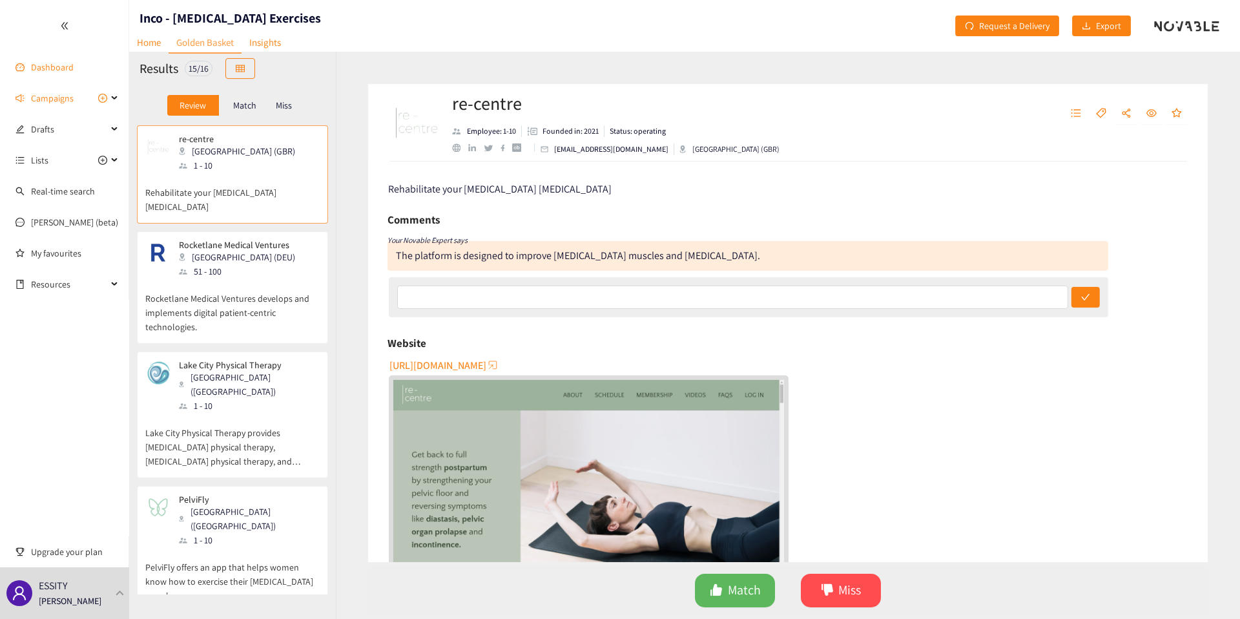
click at [63, 61] on link "Dashboard" at bounding box center [52, 67] width 43 height 12
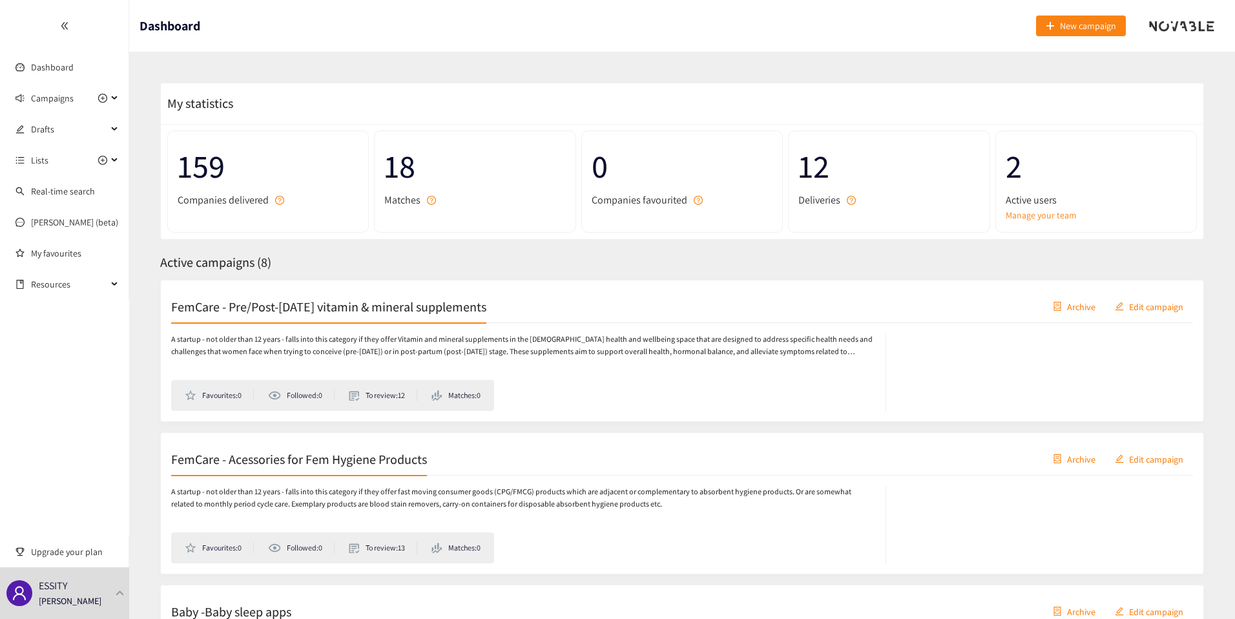
click at [365, 311] on h2 "FemCare - Pre/Post-[DATE] vitamin & mineral supplements" at bounding box center [328, 306] width 315 height 18
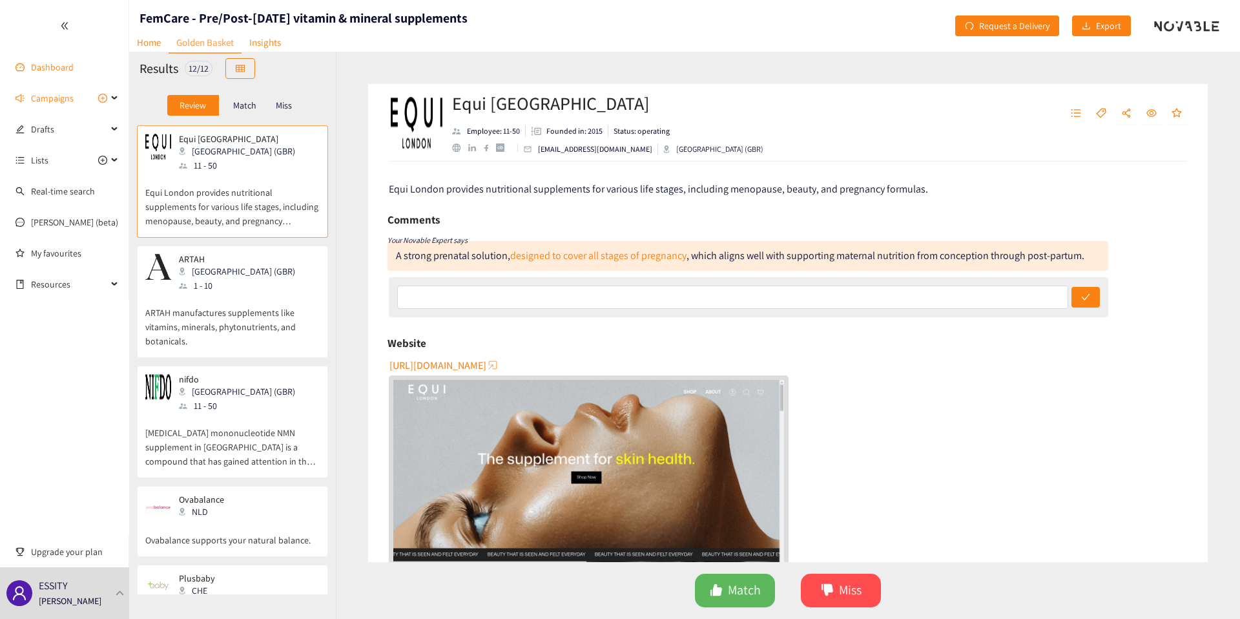
click at [67, 73] on link "Dashboard" at bounding box center [52, 67] width 43 height 12
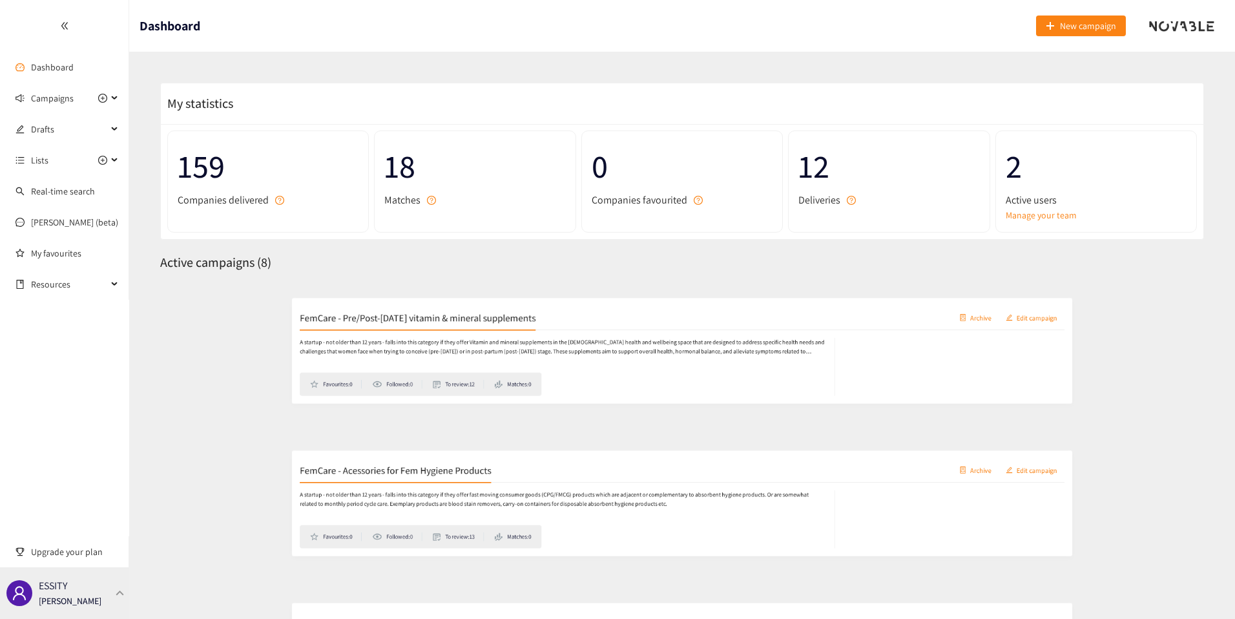
click at [93, 601] on p "[PERSON_NAME]" at bounding box center [70, 601] width 63 height 14
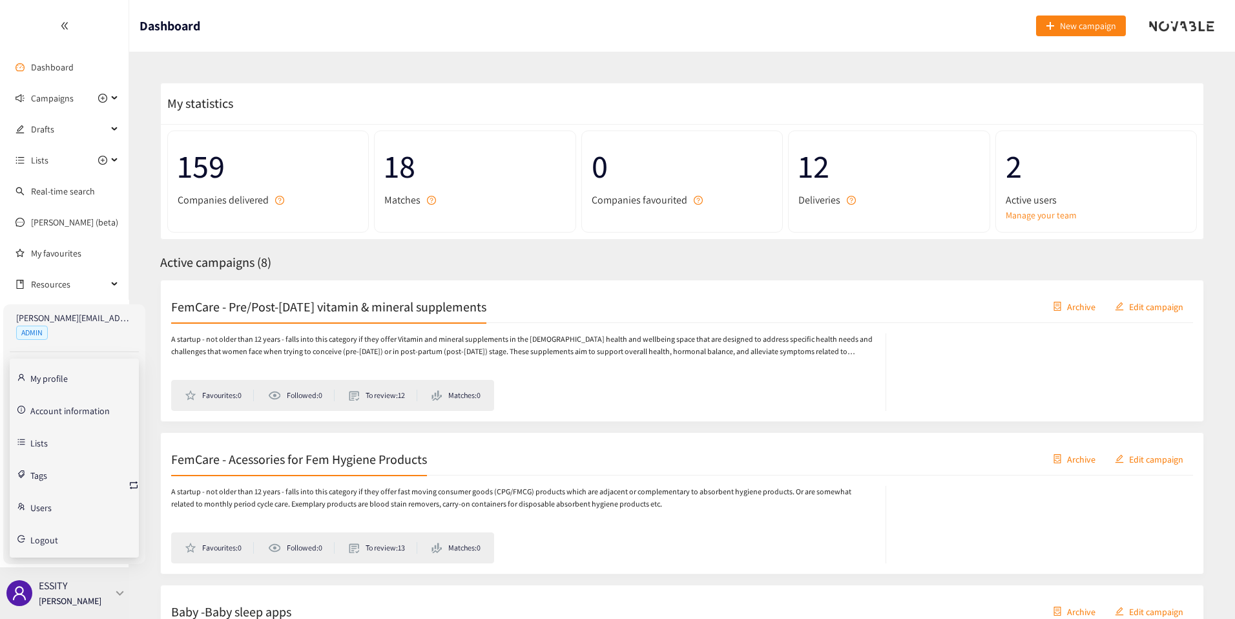
click at [98, 601] on div "ESSITY [PERSON_NAME]" at bounding box center [64, 593] width 129 height 52
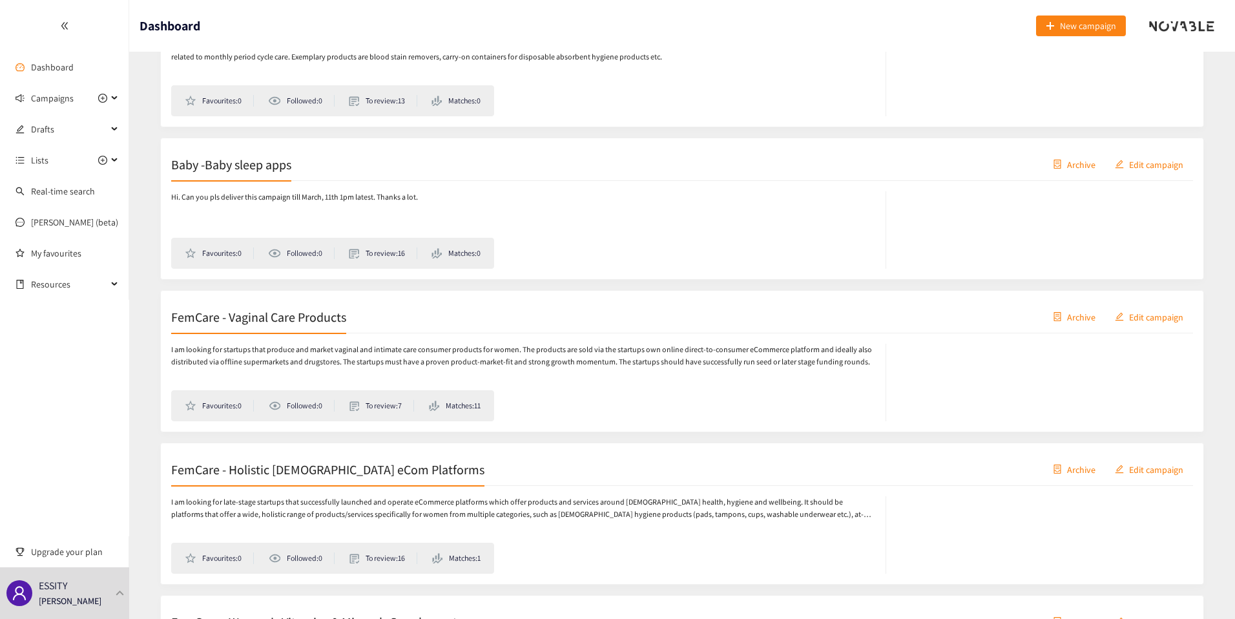
scroll to position [927, 0]
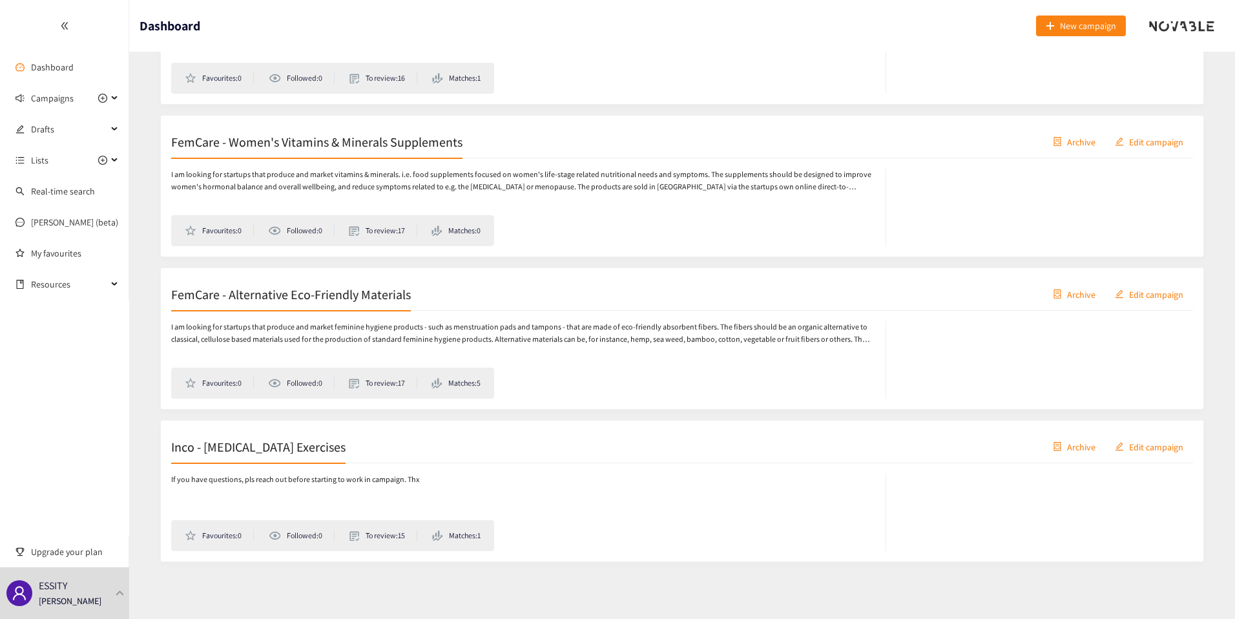
click at [282, 474] on p "If you have questions, pls reach out before starting to work in campaign. Thx" at bounding box center [295, 480] width 248 height 12
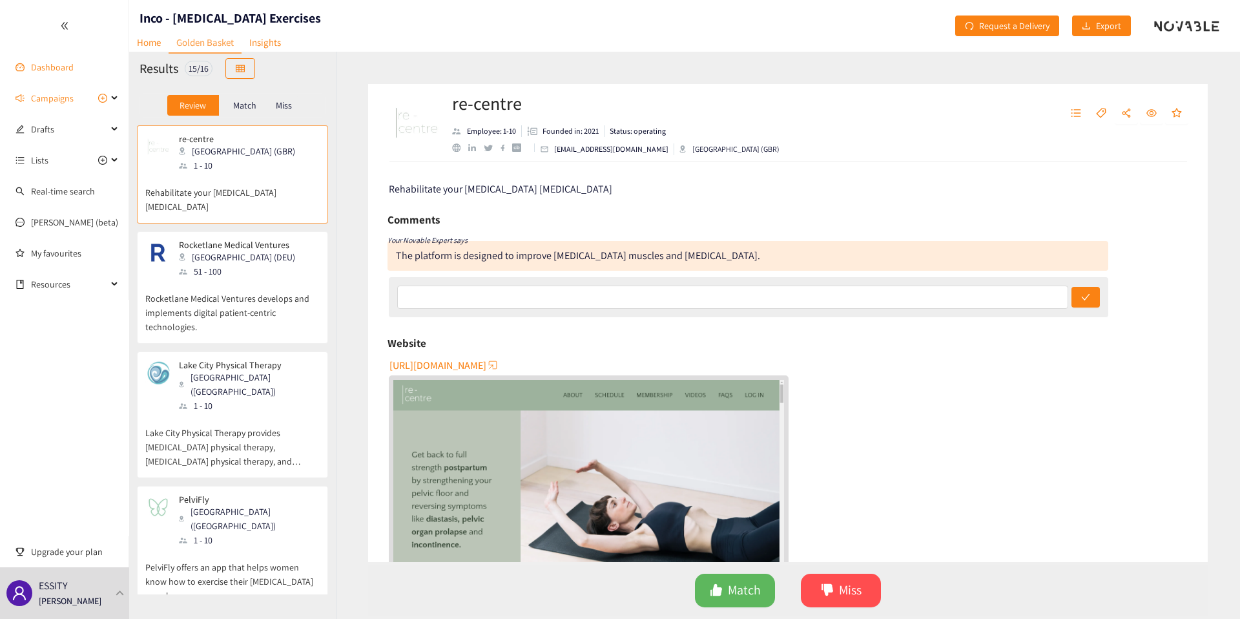
click at [31, 63] on link "Dashboard" at bounding box center [52, 67] width 43 height 12
